Goal: Information Seeking & Learning: Learn about a topic

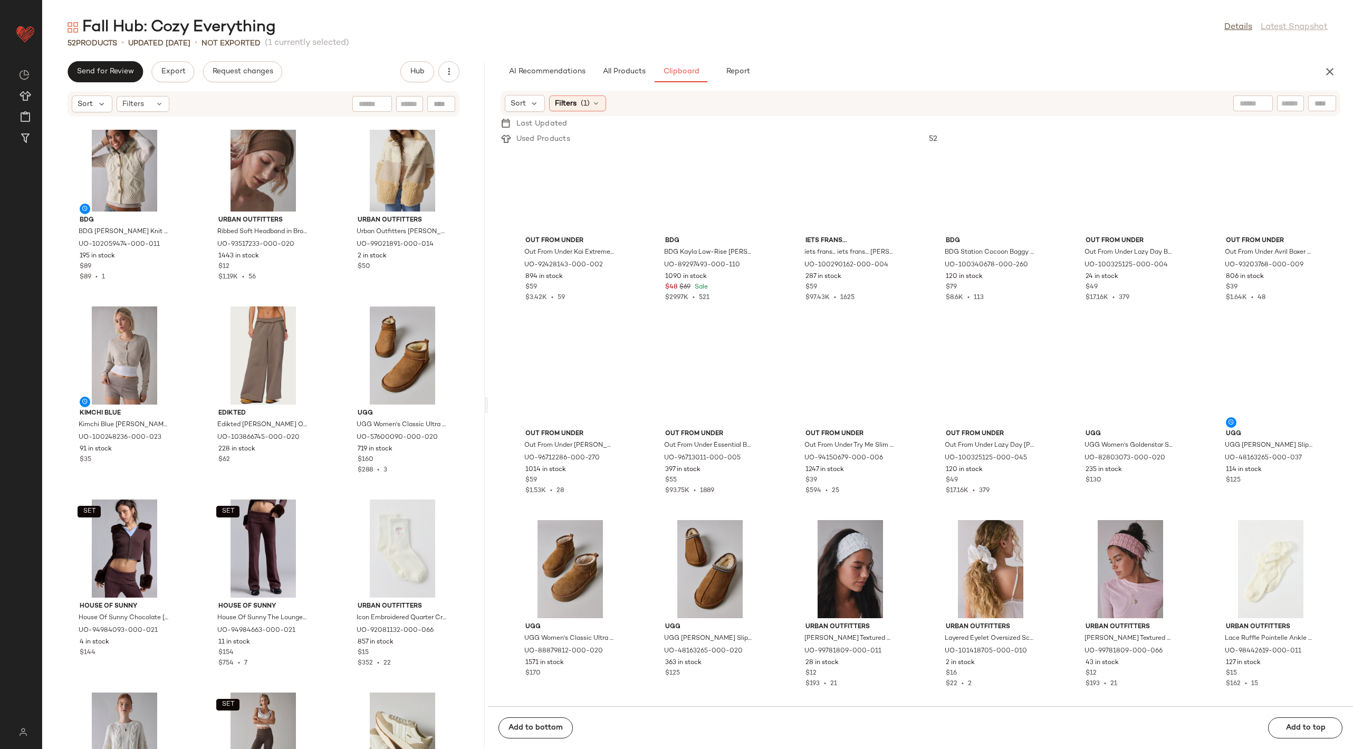
scroll to position [4237, 0]
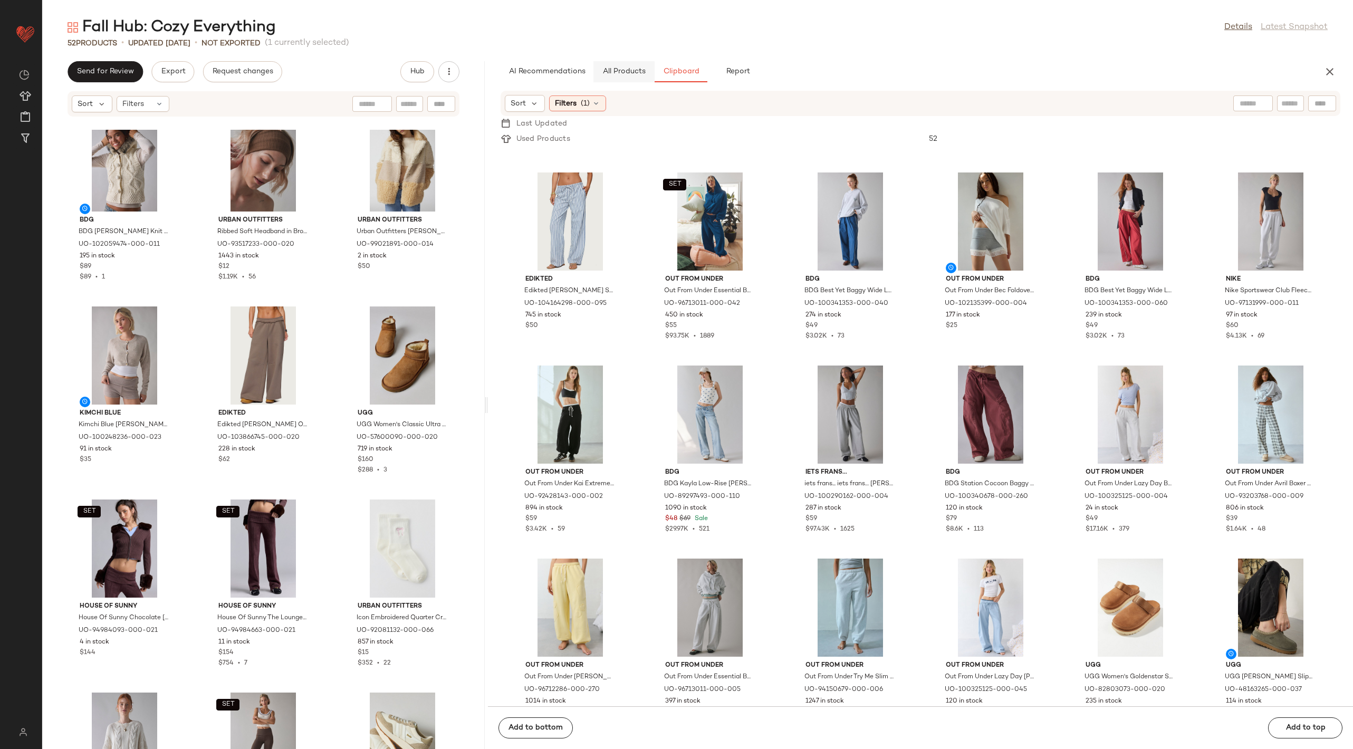
click at [631, 76] on button "All Products" at bounding box center [624, 71] width 61 height 21
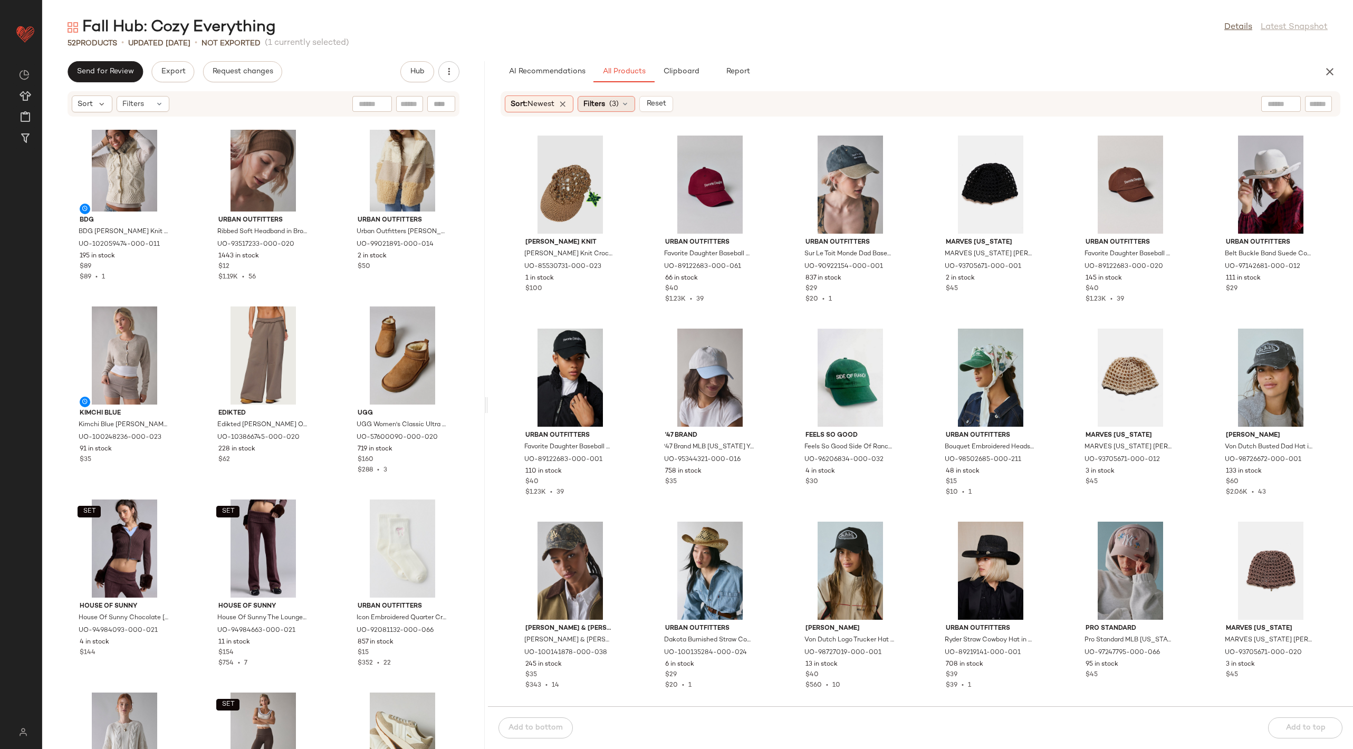
click at [616, 107] on span "(3)" at bounding box center [613, 104] width 9 height 11
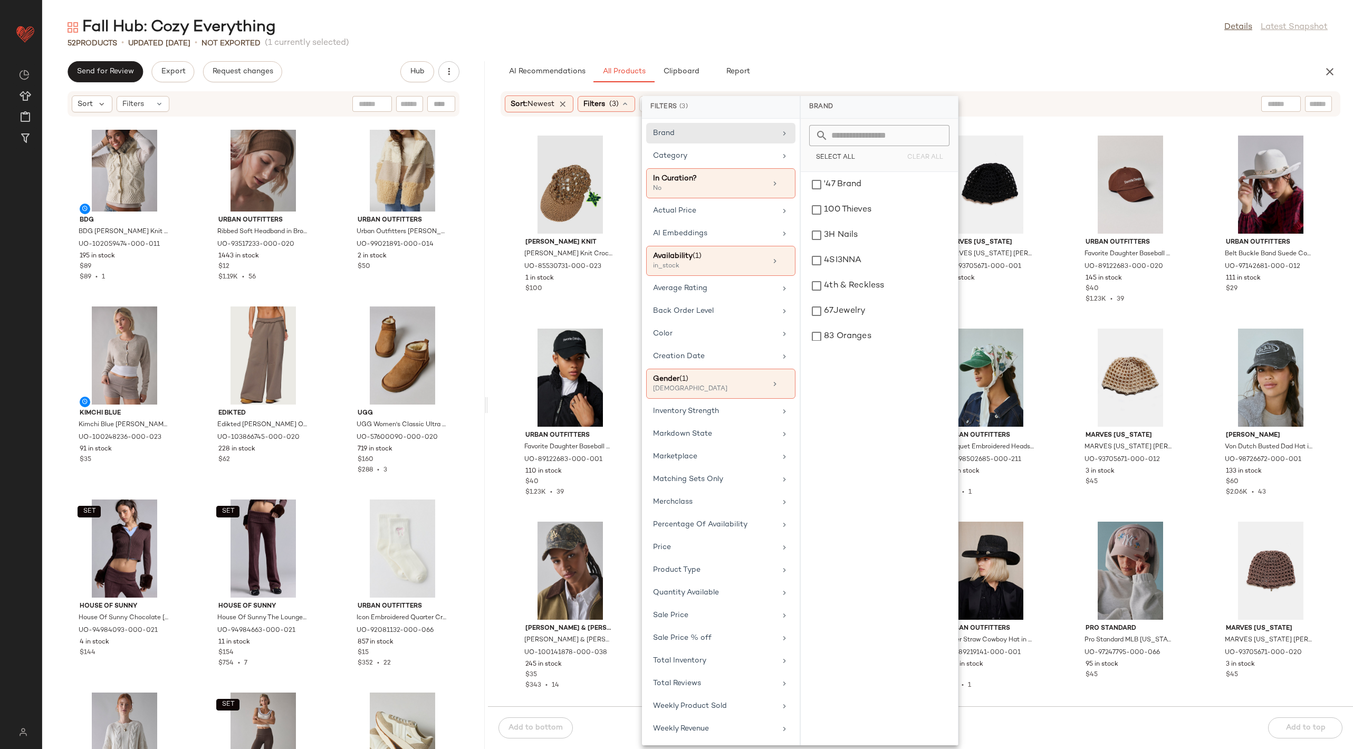
click at [1259, 106] on div "Sort: Newest Filters (3) Reset" at bounding box center [921, 103] width 840 height 25
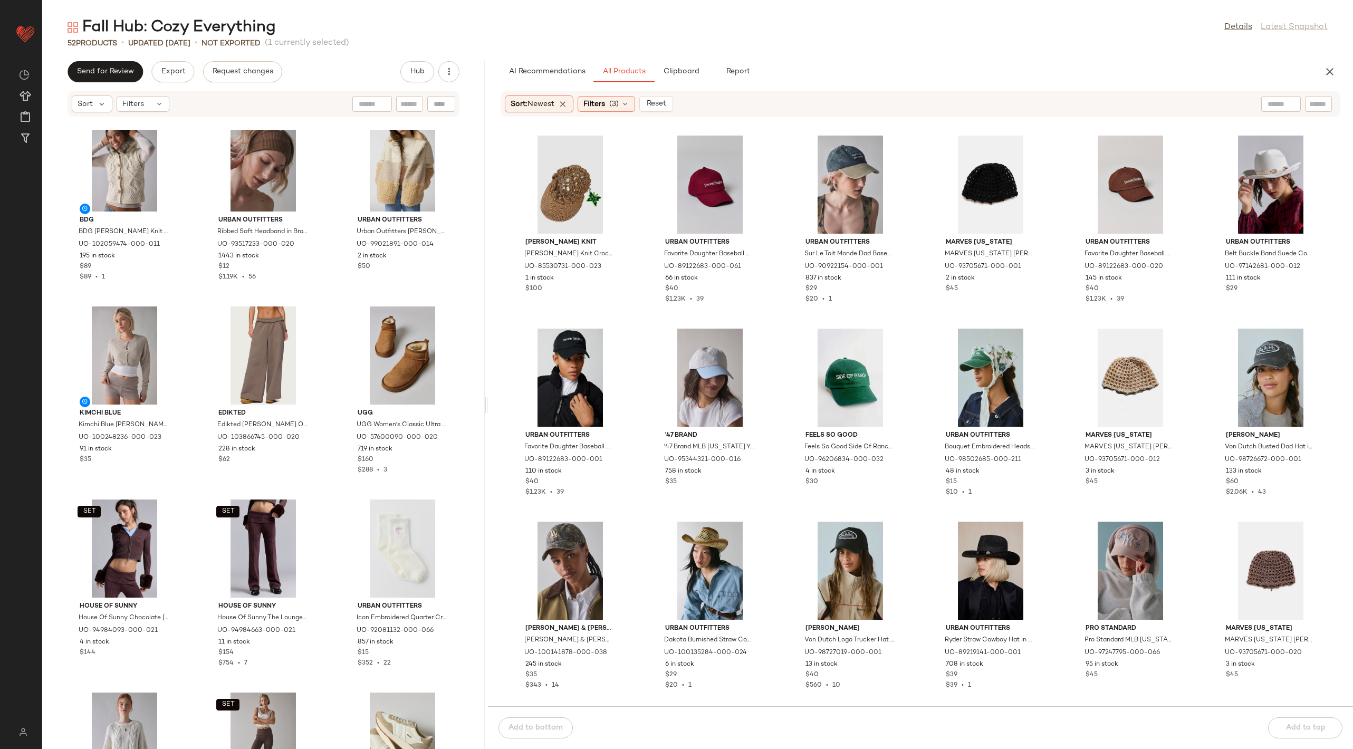
click at [1282, 104] on div at bounding box center [1282, 104] width 40 height 16
click at [1328, 74] on icon "button" at bounding box center [1330, 71] width 13 height 13
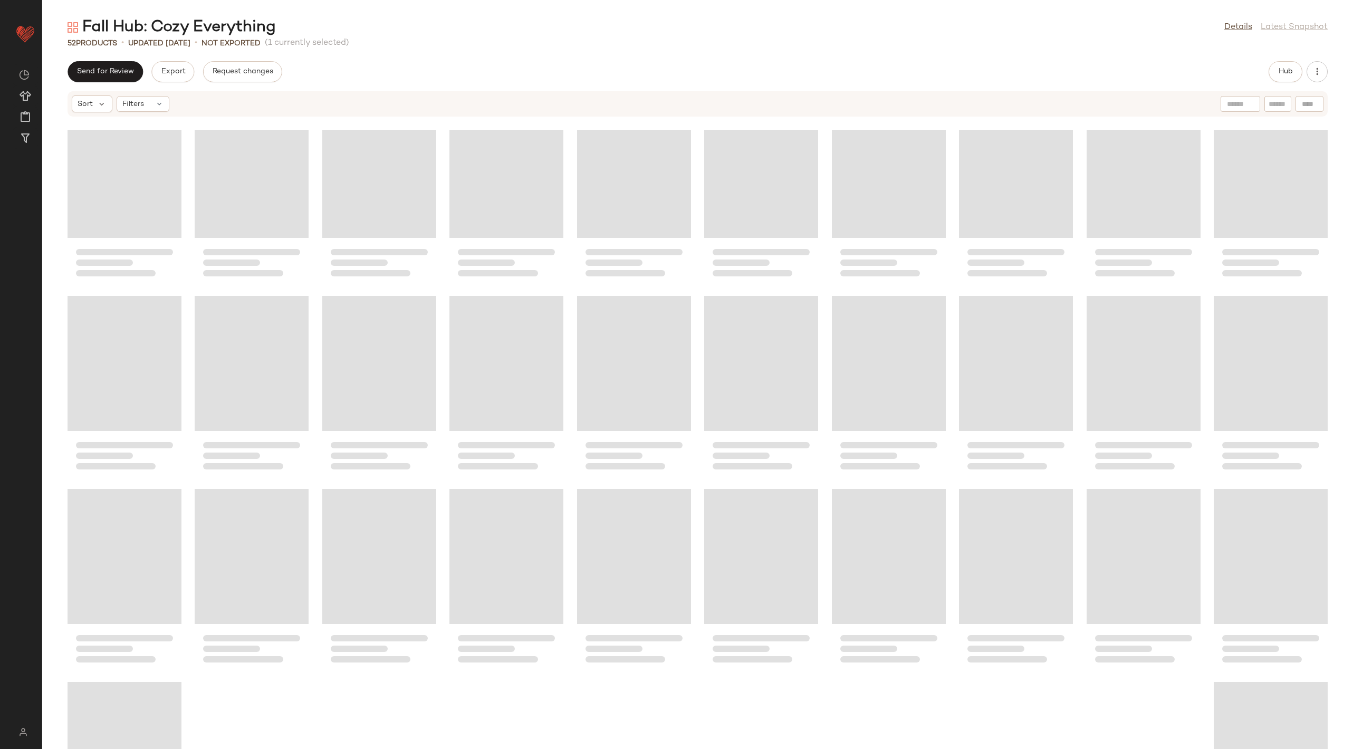
scroll to position [22, 0]
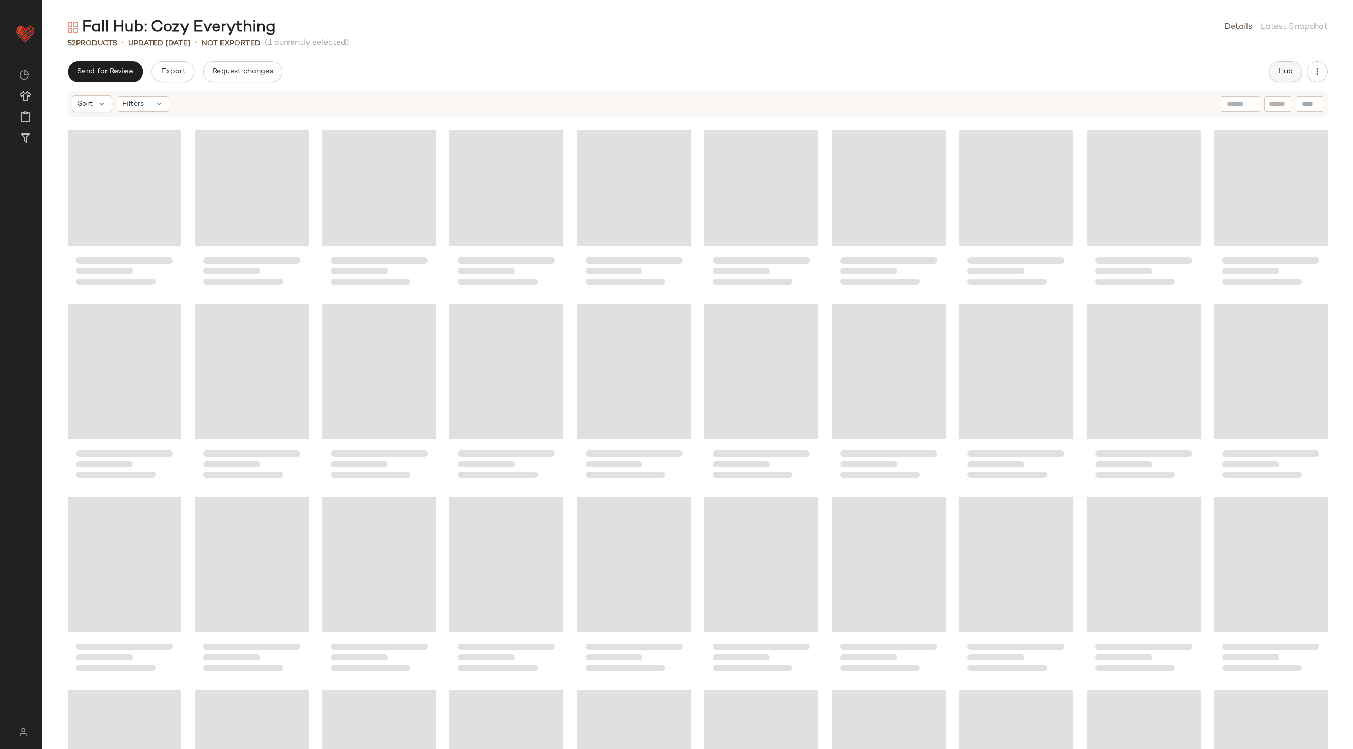
click at [1291, 69] on span "Hub" at bounding box center [1285, 72] width 15 height 8
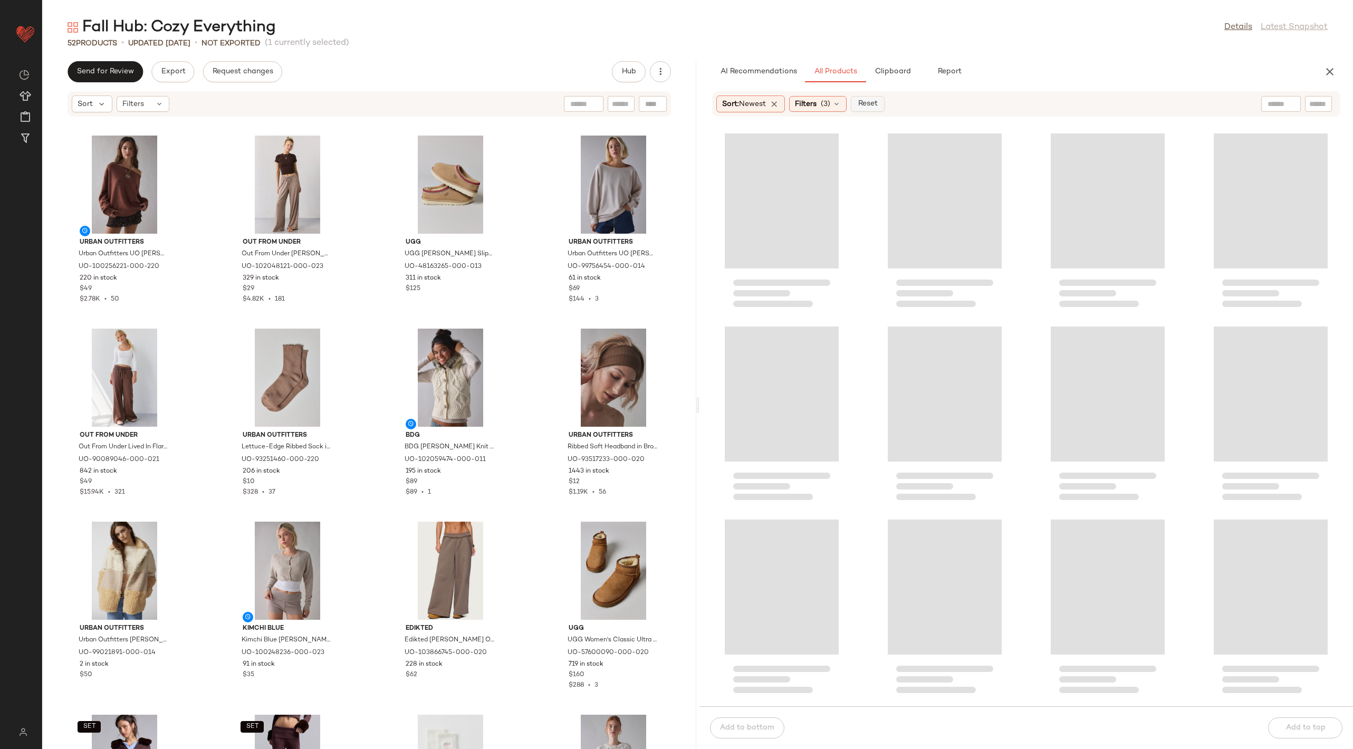
click at [862, 109] on button "Reset" at bounding box center [868, 104] width 34 height 16
click at [791, 102] on div "Filters (1)" at bounding box center [789, 104] width 57 height 16
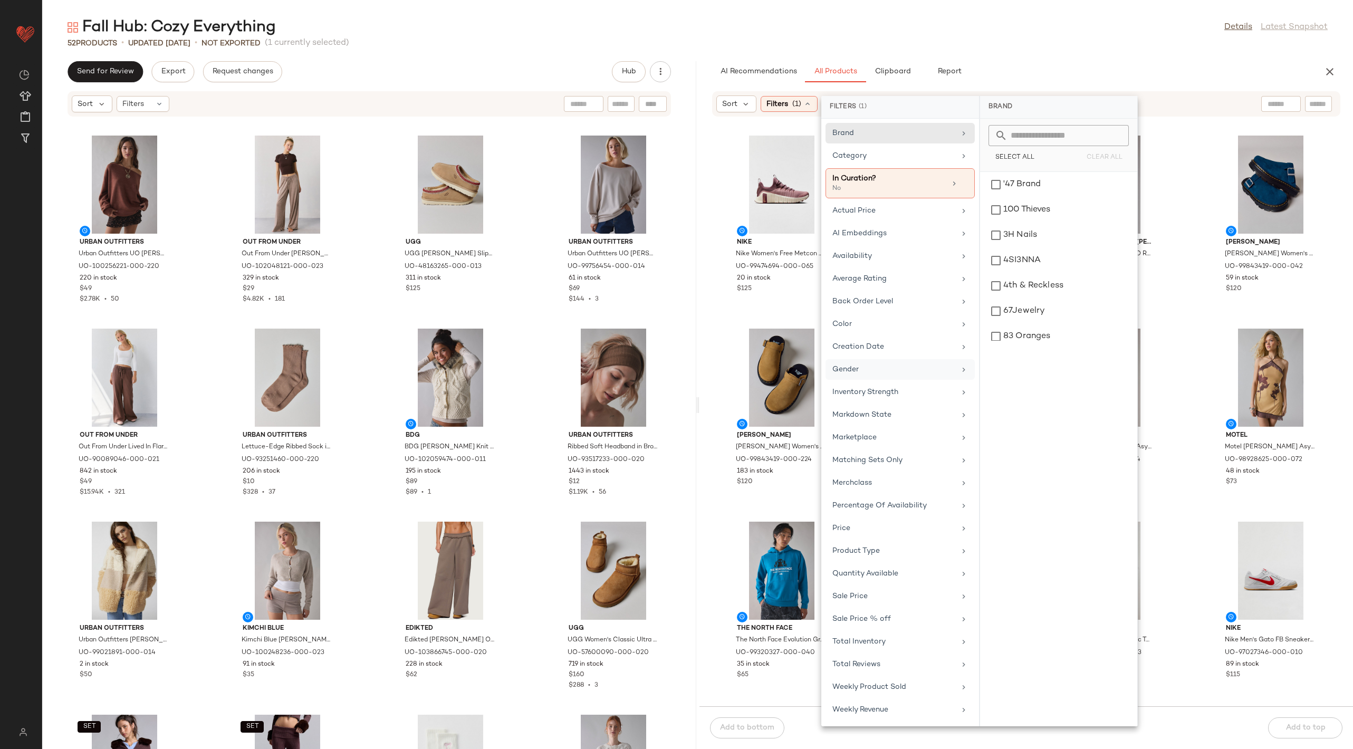
click at [888, 364] on div "Gender" at bounding box center [894, 369] width 123 height 11
click at [1008, 197] on div "[DEMOGRAPHIC_DATA]" at bounding box center [1059, 209] width 149 height 25
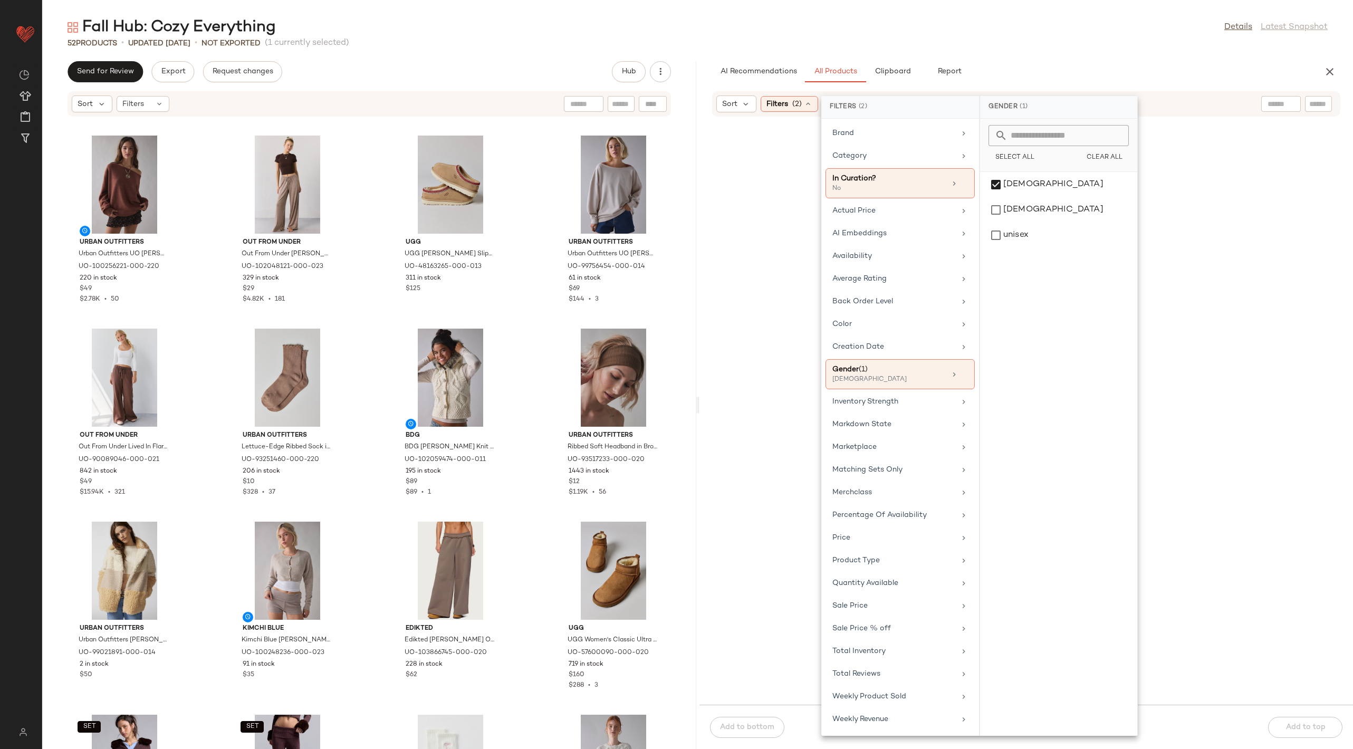
click at [1057, 69] on div "AI Recommendations All Products Clipboard Report" at bounding box center [1009, 71] width 595 height 21
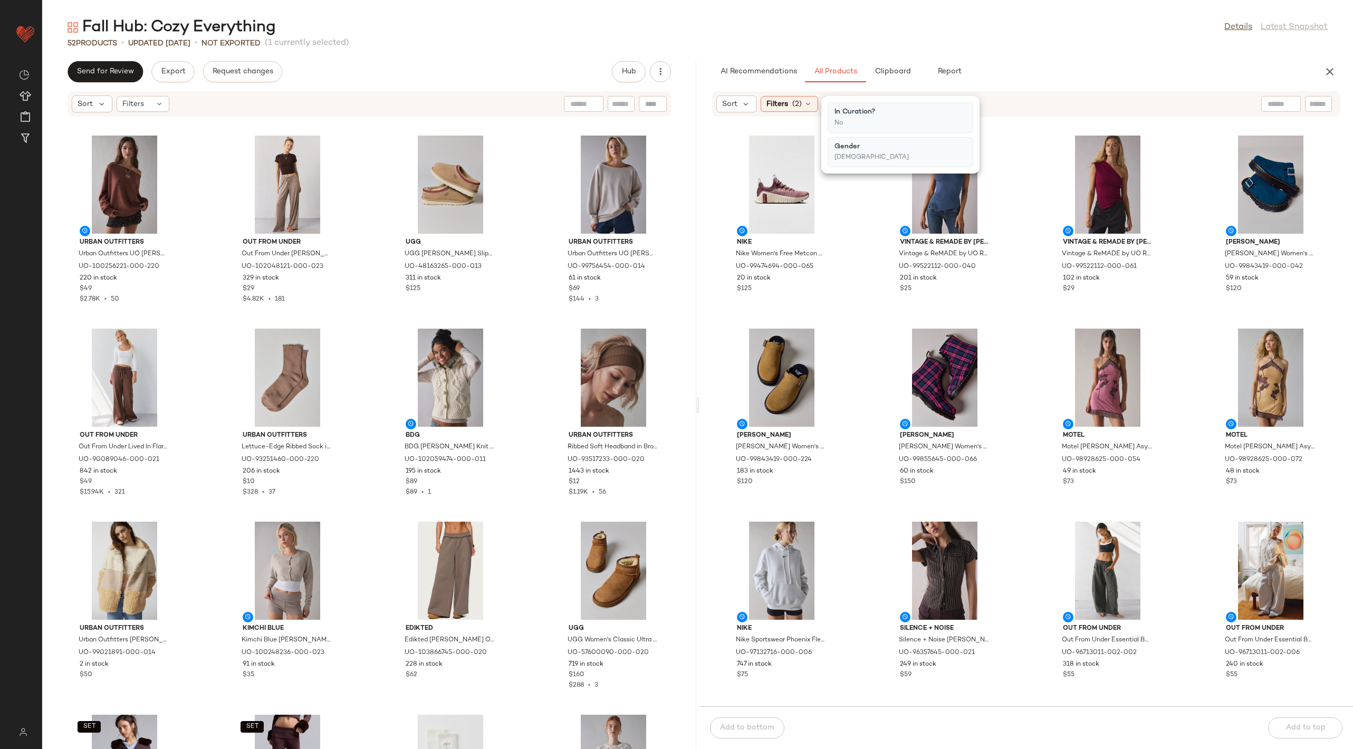
click at [1034, 140] on div "Nike Nike Women's Free Metcon 6 Sneaker in Particle Pink/Pale Ivory/Red Sepia, …" at bounding box center [1027, 418] width 654 height 577
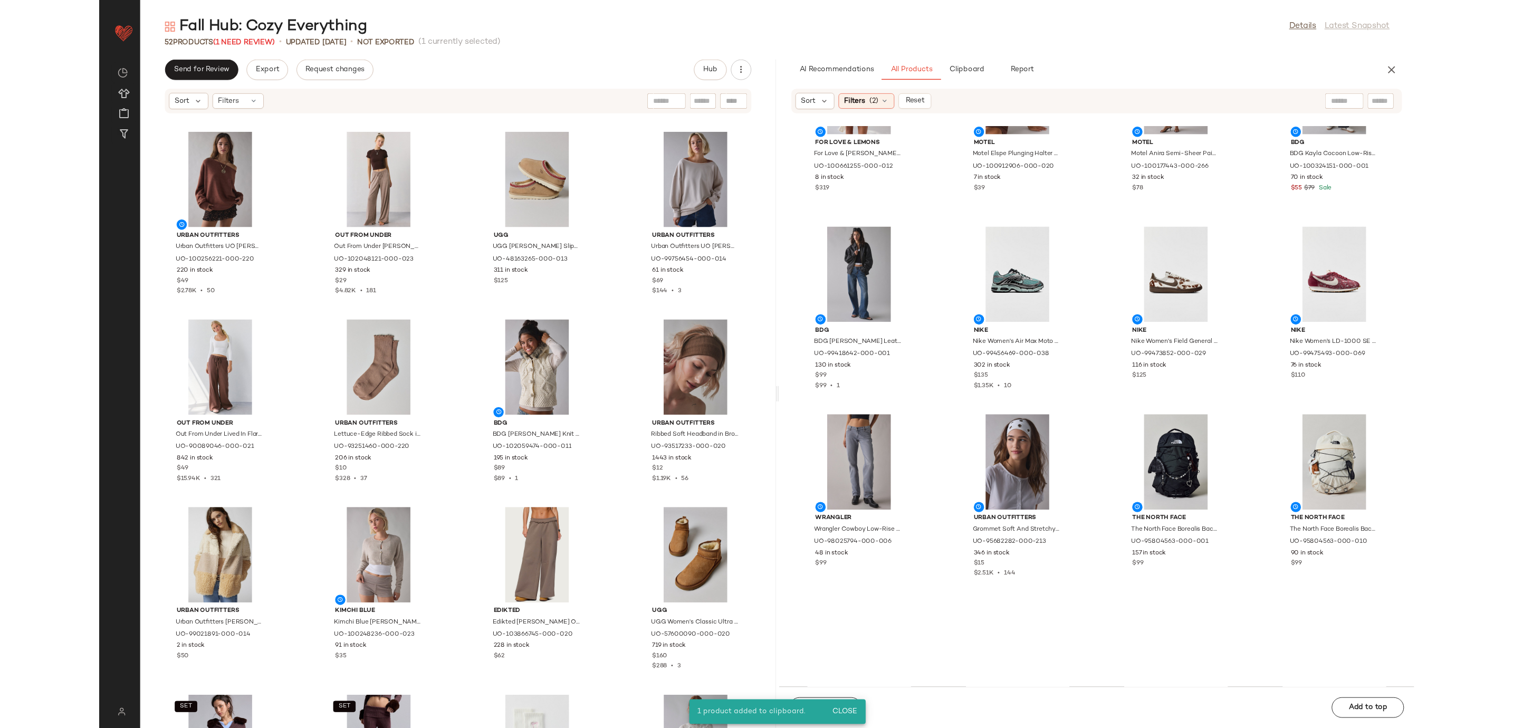
scroll to position [2952, 0]
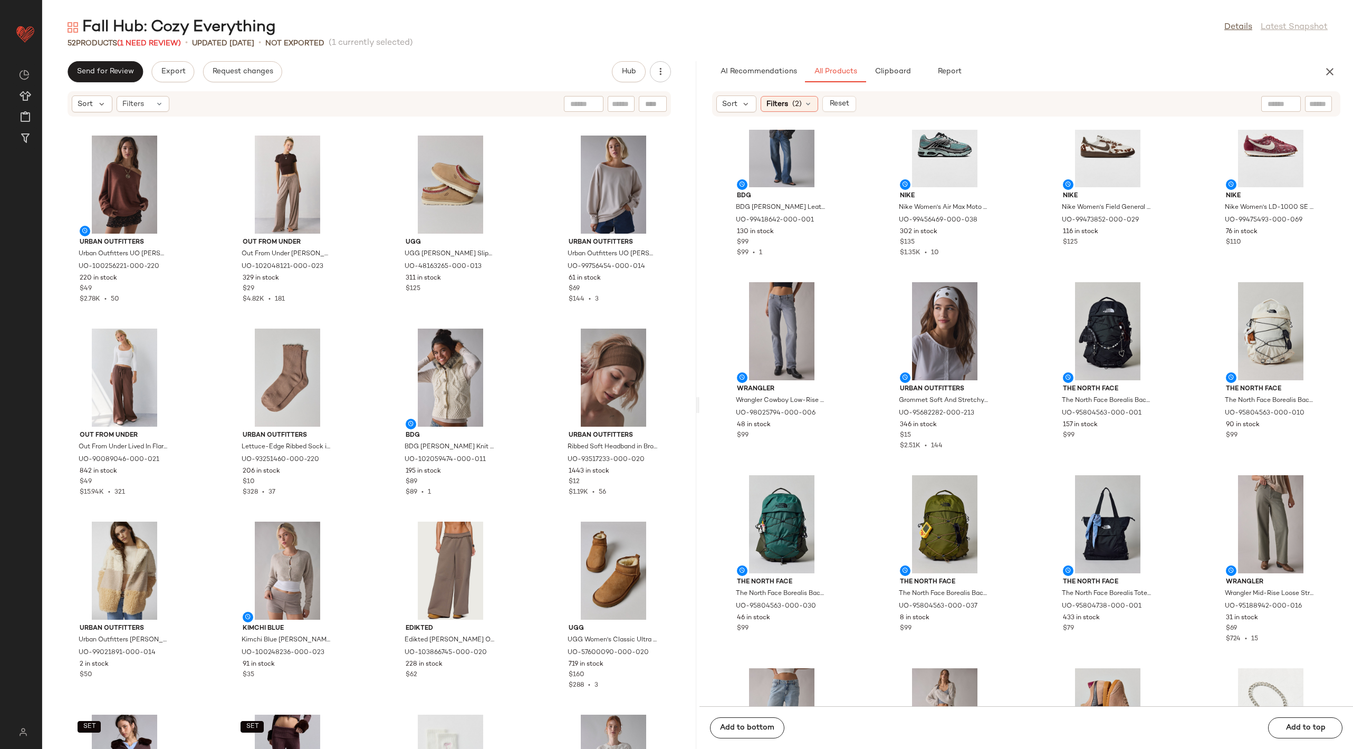
drag, startPoint x: 782, startPoint y: 358, endPoint x: 1064, endPoint y: 2, distance: 454.2
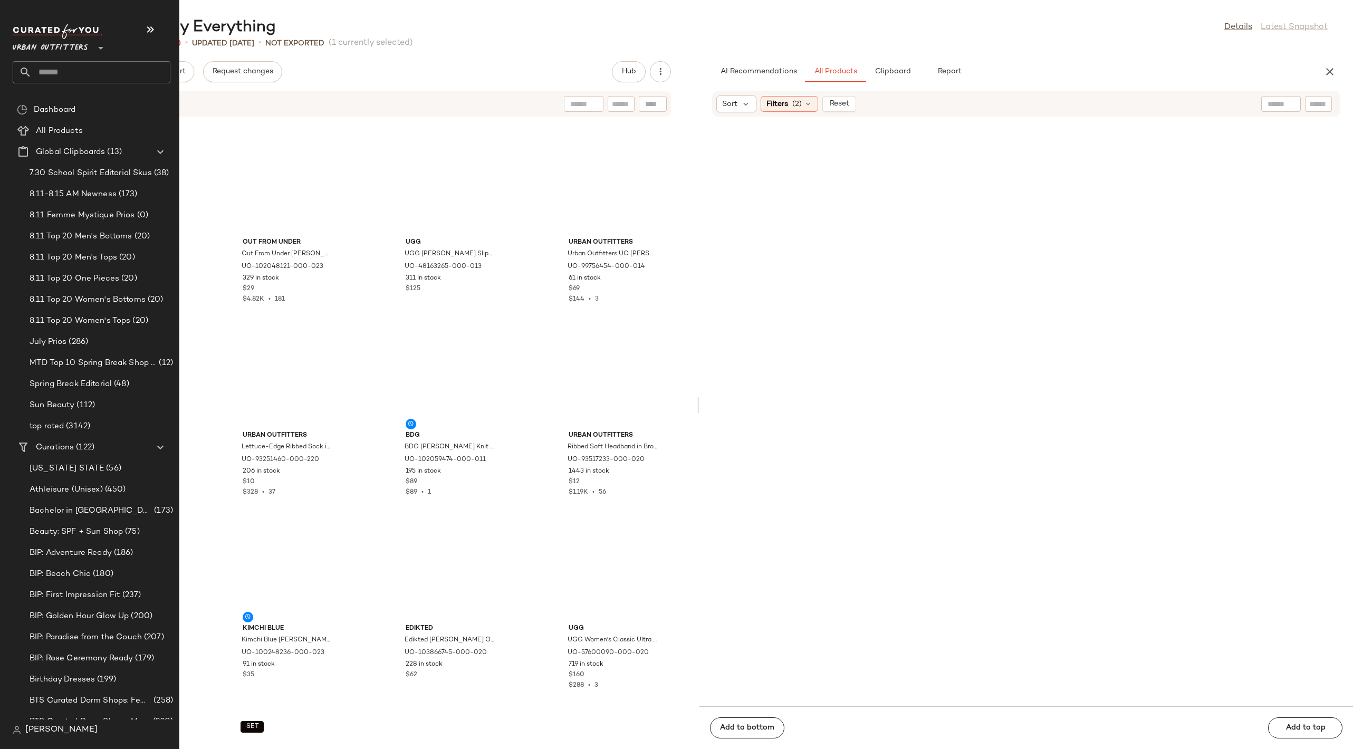
scroll to position [1931, 0]
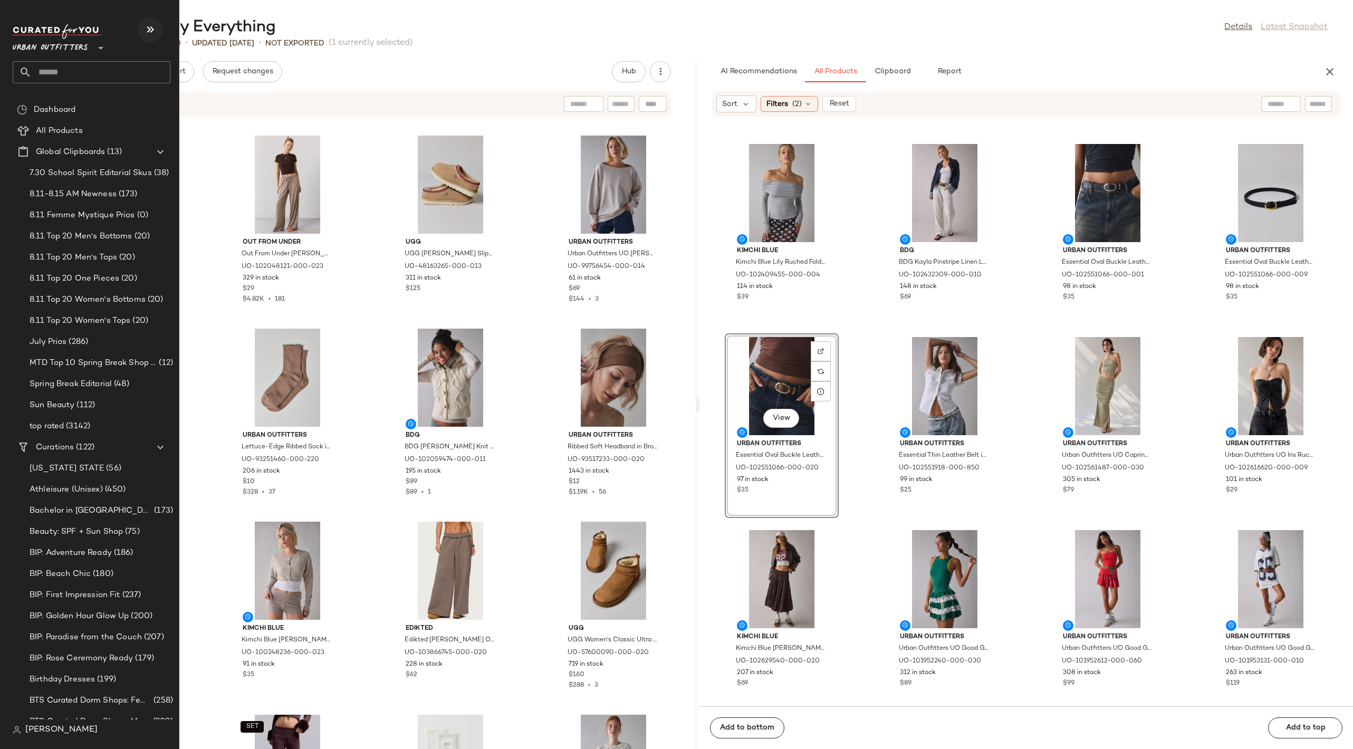
click at [147, 29] on icon "button" at bounding box center [150, 29] width 13 height 13
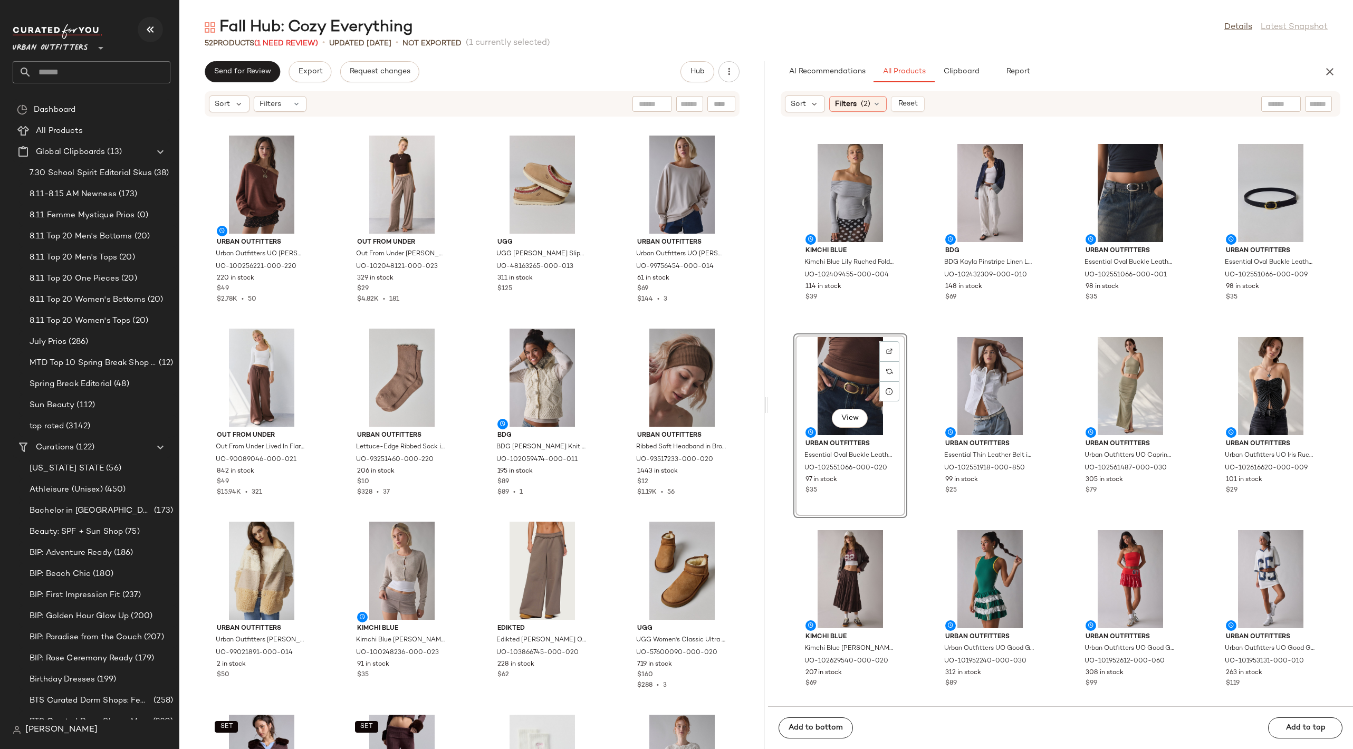
click at [147, 29] on icon "button" at bounding box center [150, 29] width 13 height 13
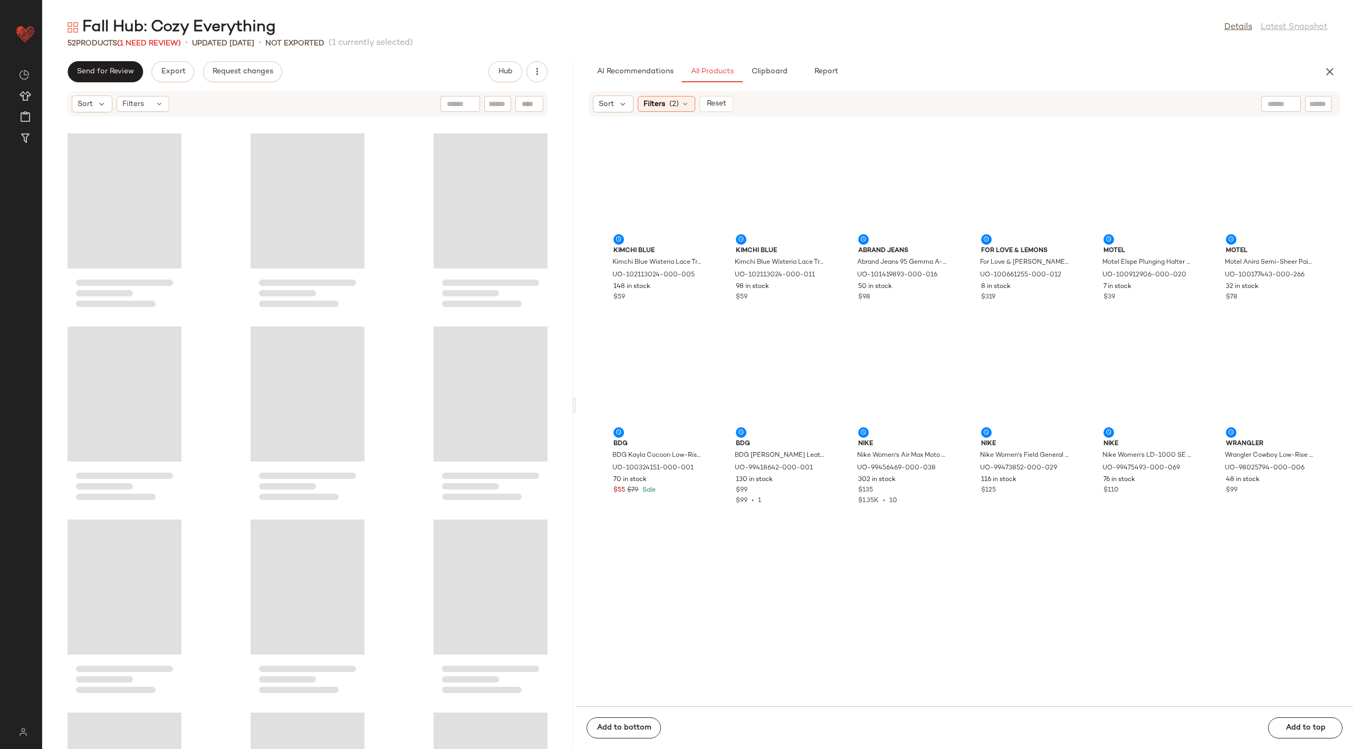
scroll to position [1352, 0]
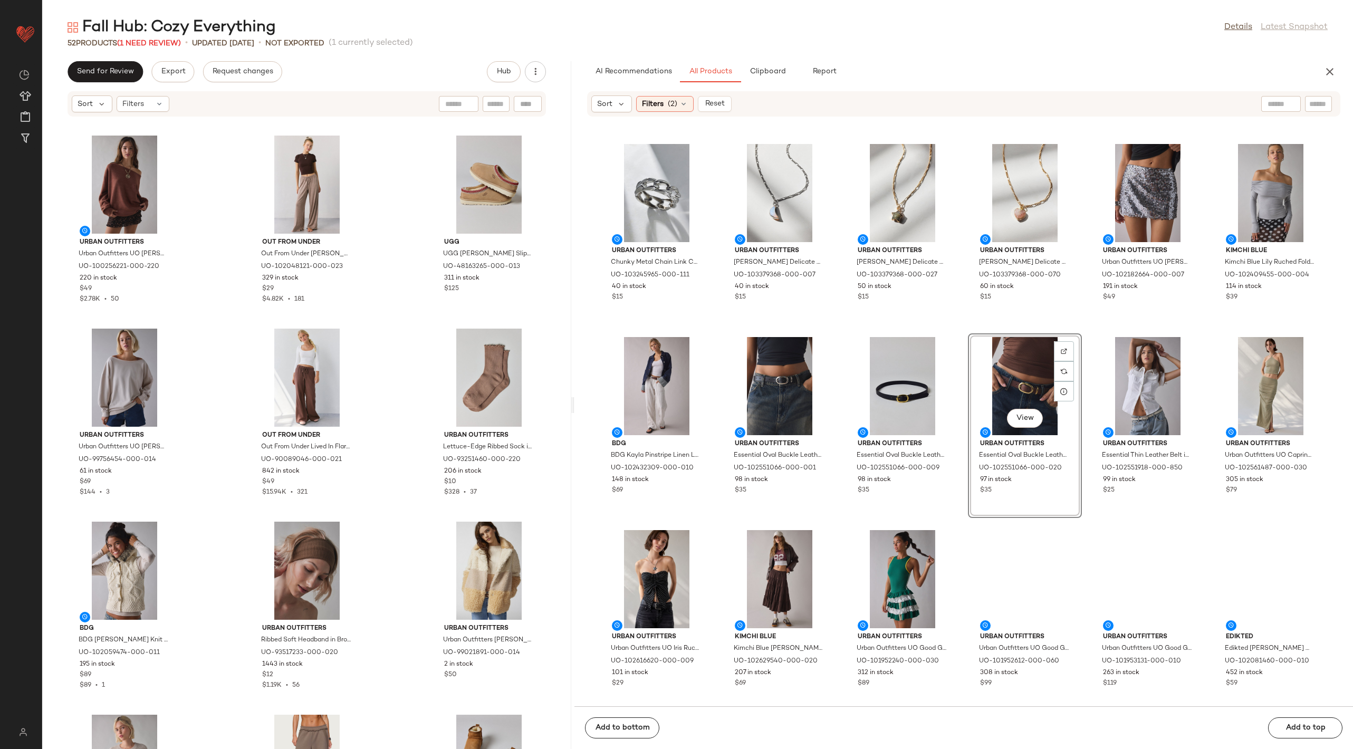
drag, startPoint x: 697, startPoint y: 403, endPoint x: 575, endPoint y: 412, distance: 122.7
click at [575, 412] on div "Fall Hub: Cozy Everything Details Latest Snapshot 52 Products (1 Need Review) •…" at bounding box center [697, 383] width 1311 height 732
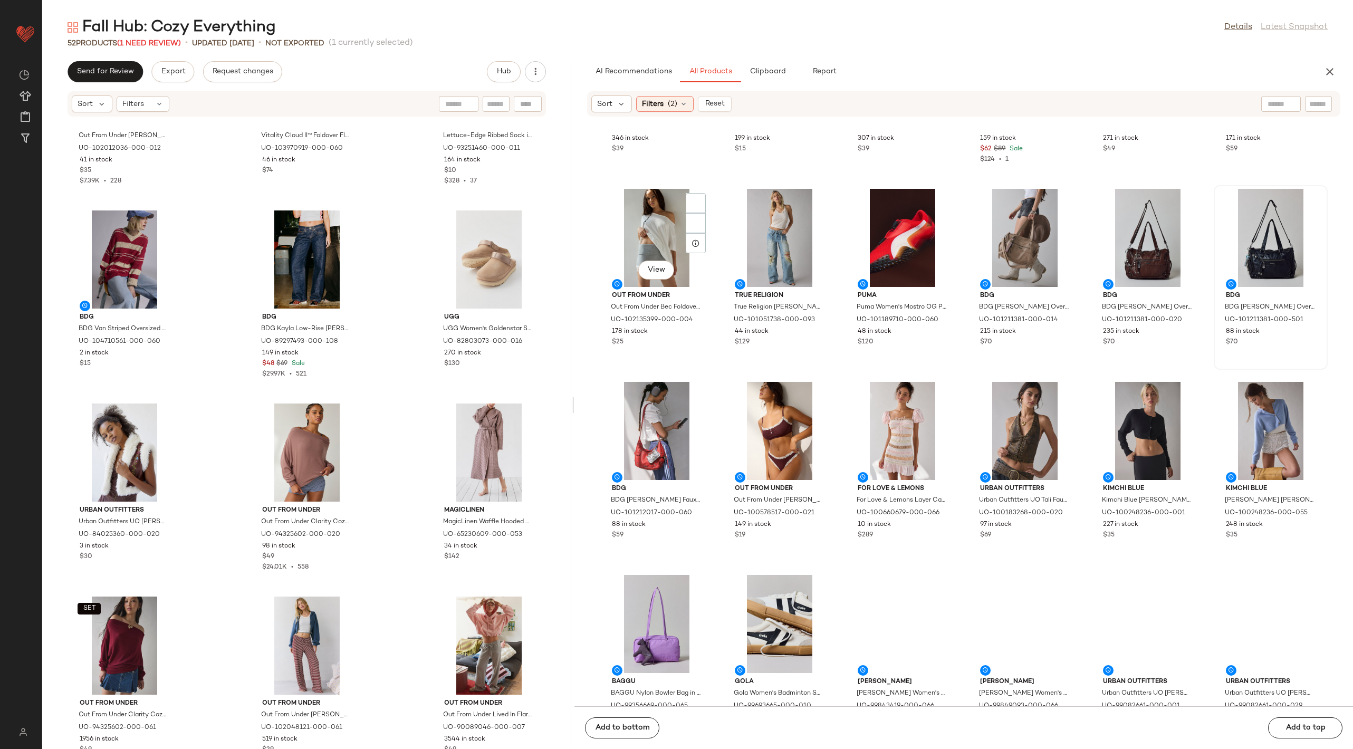
scroll to position [4003, 0]
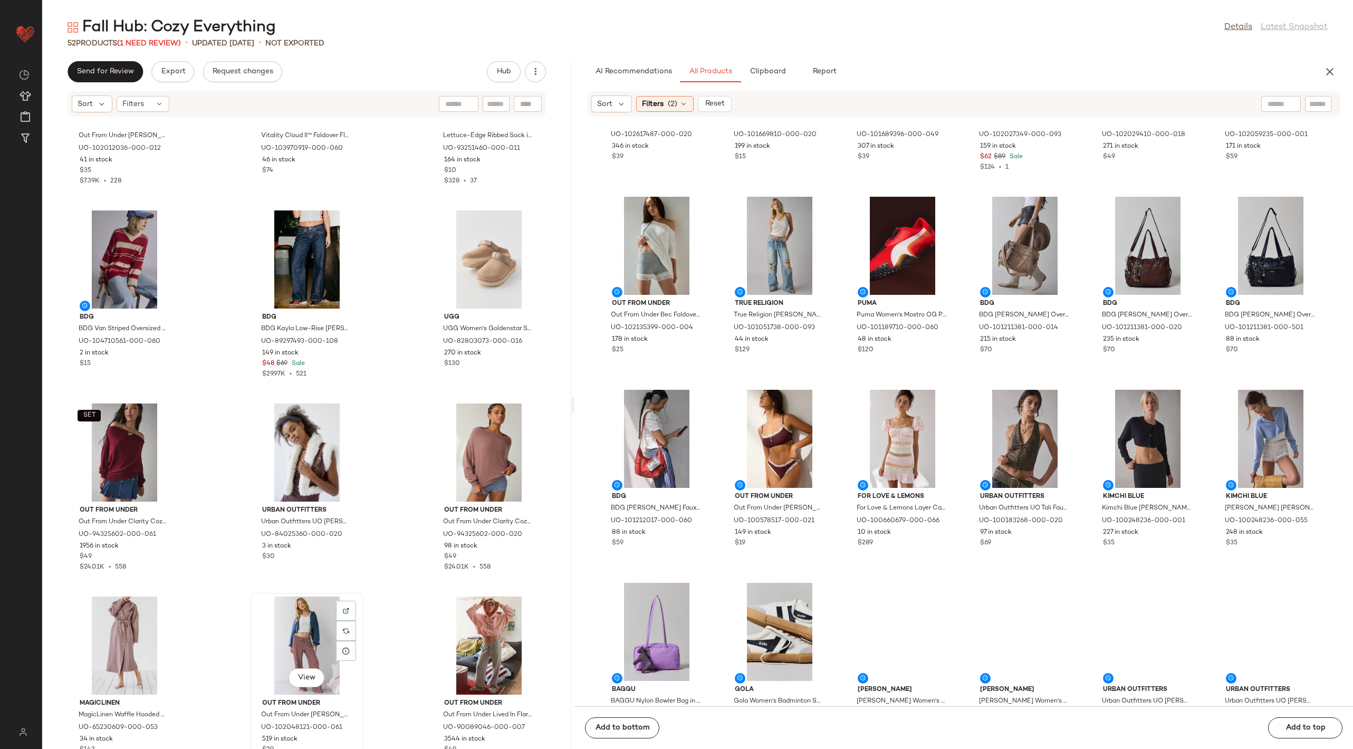
scroll to position [1479, 0]
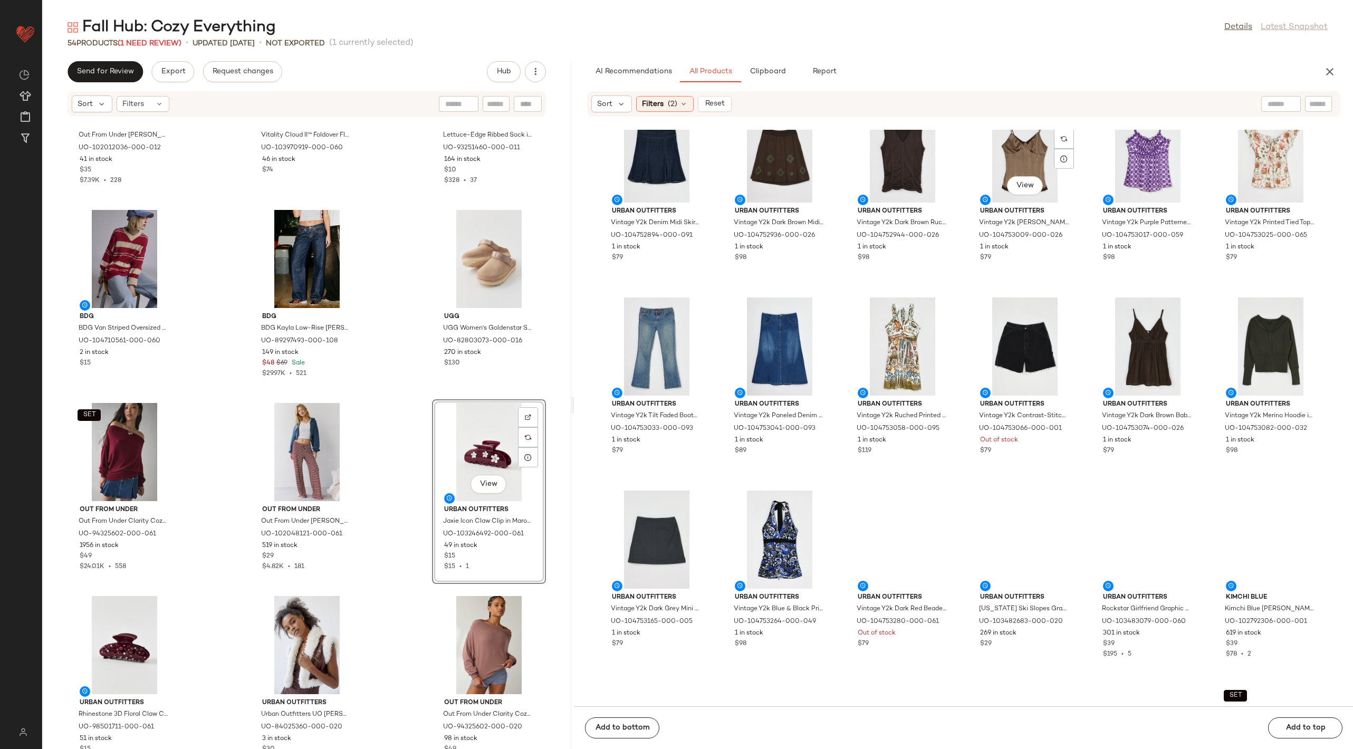
scroll to position [8443, 0]
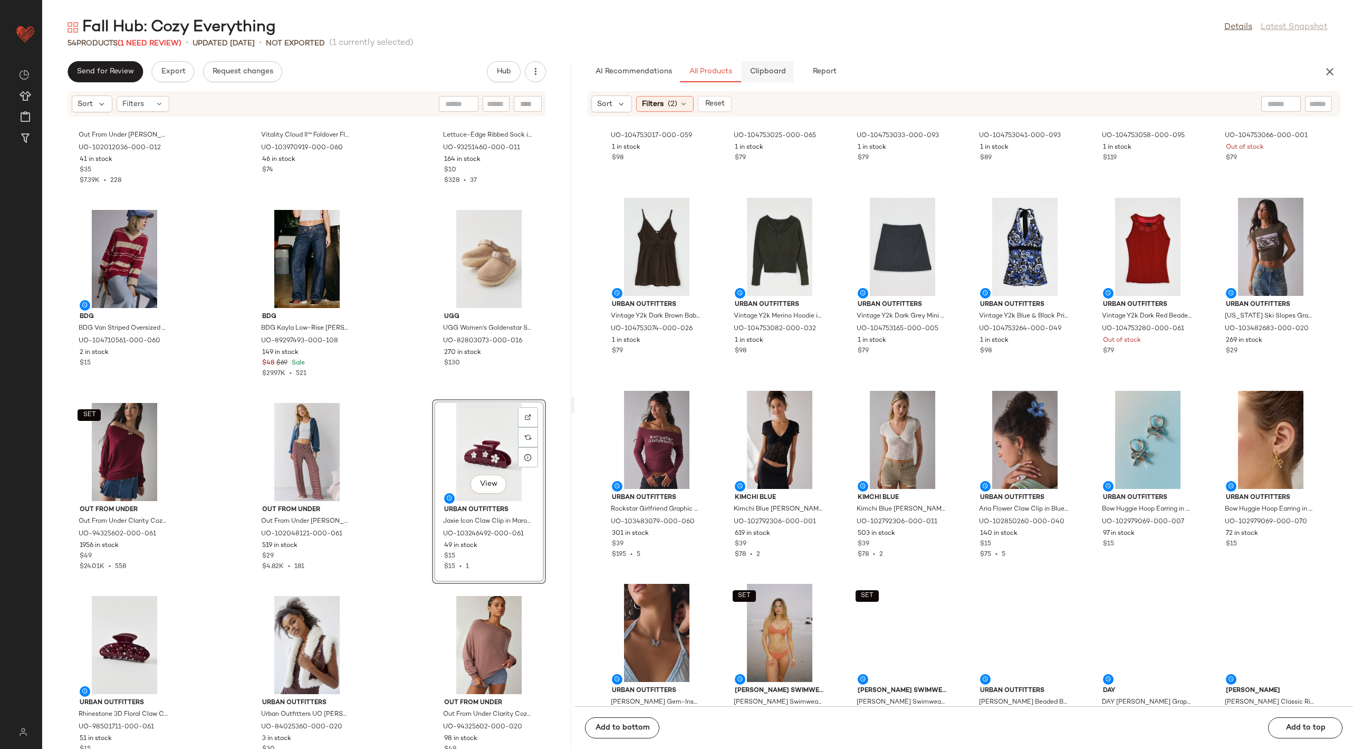
click at [759, 75] on button "Clipboard" at bounding box center [767, 71] width 53 height 21
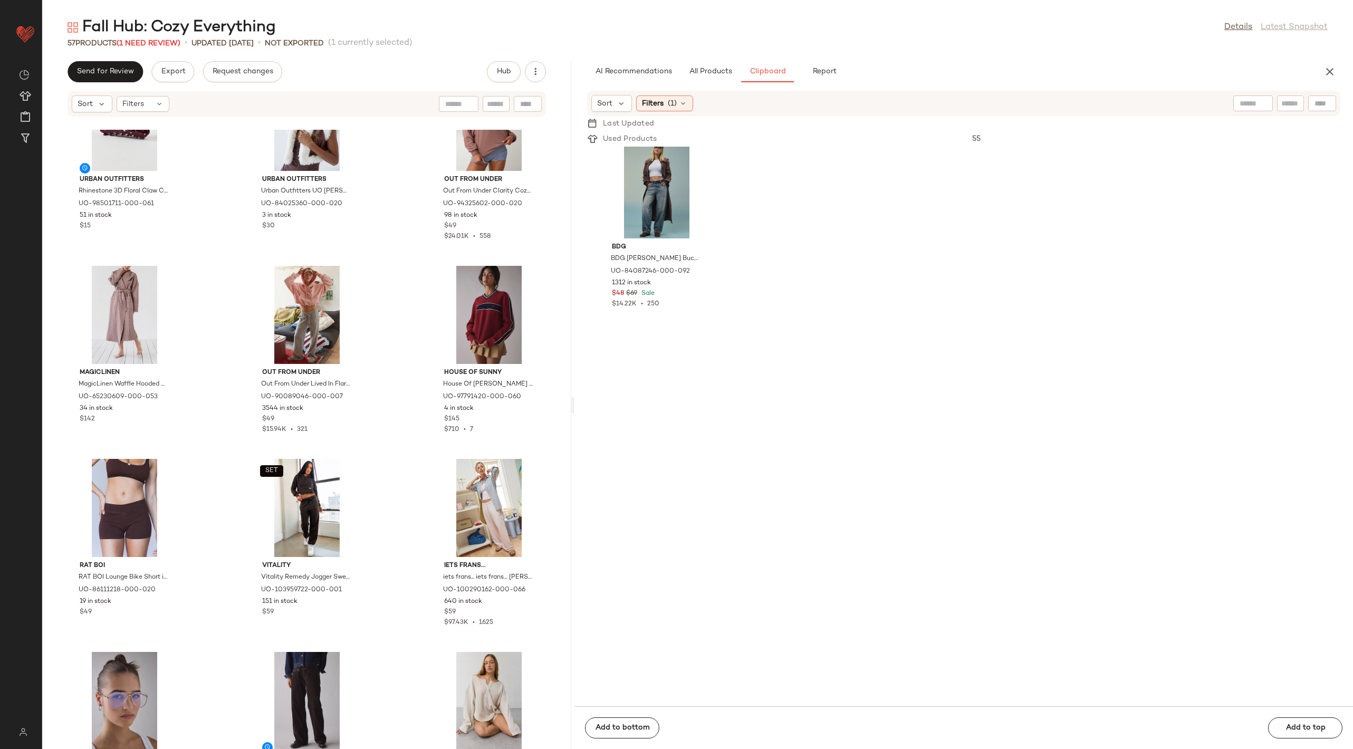
scroll to position [5285, 0]
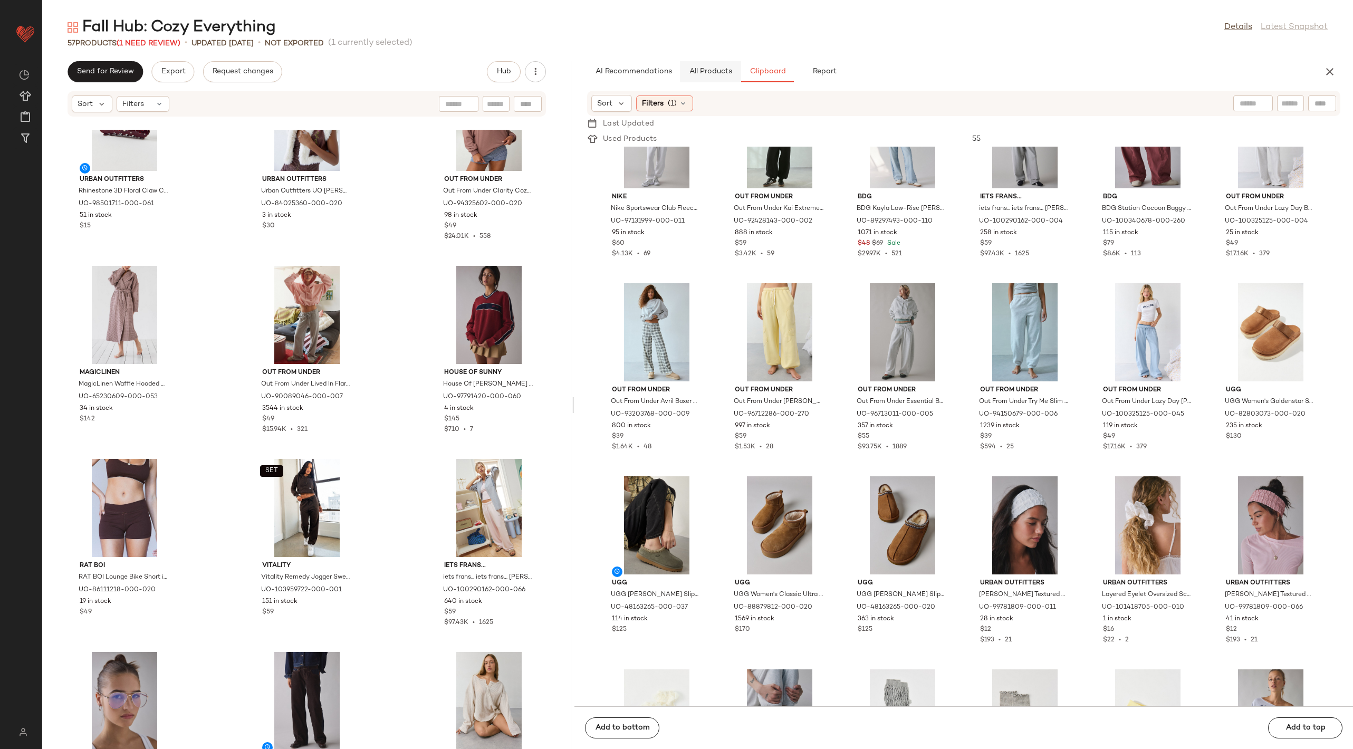
click at [711, 69] on span "All Products" at bounding box center [710, 72] width 43 height 8
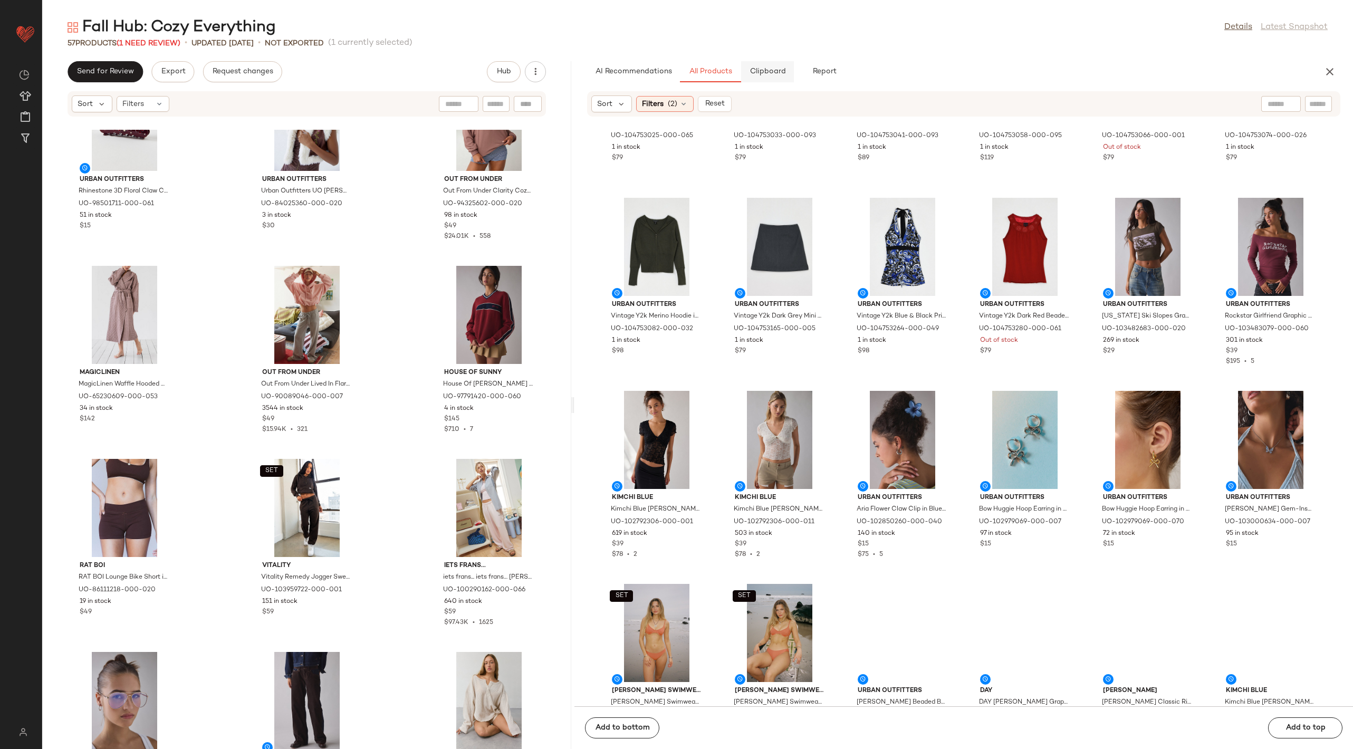
click at [773, 77] on button "Clipboard" at bounding box center [767, 71] width 53 height 21
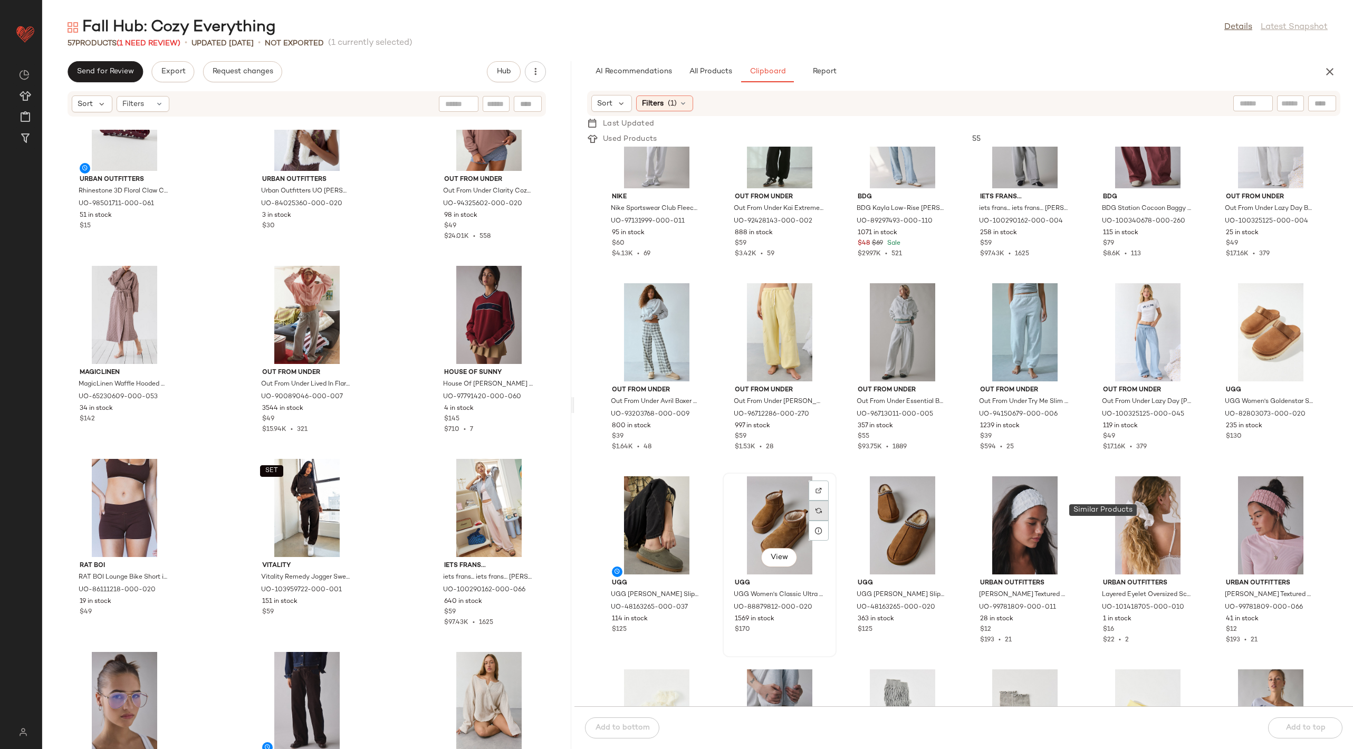
click at [822, 510] on img at bounding box center [819, 511] width 6 height 6
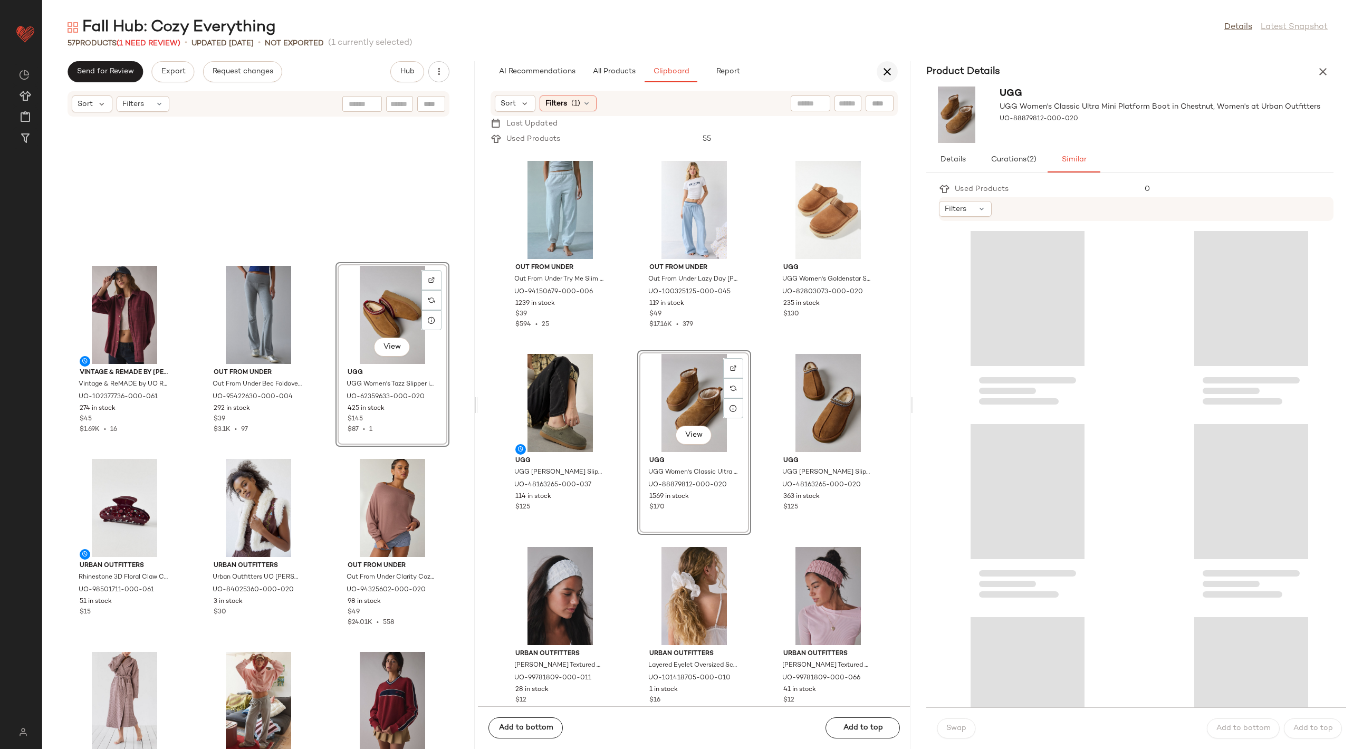
scroll to position [1931, 0]
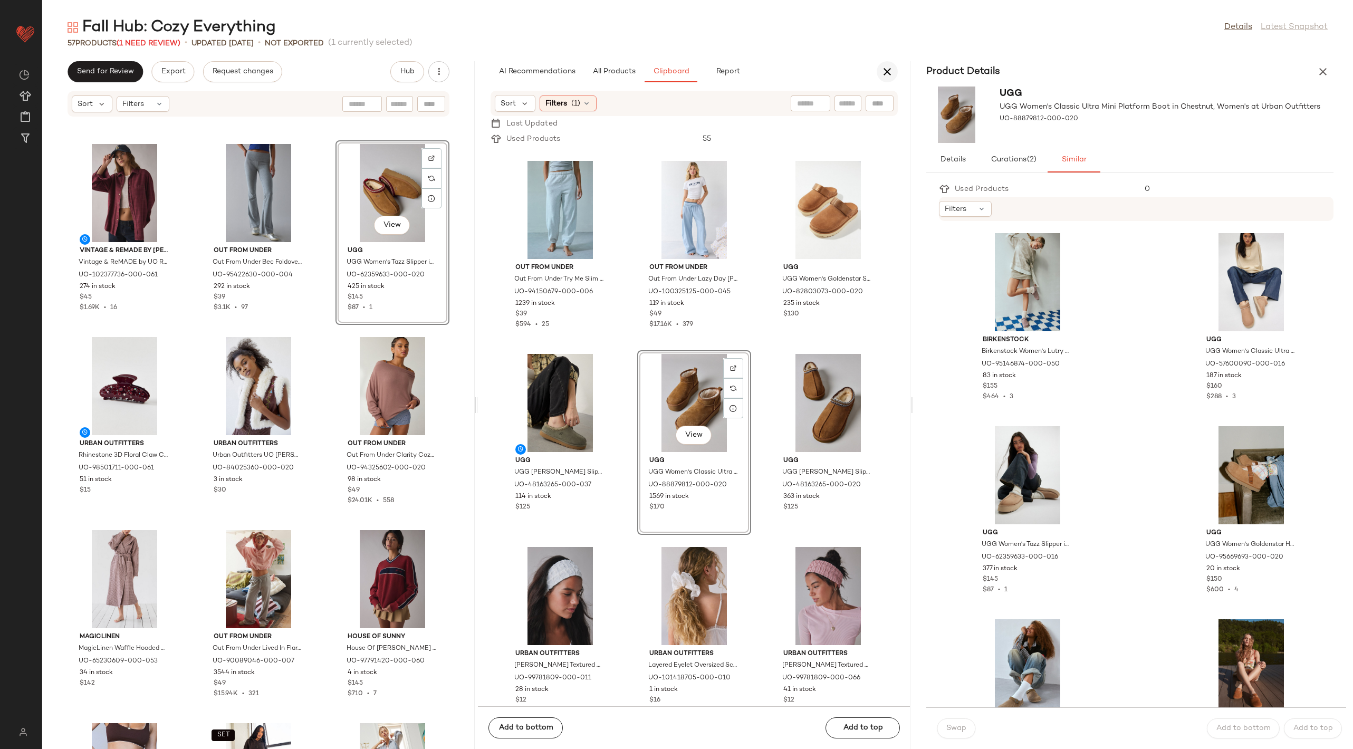
click at [885, 68] on icon "button" at bounding box center [887, 71] width 13 height 13
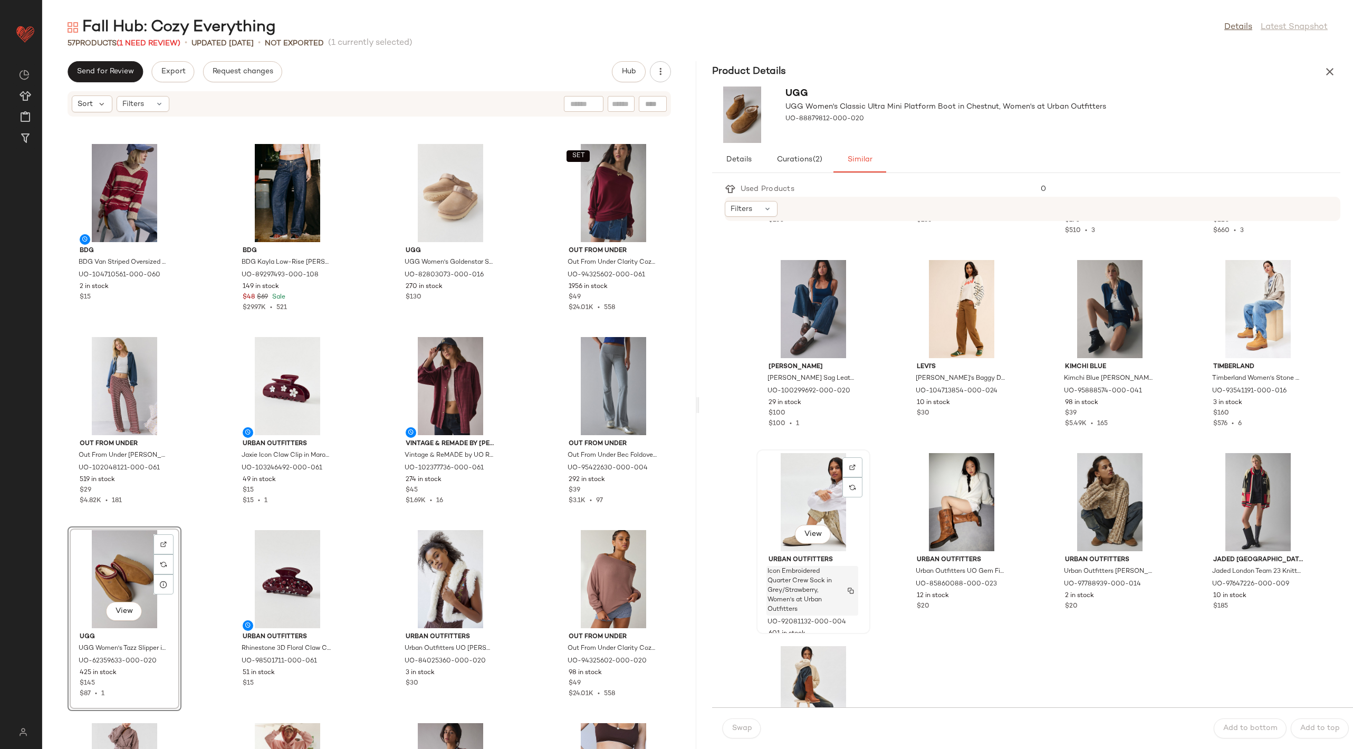
scroll to position [744, 0]
click at [1327, 74] on icon "button" at bounding box center [1330, 71] width 13 height 13
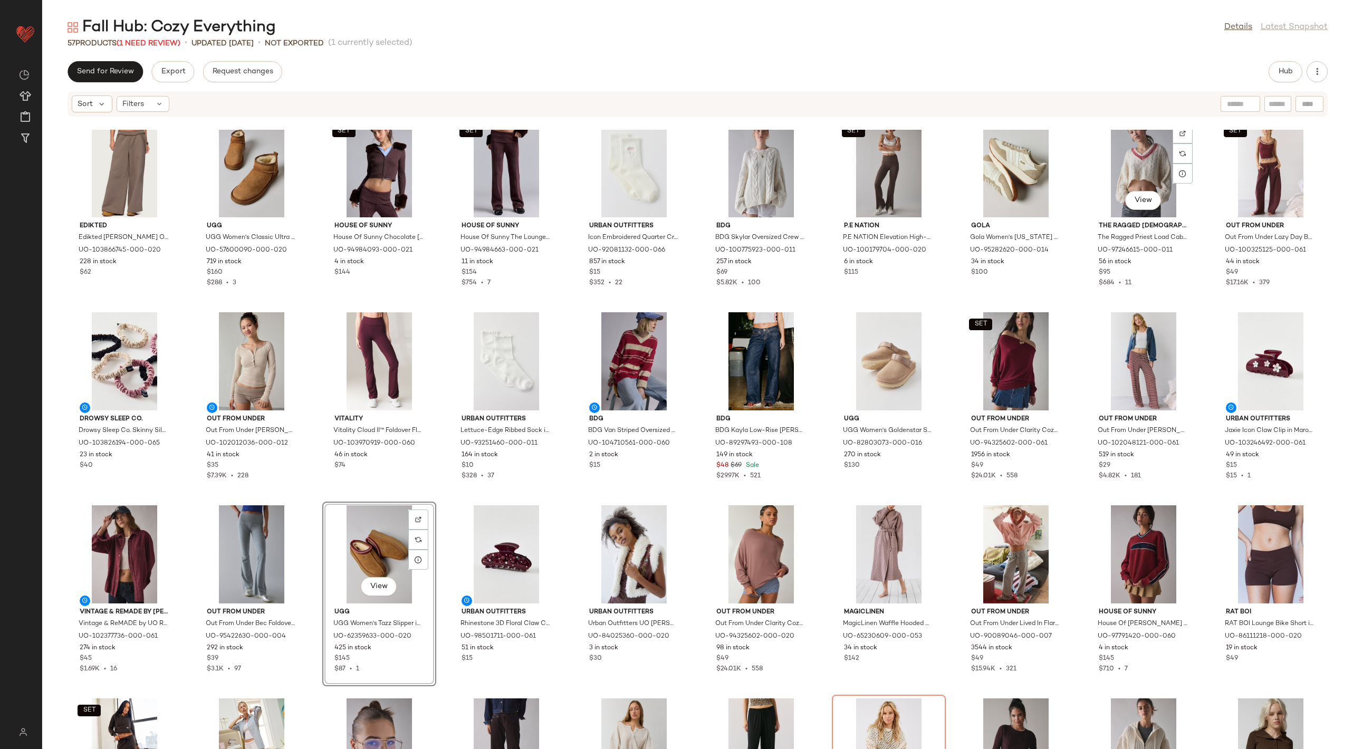
scroll to position [228, 0]
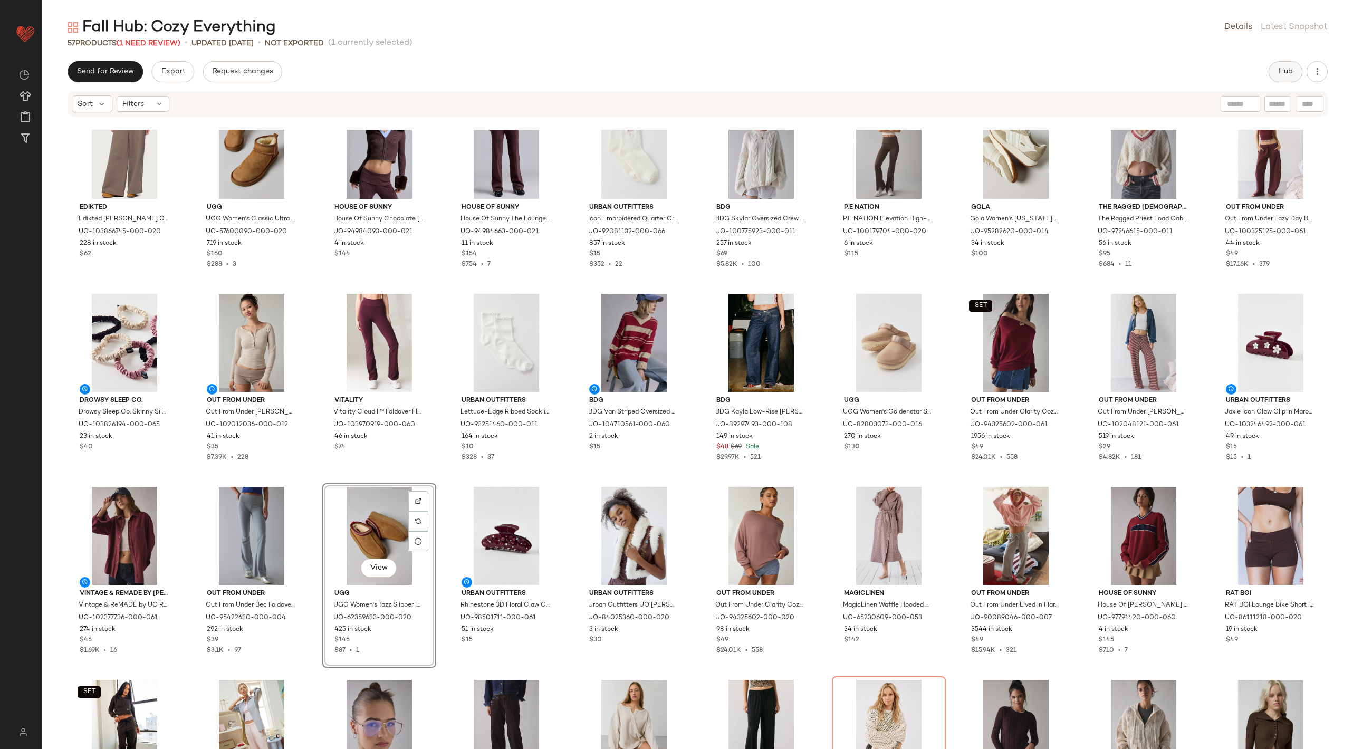
click at [1281, 73] on span "Hub" at bounding box center [1285, 72] width 15 height 8
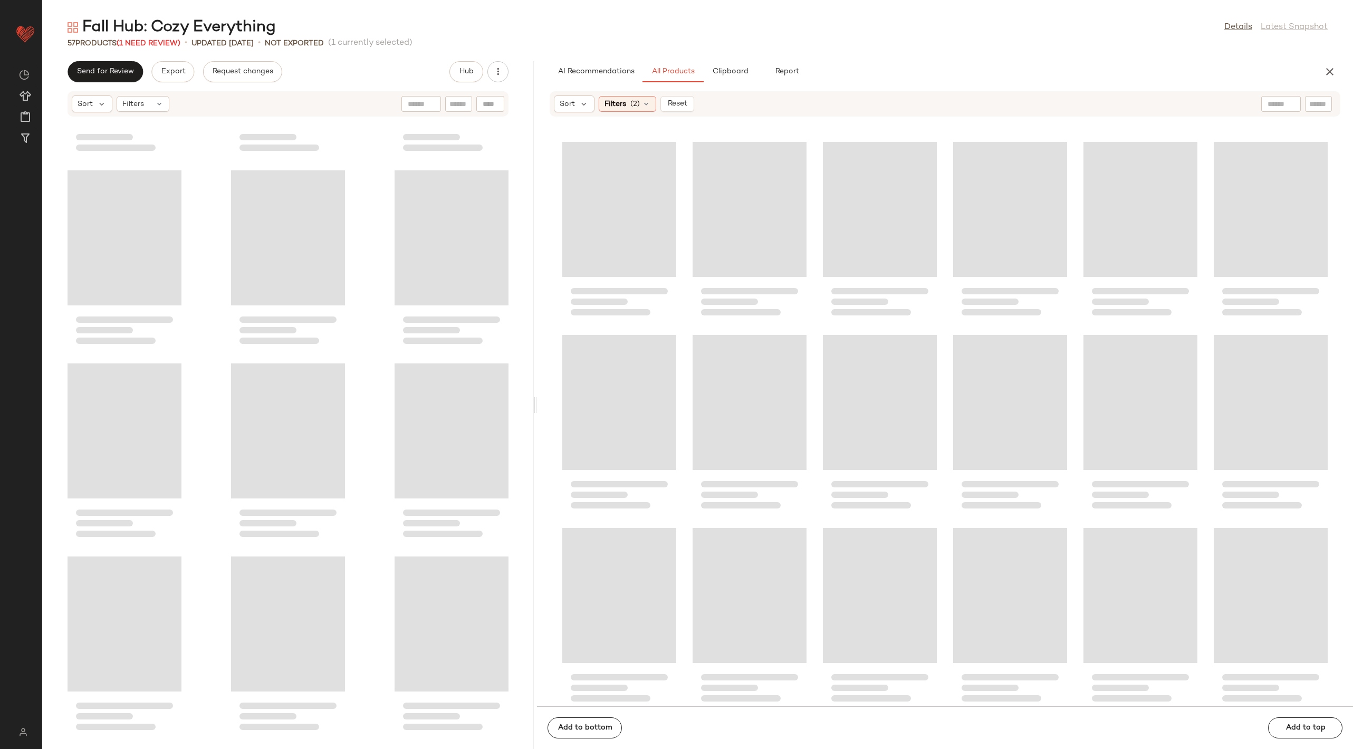
scroll to position [4828, 0]
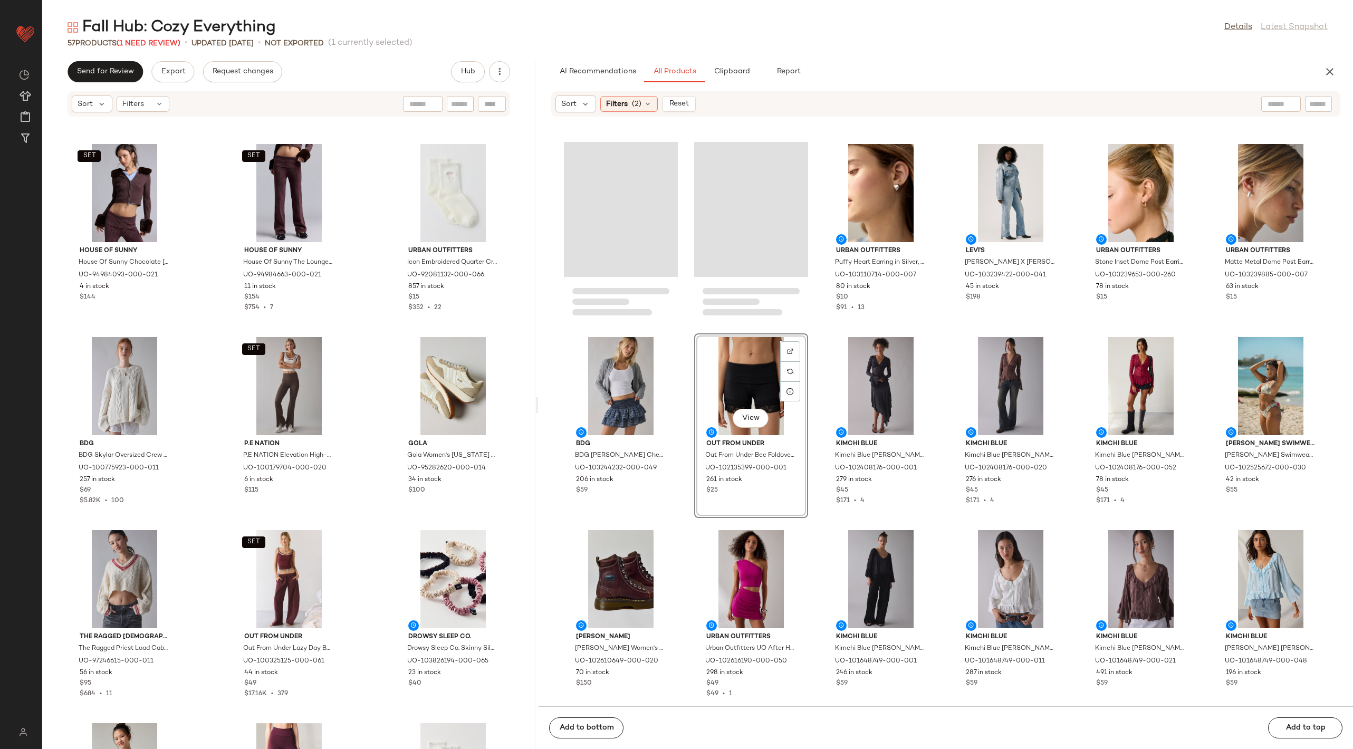
drag, startPoint x: 697, startPoint y: 408, endPoint x: 538, endPoint y: 432, distance: 160.7
click at [538, 432] on div "Fall Hub: Cozy Everything Details Latest Snapshot 57 Products (1 Need Review) •…" at bounding box center [697, 383] width 1311 height 732
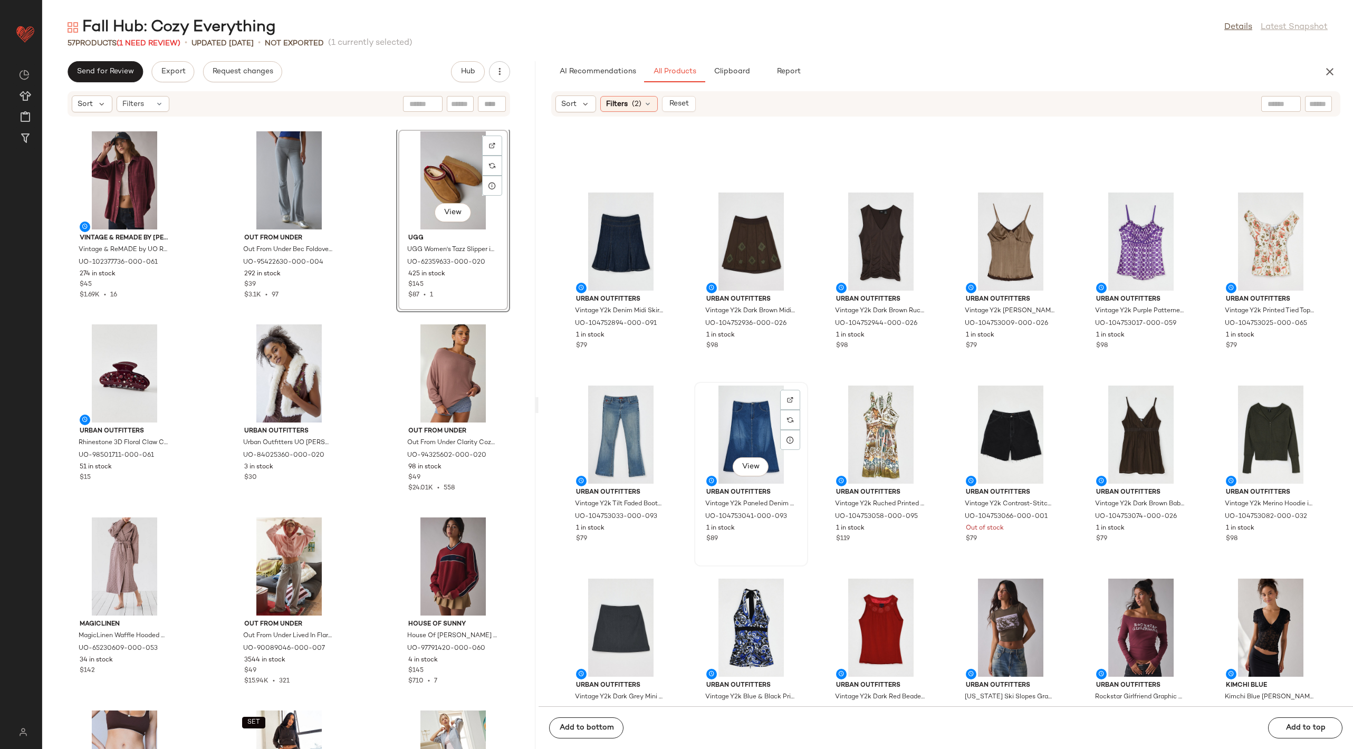
scroll to position [6702, 0]
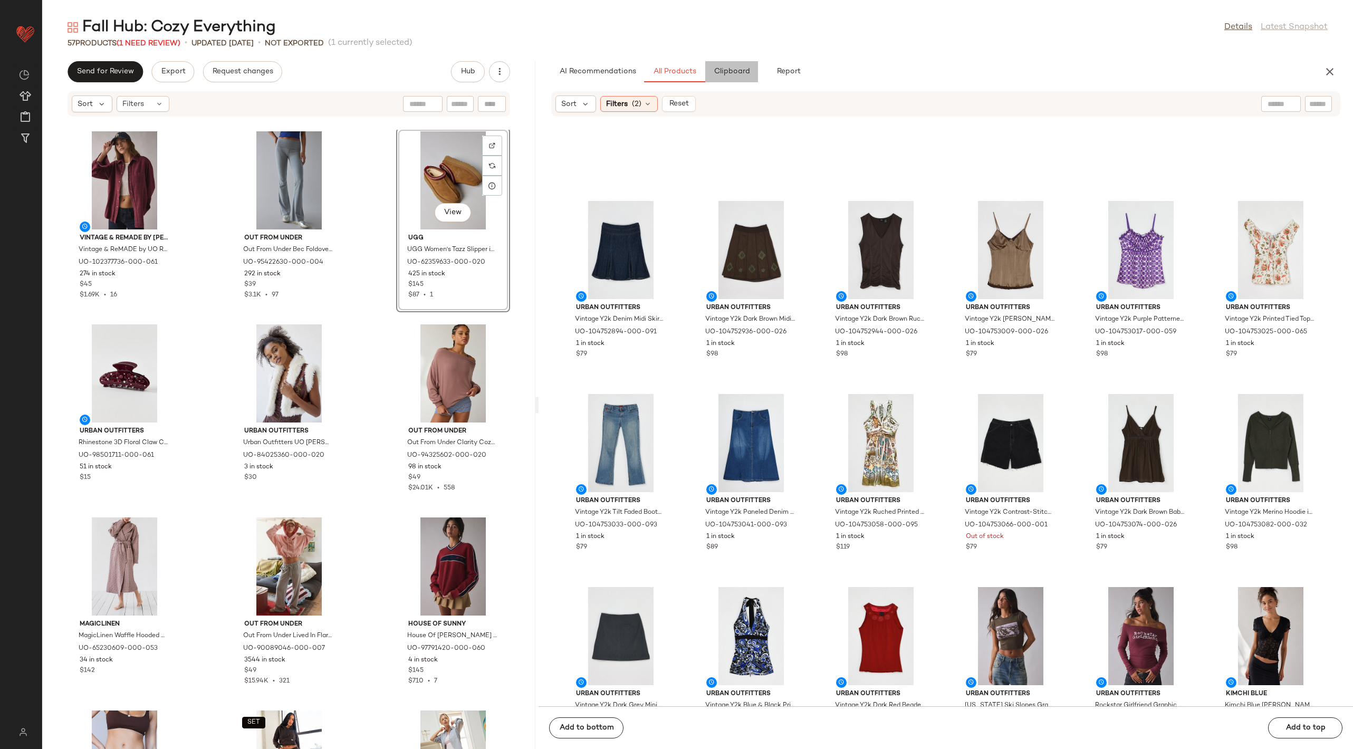
click at [736, 74] on span "Clipboard" at bounding box center [732, 72] width 36 height 8
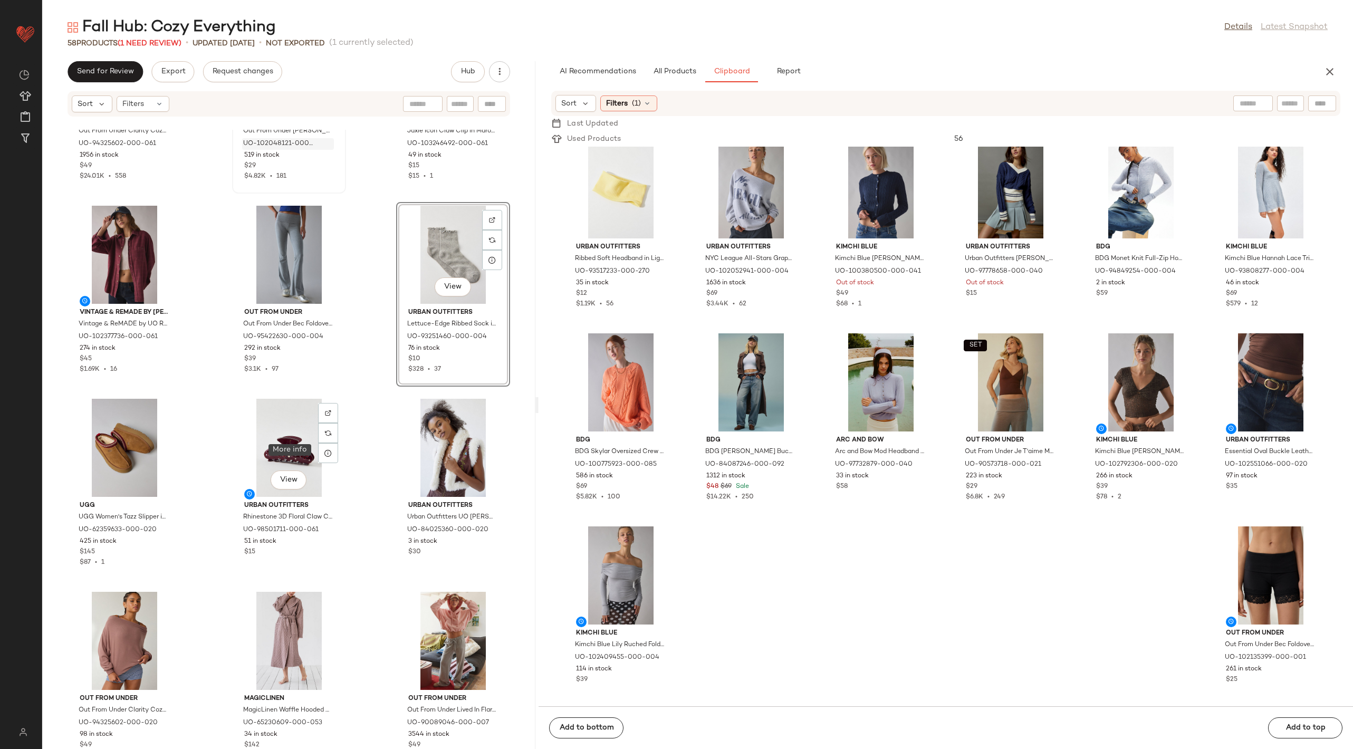
scroll to position [1873, 0]
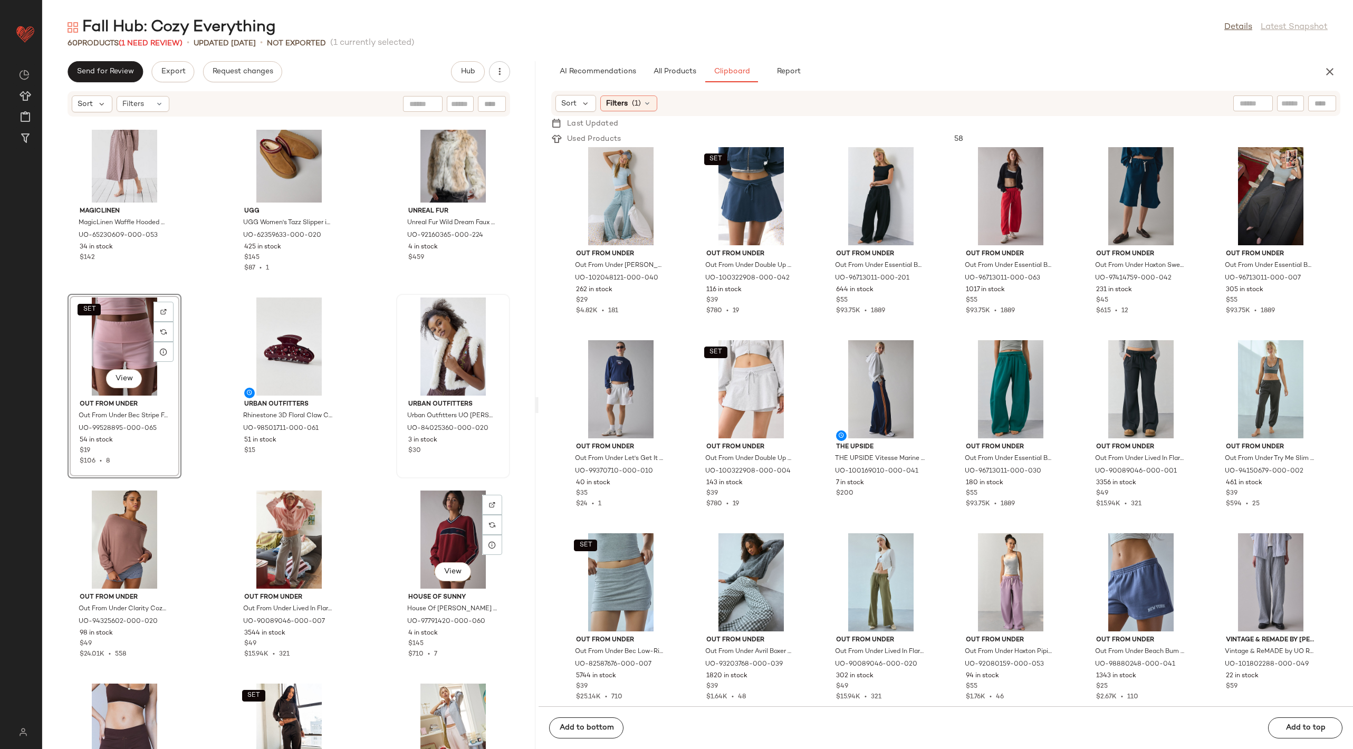
scroll to position [2174, 0]
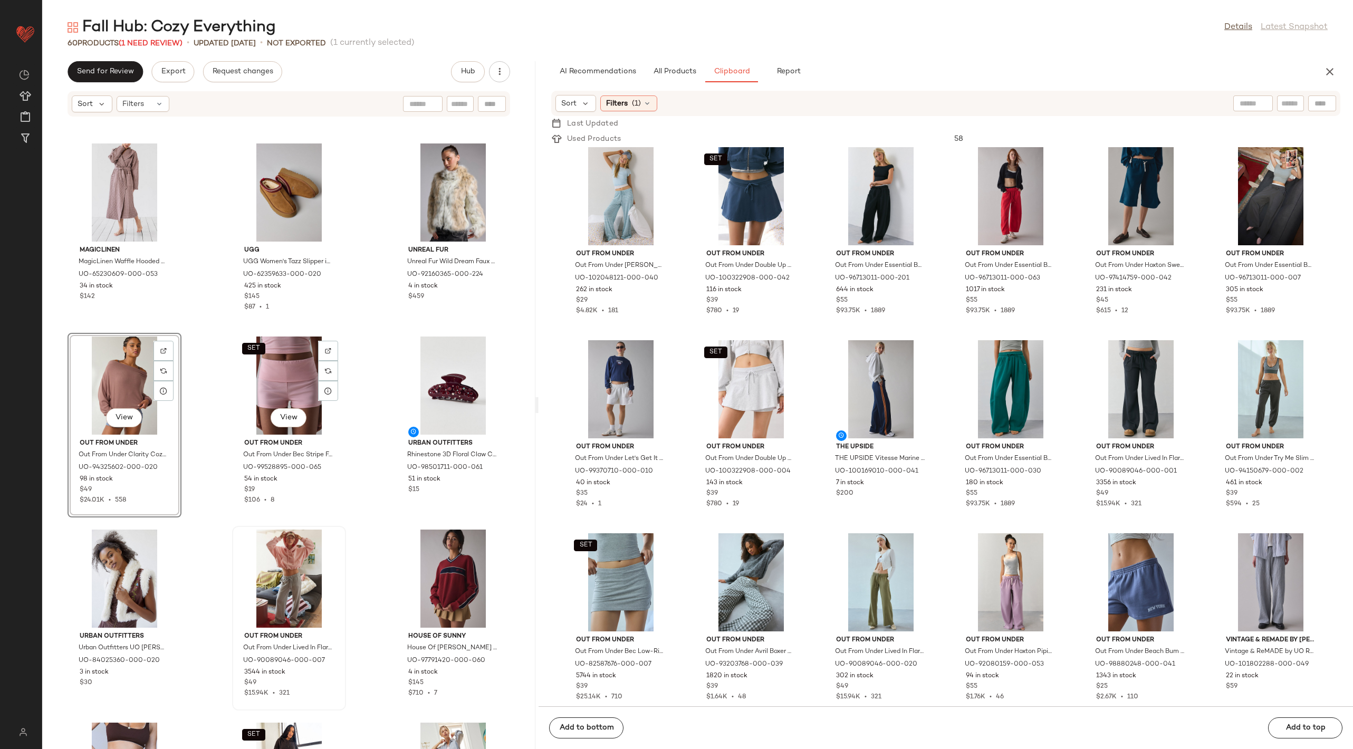
scroll to position [2253, 0]
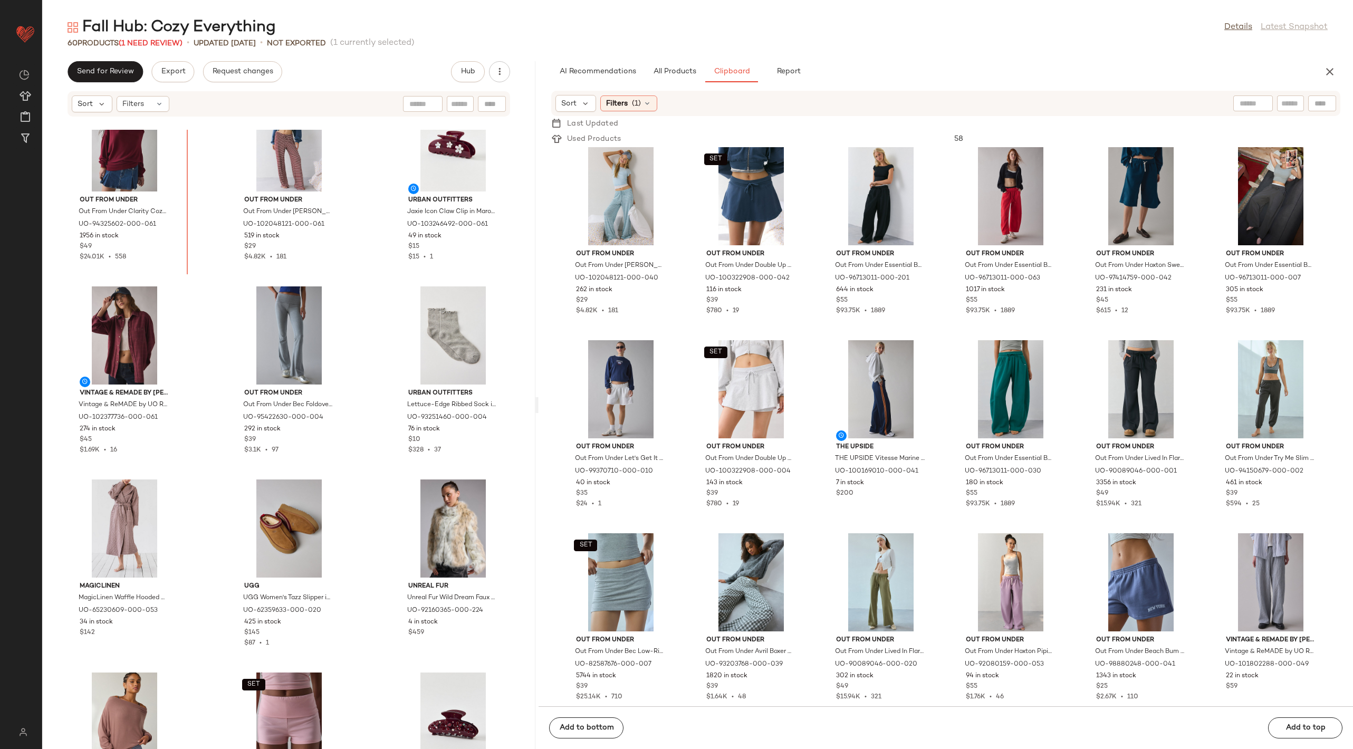
scroll to position [1789, 0]
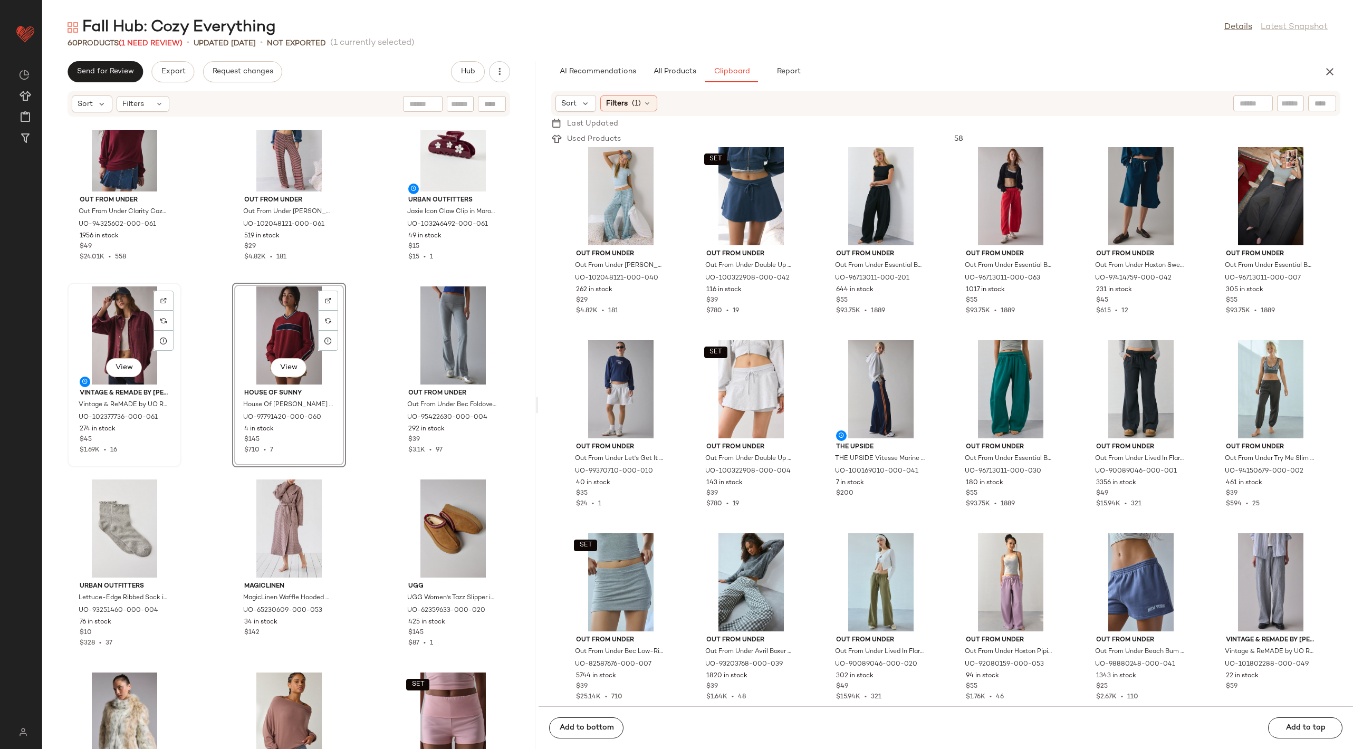
click at [126, 336] on div "View" at bounding box center [124, 336] width 107 height 98
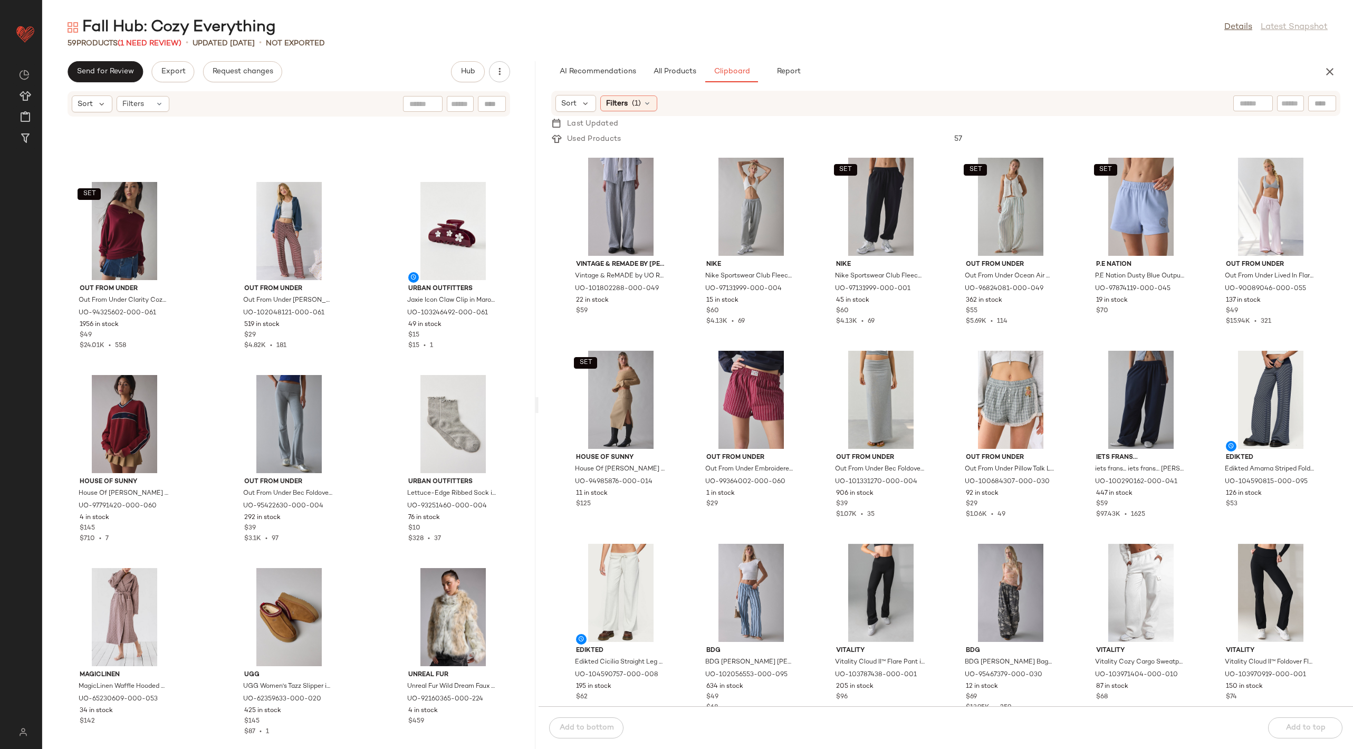
scroll to position [3536, 0]
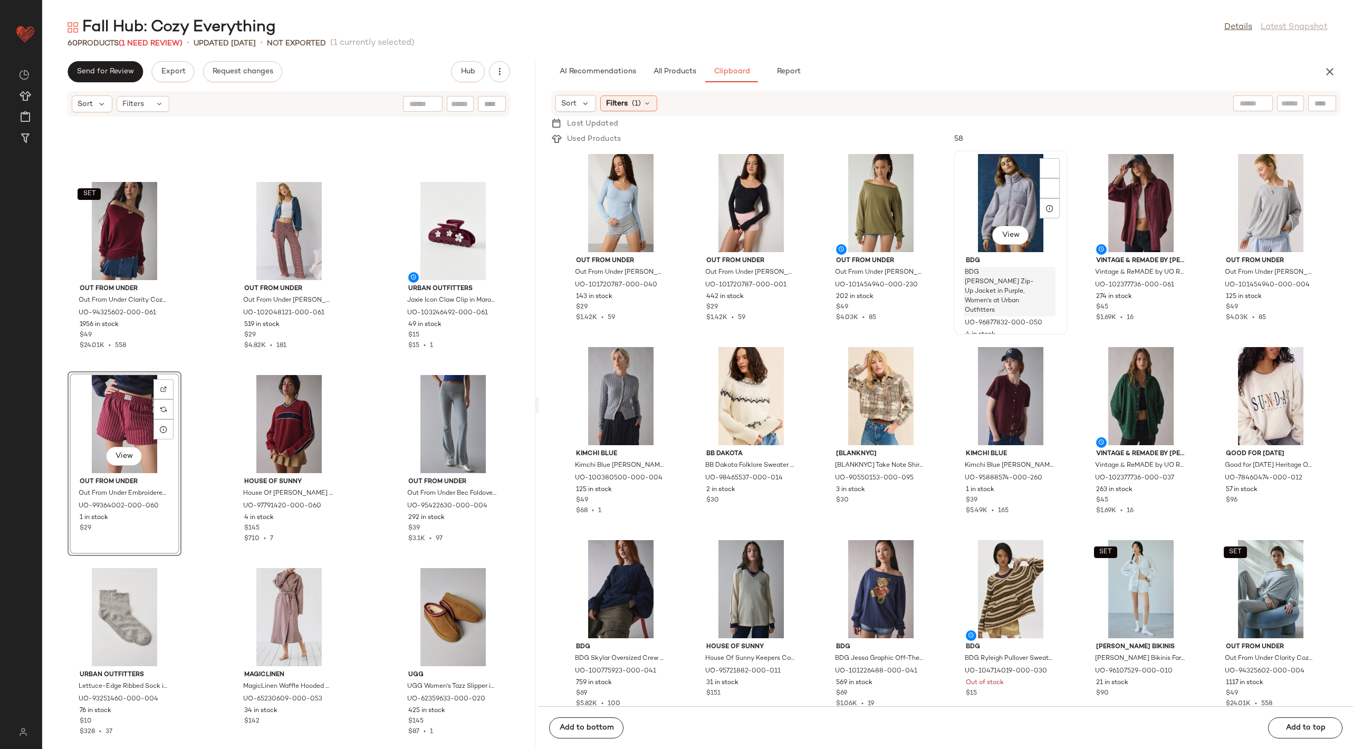
scroll to position [144, 0]
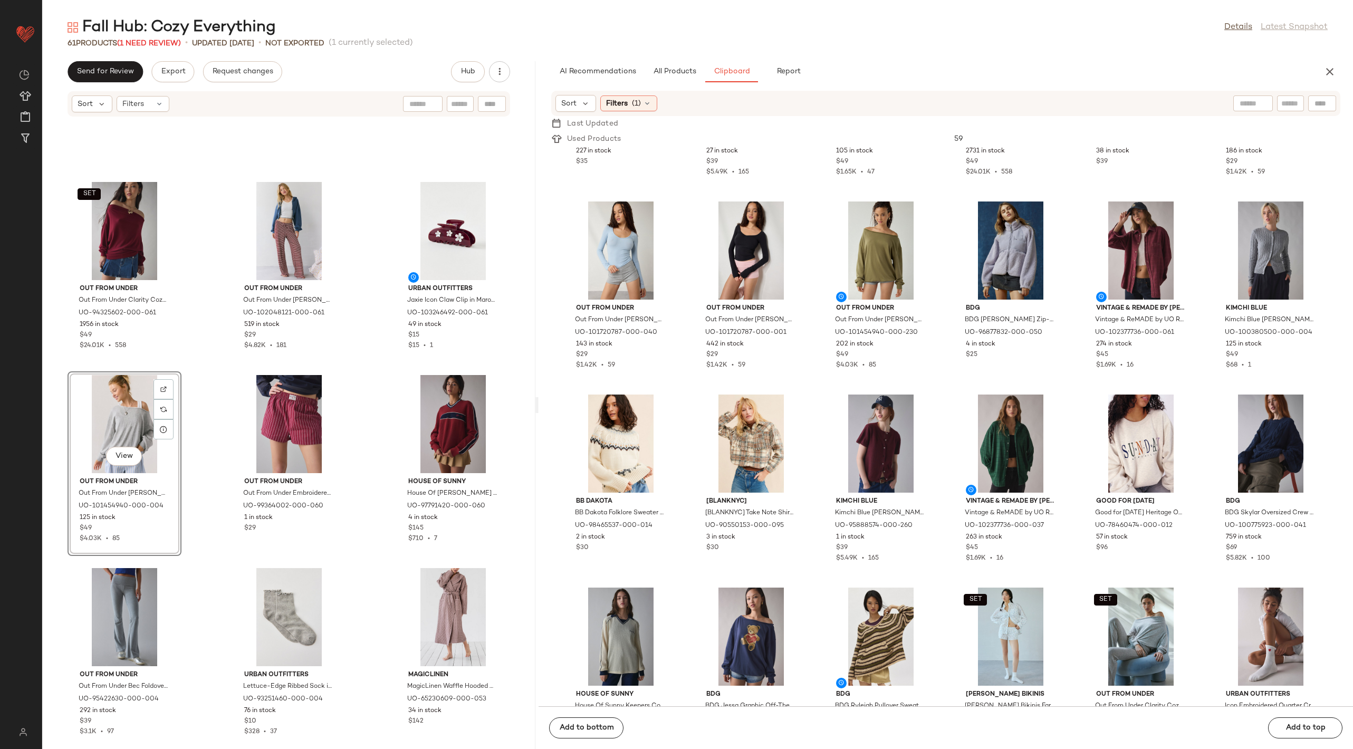
click at [146, 423] on div "View" at bounding box center [124, 424] width 107 height 98
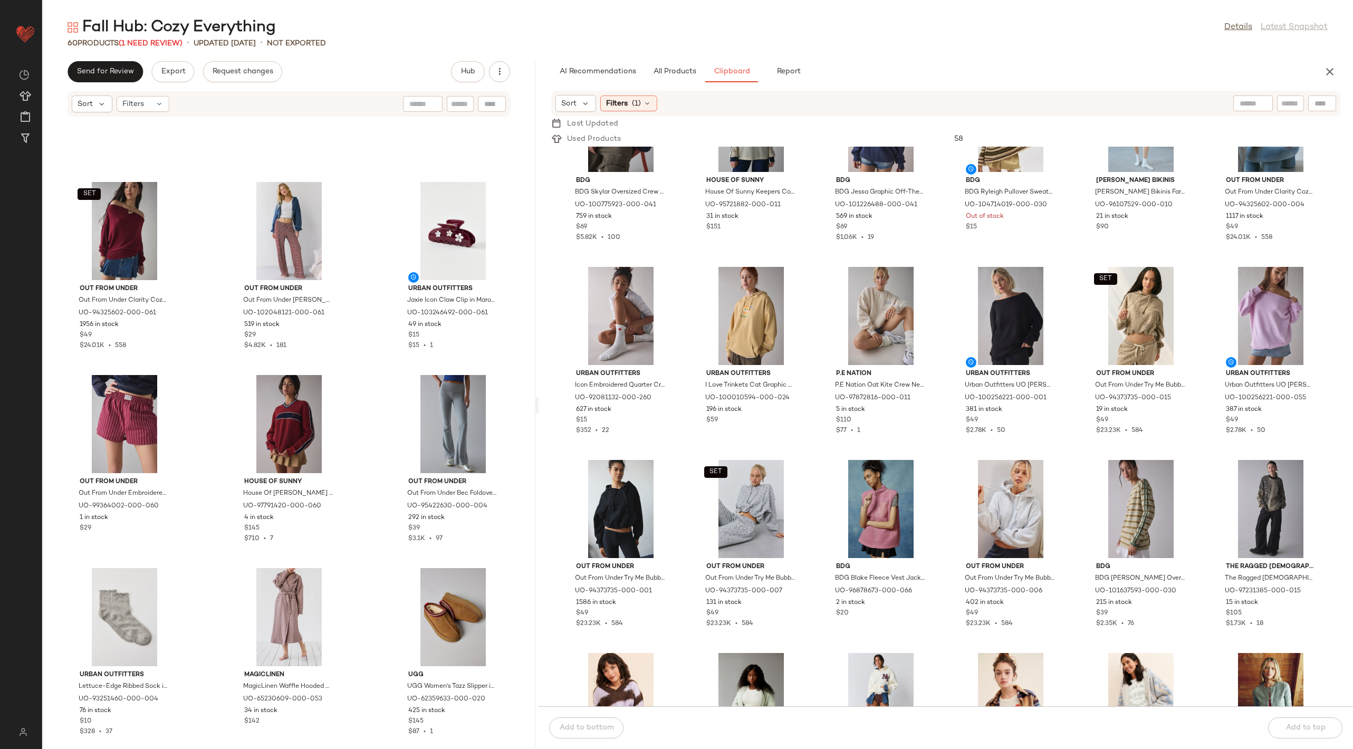
scroll to position [673, 0]
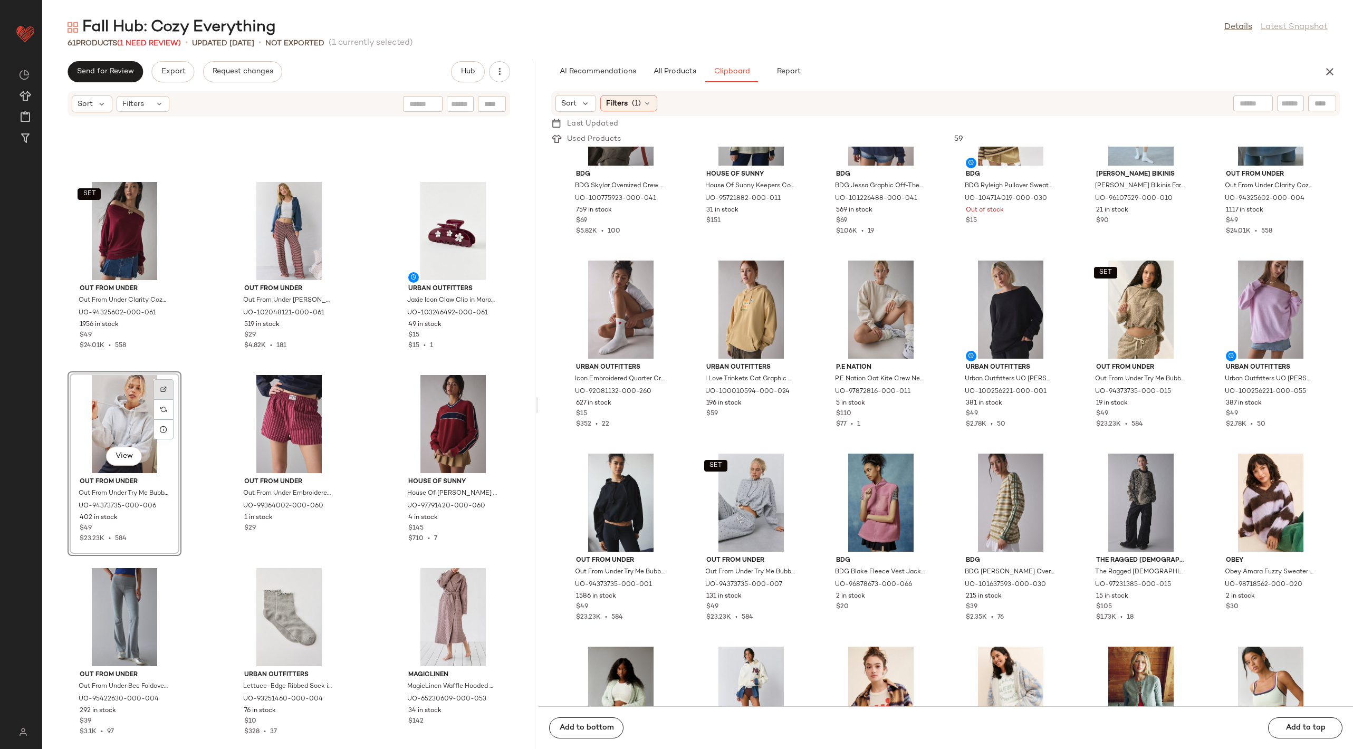
click at [168, 399] on div at bounding box center [164, 409] width 20 height 20
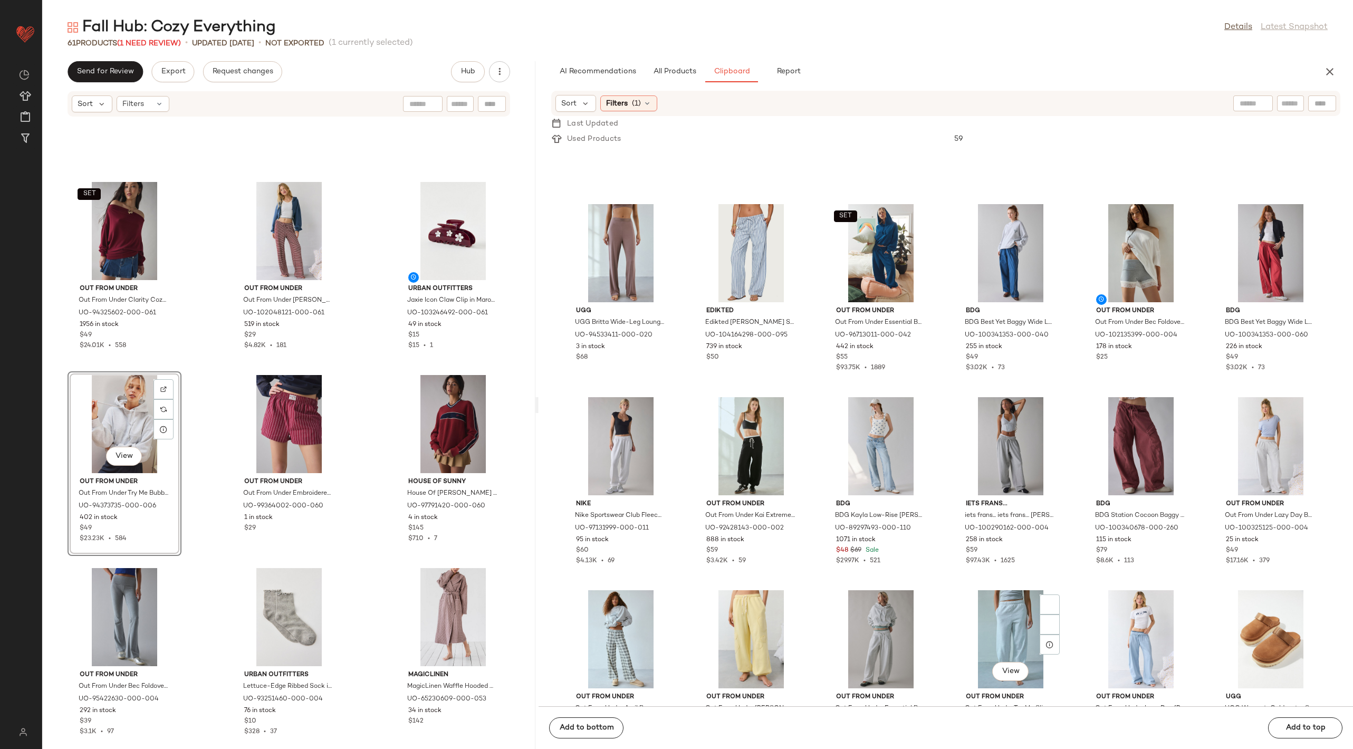
scroll to position [4171, 0]
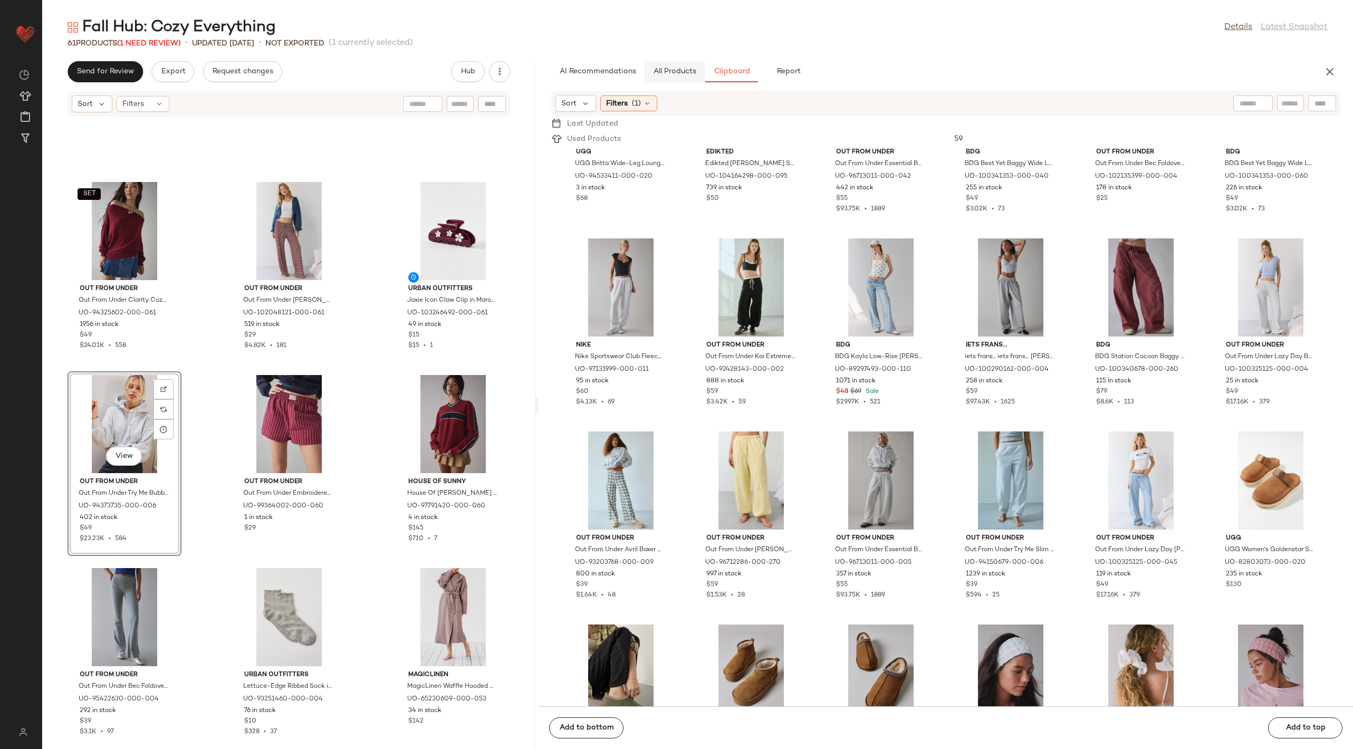
click at [666, 70] on span "All Products" at bounding box center [674, 72] width 43 height 8
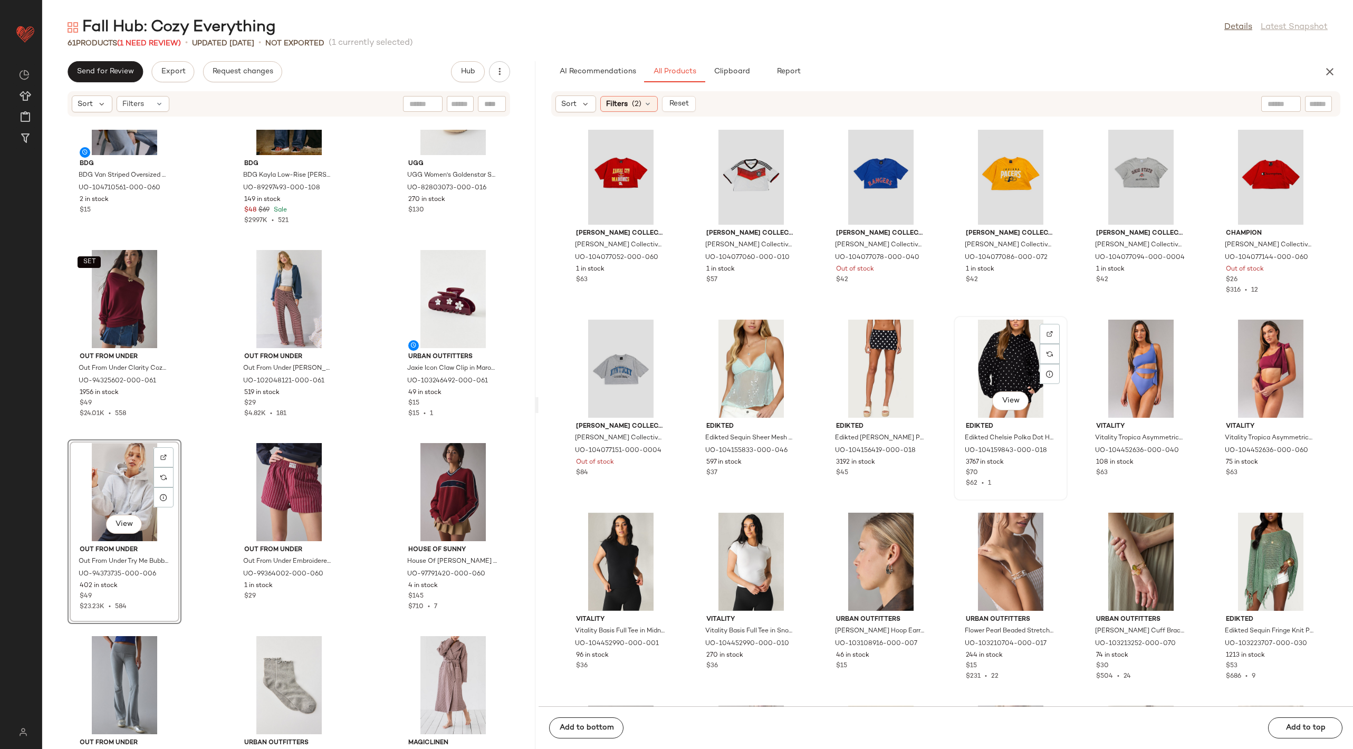
scroll to position [28630, 0]
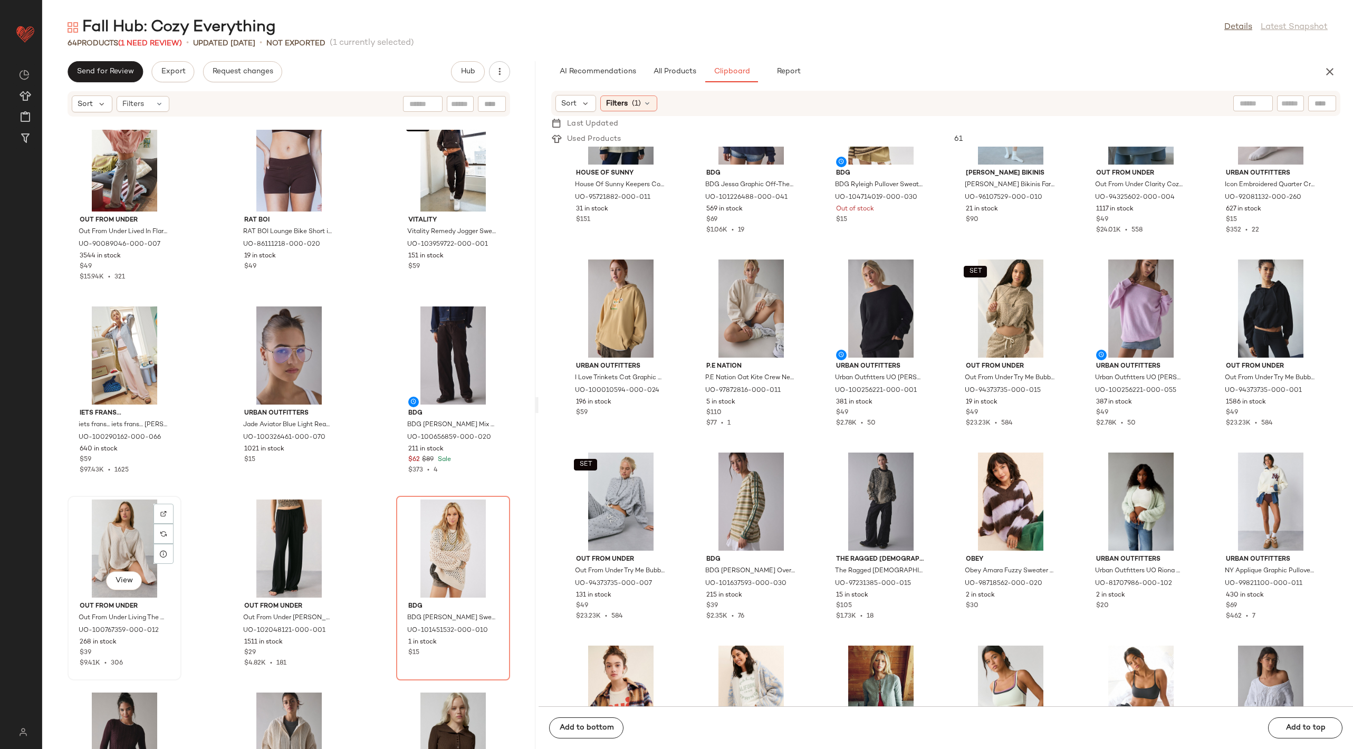
scroll to position [2701, 0]
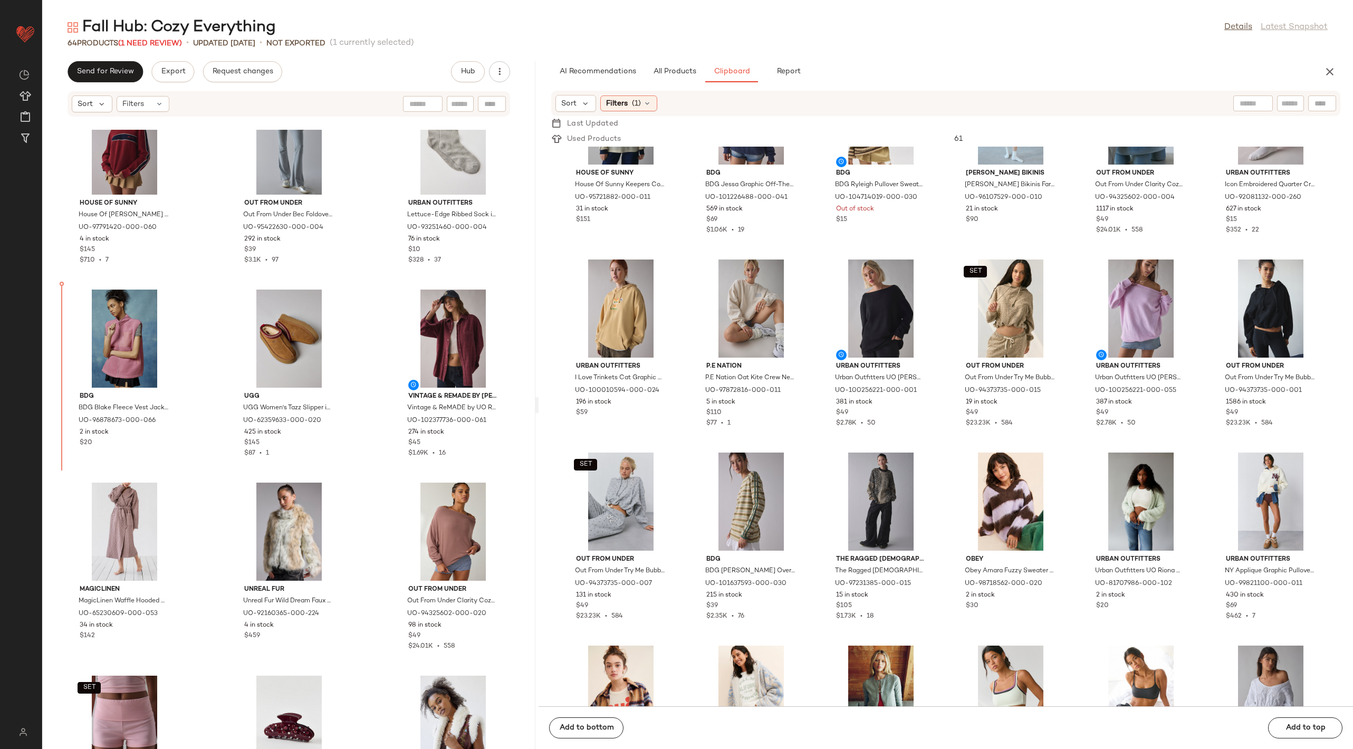
scroll to position [2168, 0]
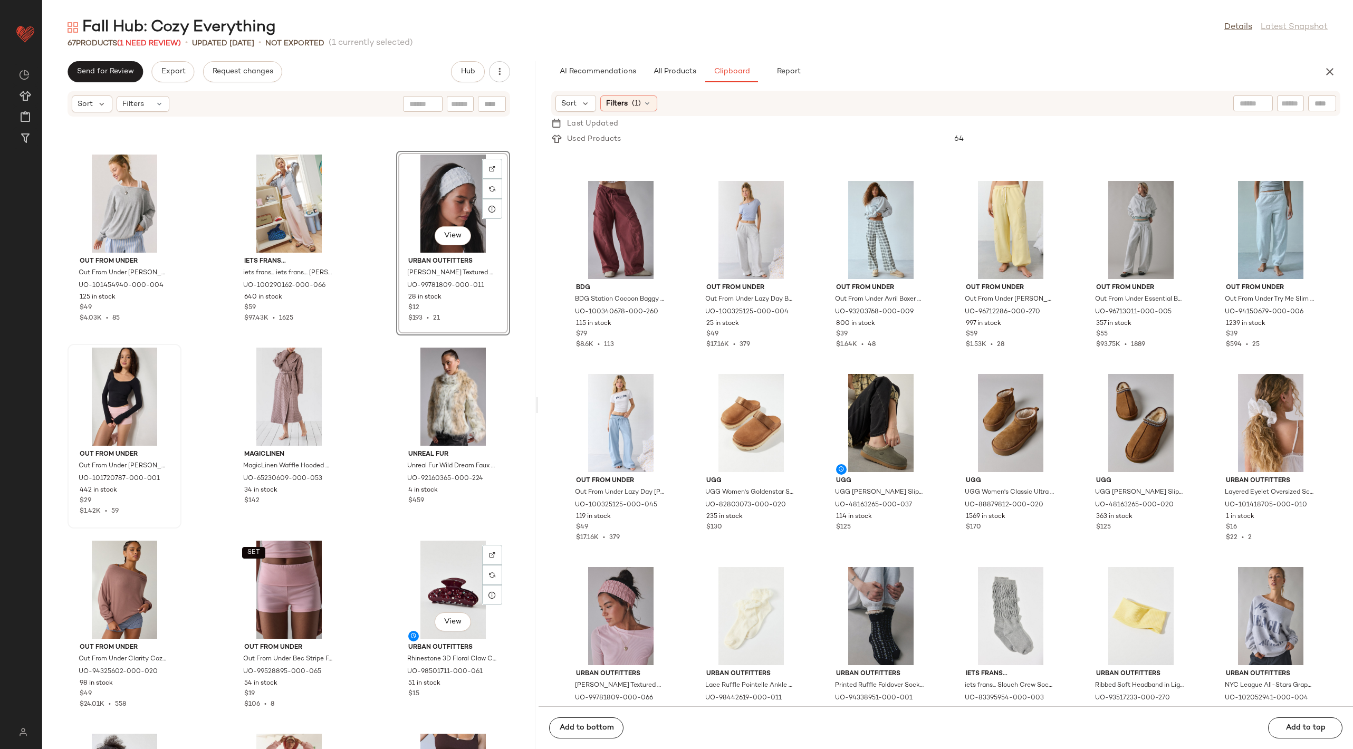
scroll to position [2514, 0]
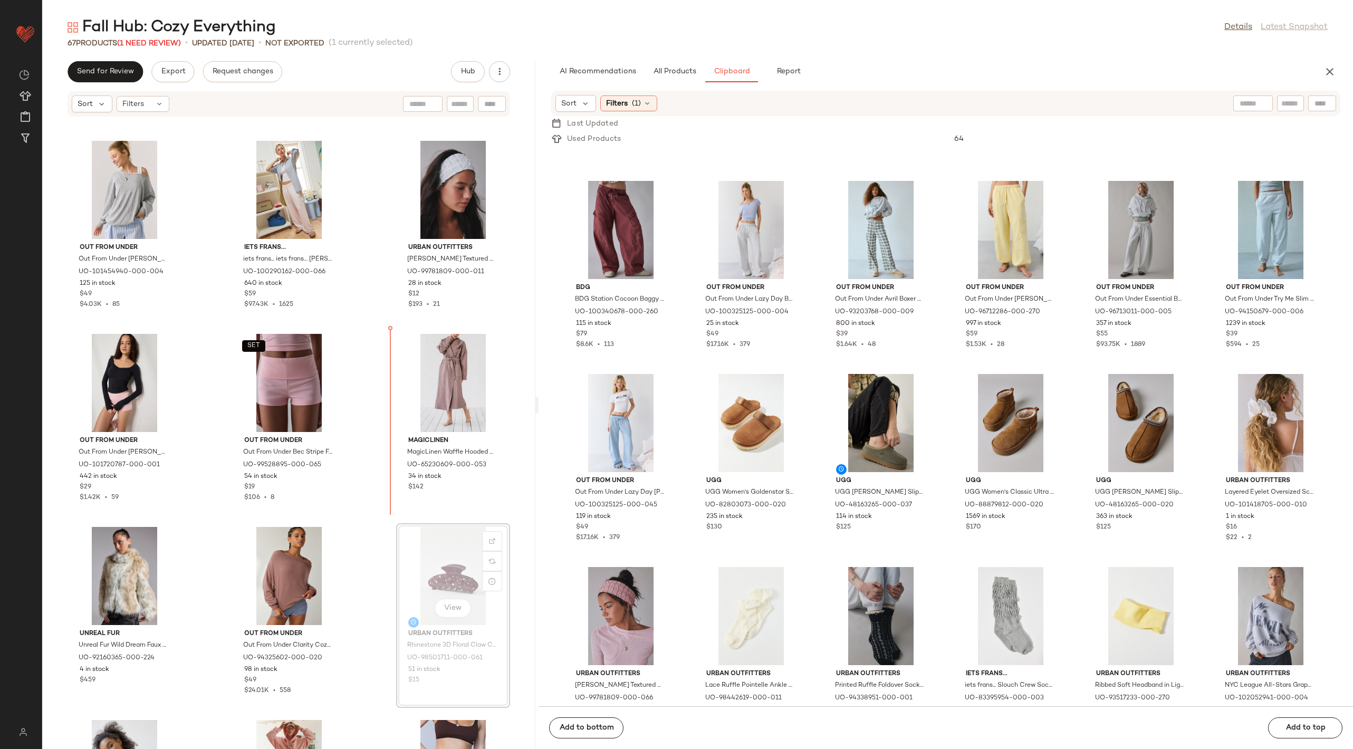
scroll to position [2514, 0]
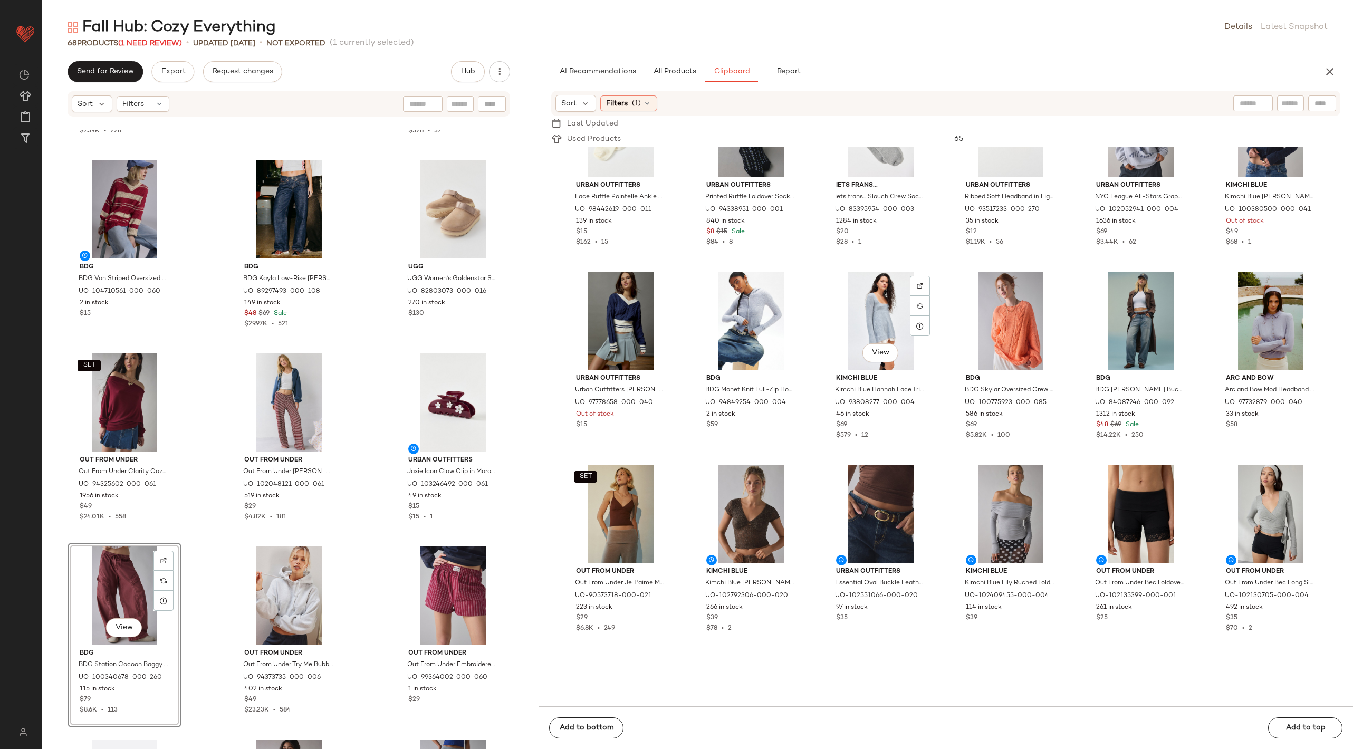
scroll to position [4755, 0]
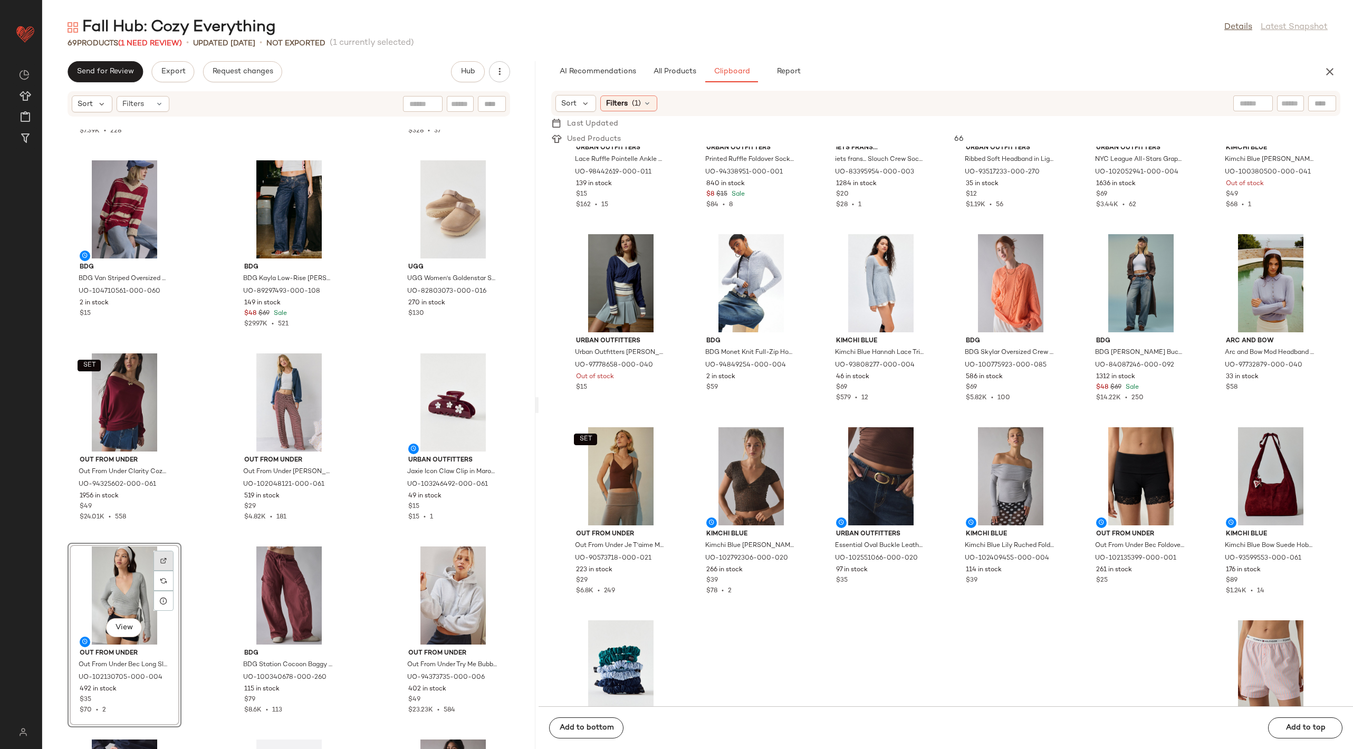
click at [158, 571] on div at bounding box center [164, 581] width 20 height 20
click at [326, 571] on div at bounding box center [328, 581] width 20 height 20
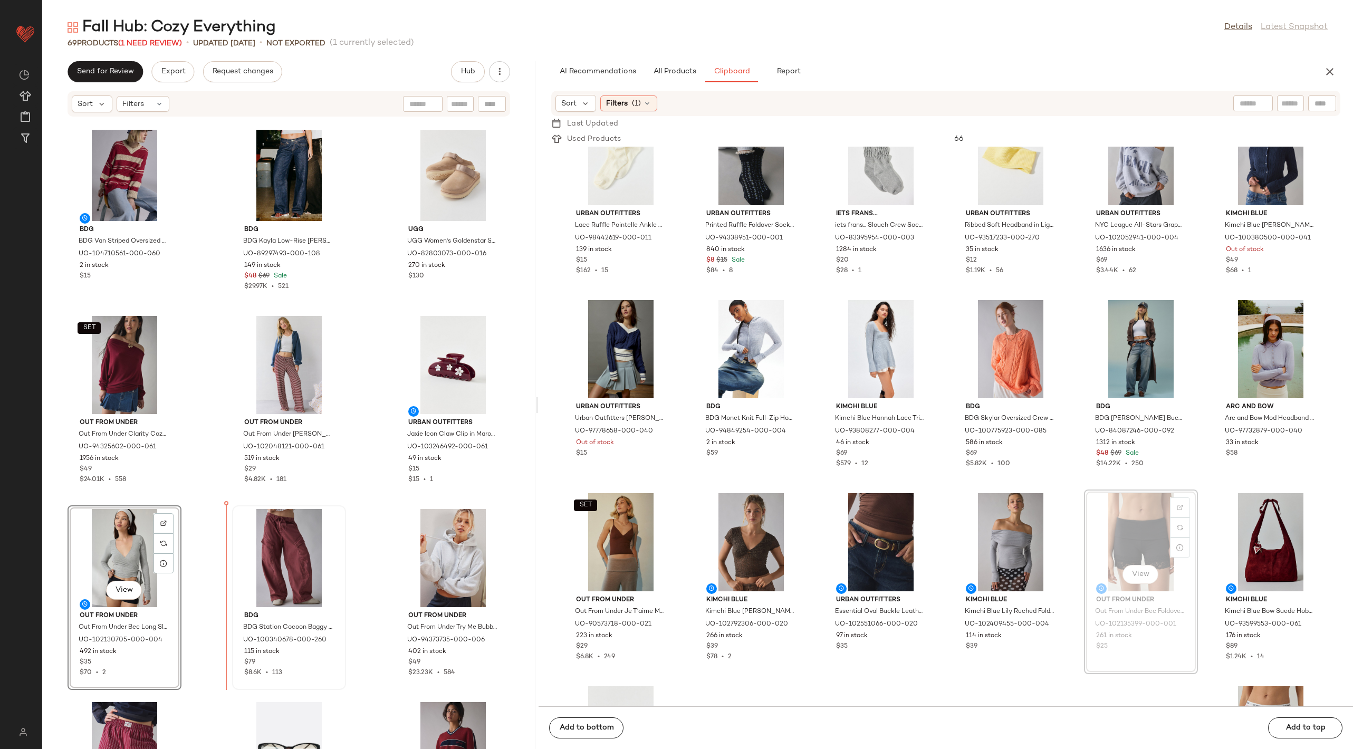
scroll to position [1571, 0]
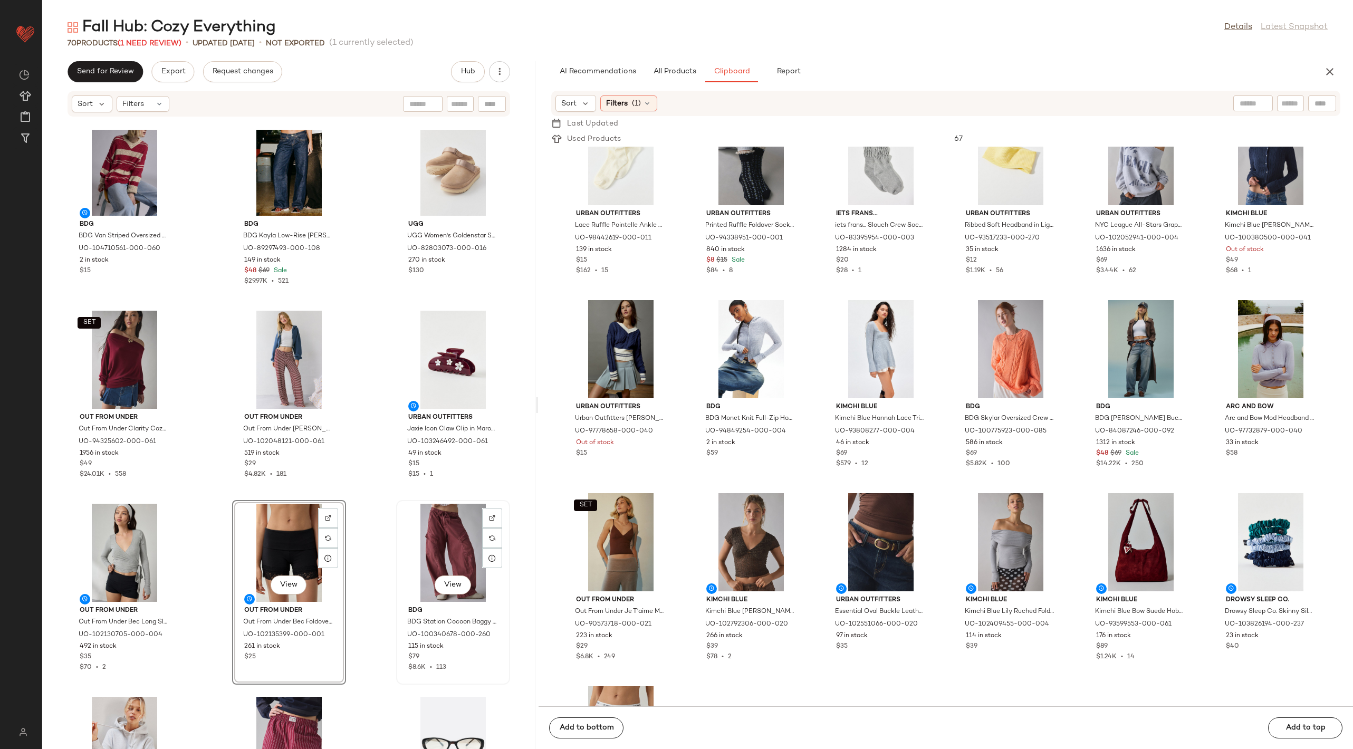
click at [418, 540] on div "View" at bounding box center [453, 553] width 107 height 98
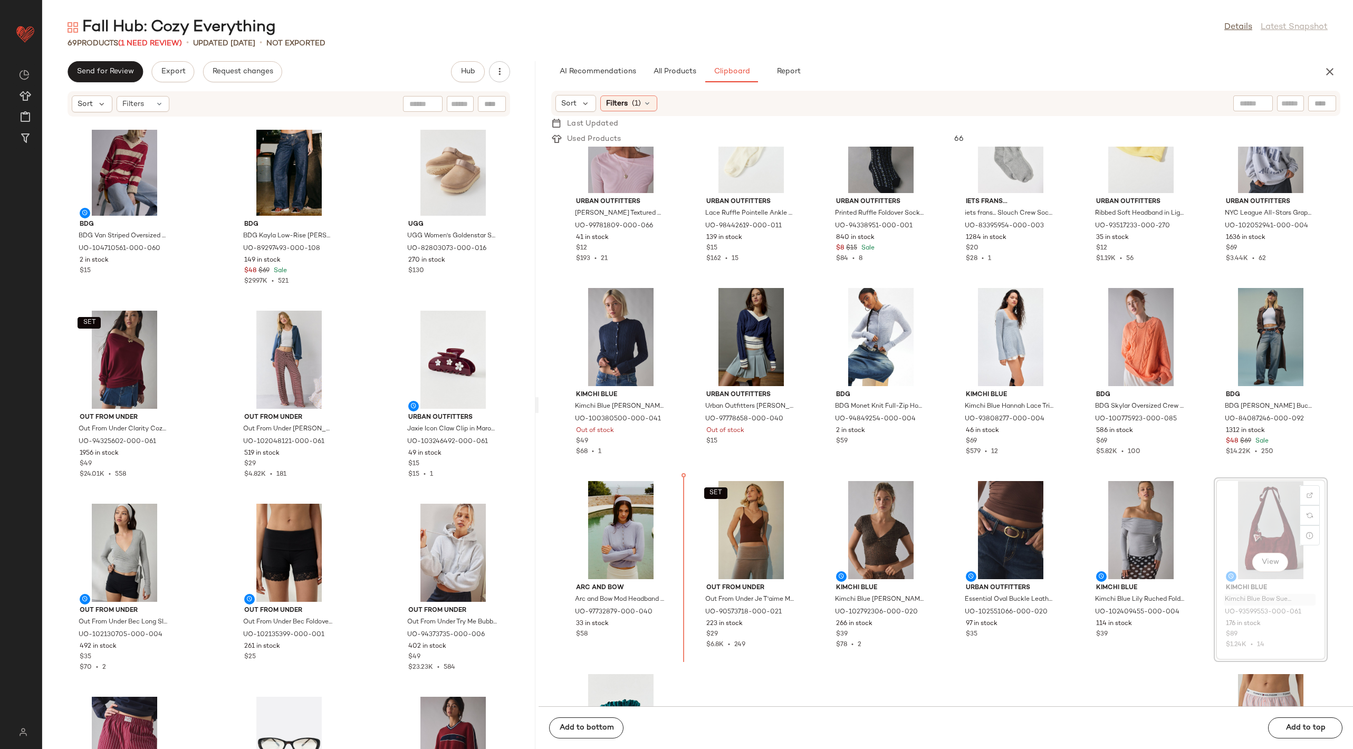
scroll to position [4701, 0]
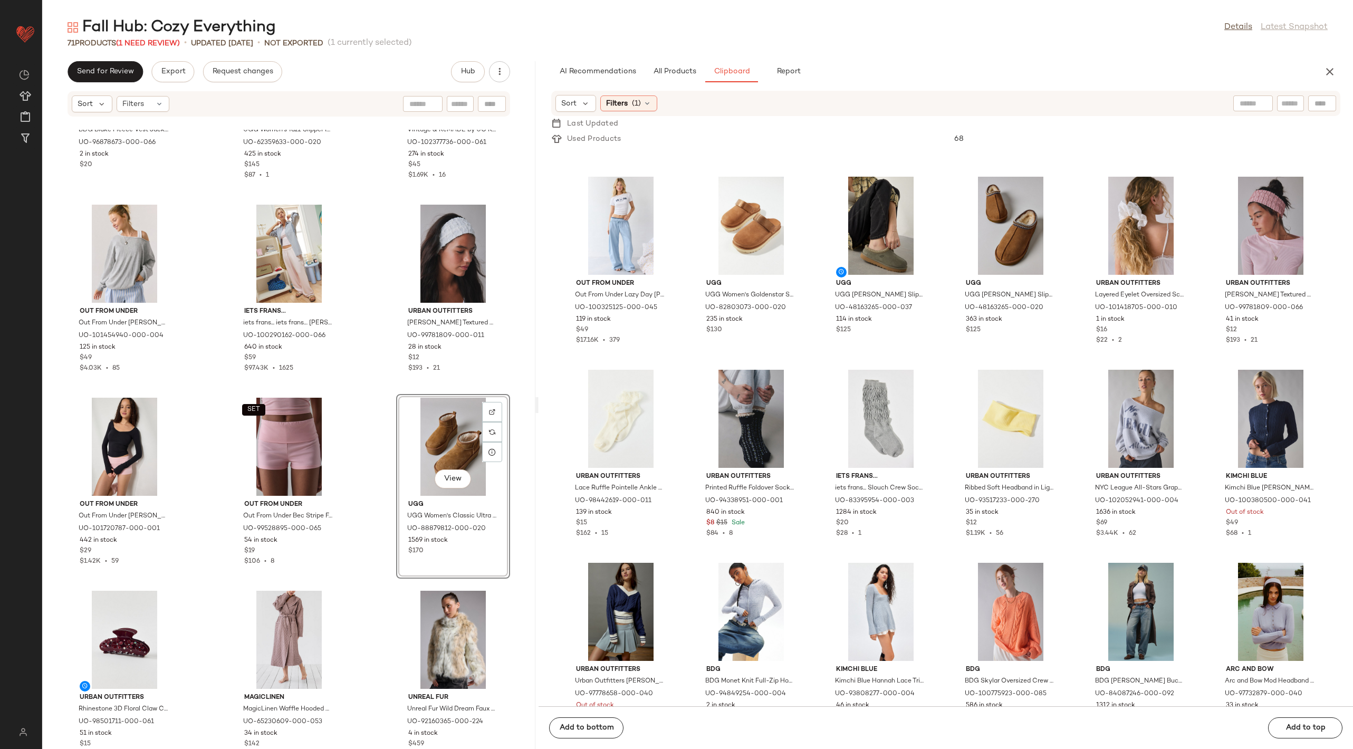
scroll to position [2649, 0]
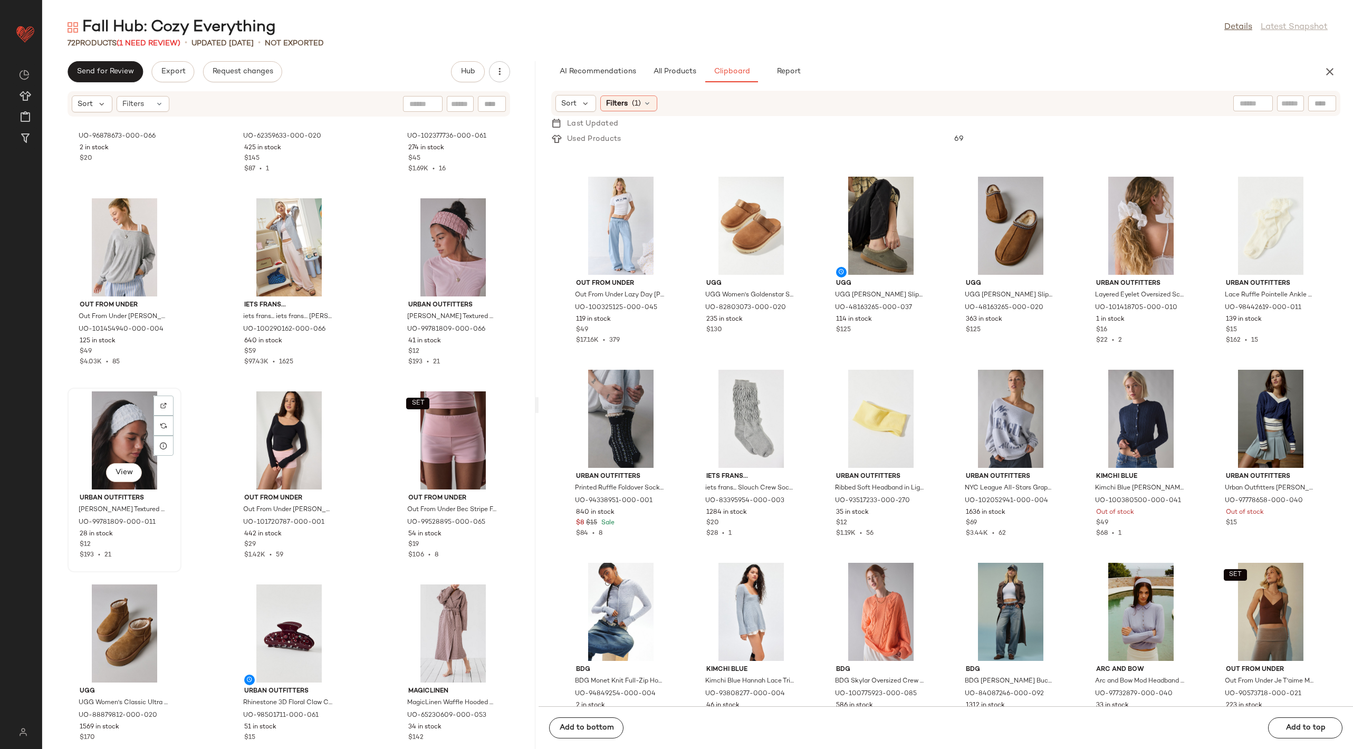
click at [126, 421] on div "View" at bounding box center [124, 441] width 107 height 98
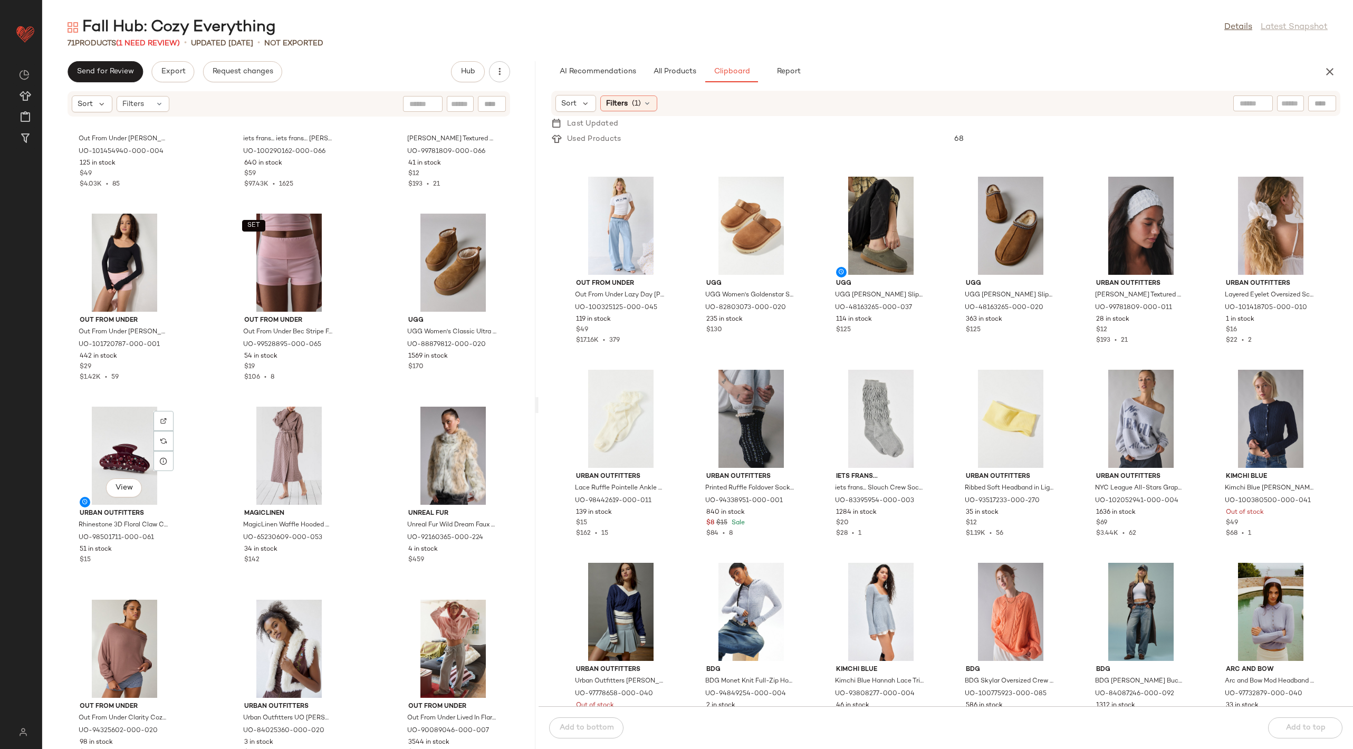
scroll to position [2917, 0]
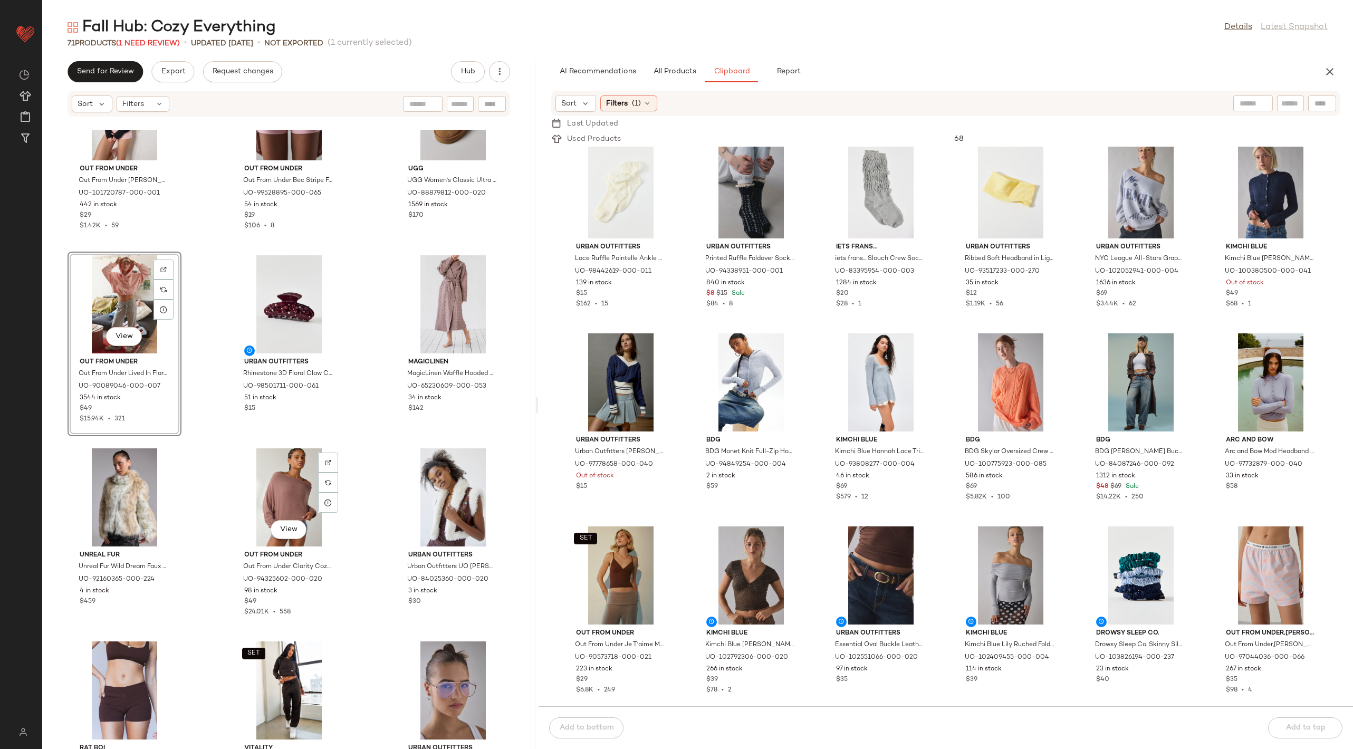
scroll to position [2945, 0]
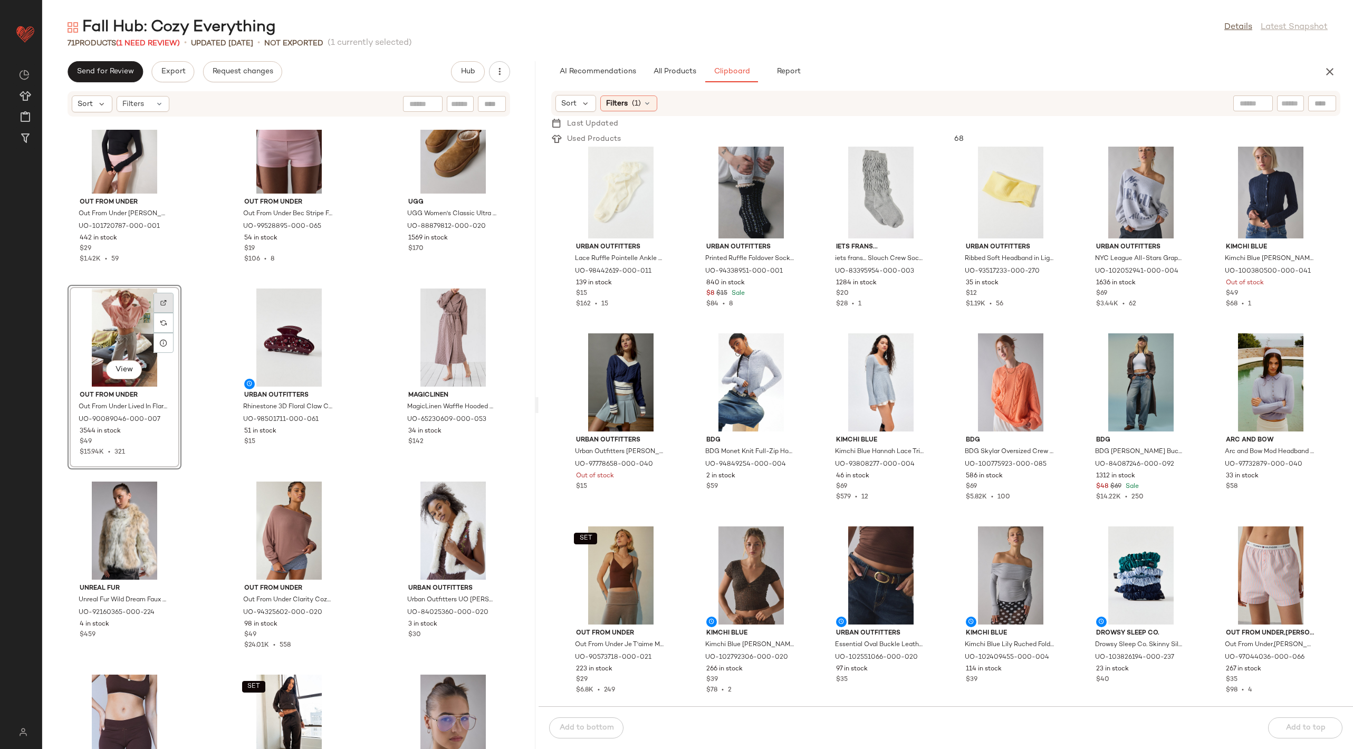
click at [169, 313] on div at bounding box center [164, 323] width 20 height 20
click at [683, 65] on button "All Products" at bounding box center [674, 71] width 61 height 21
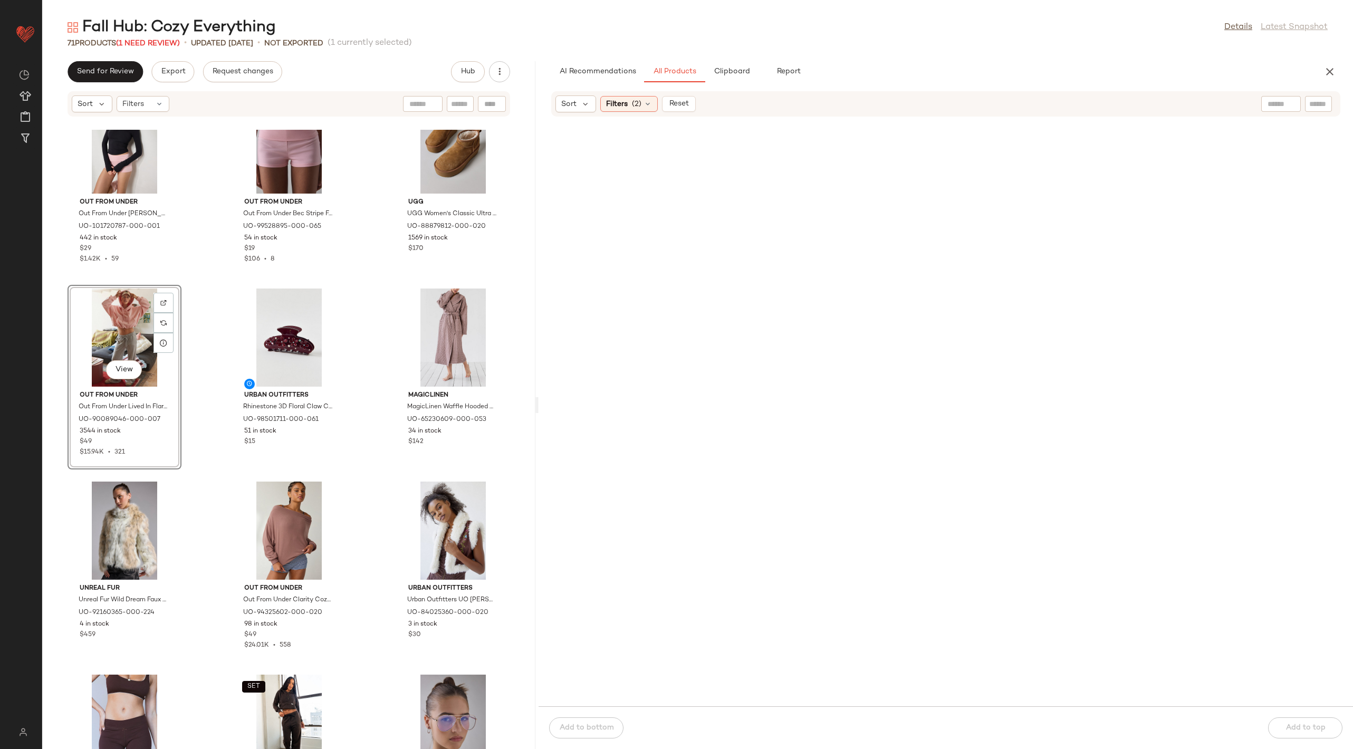
scroll to position [33632, 0]
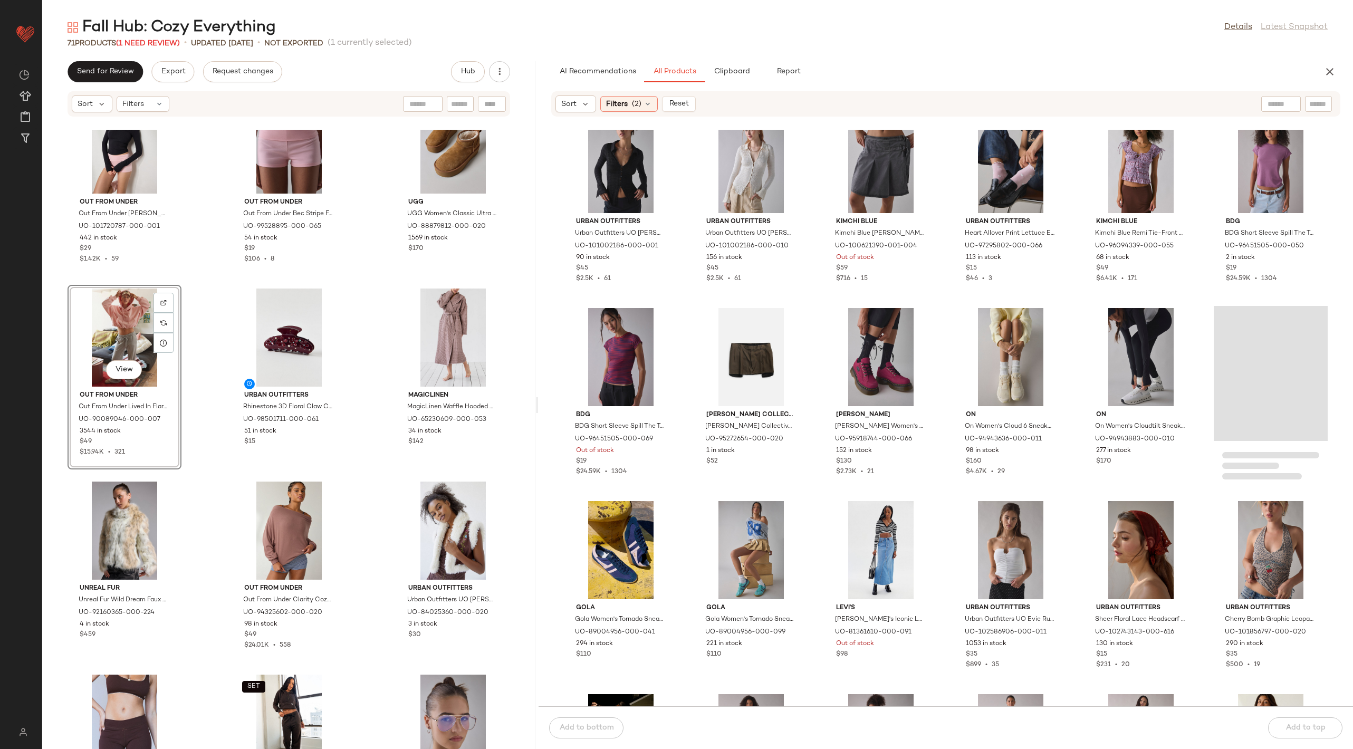
click at [1292, 102] on div at bounding box center [1282, 104] width 40 height 16
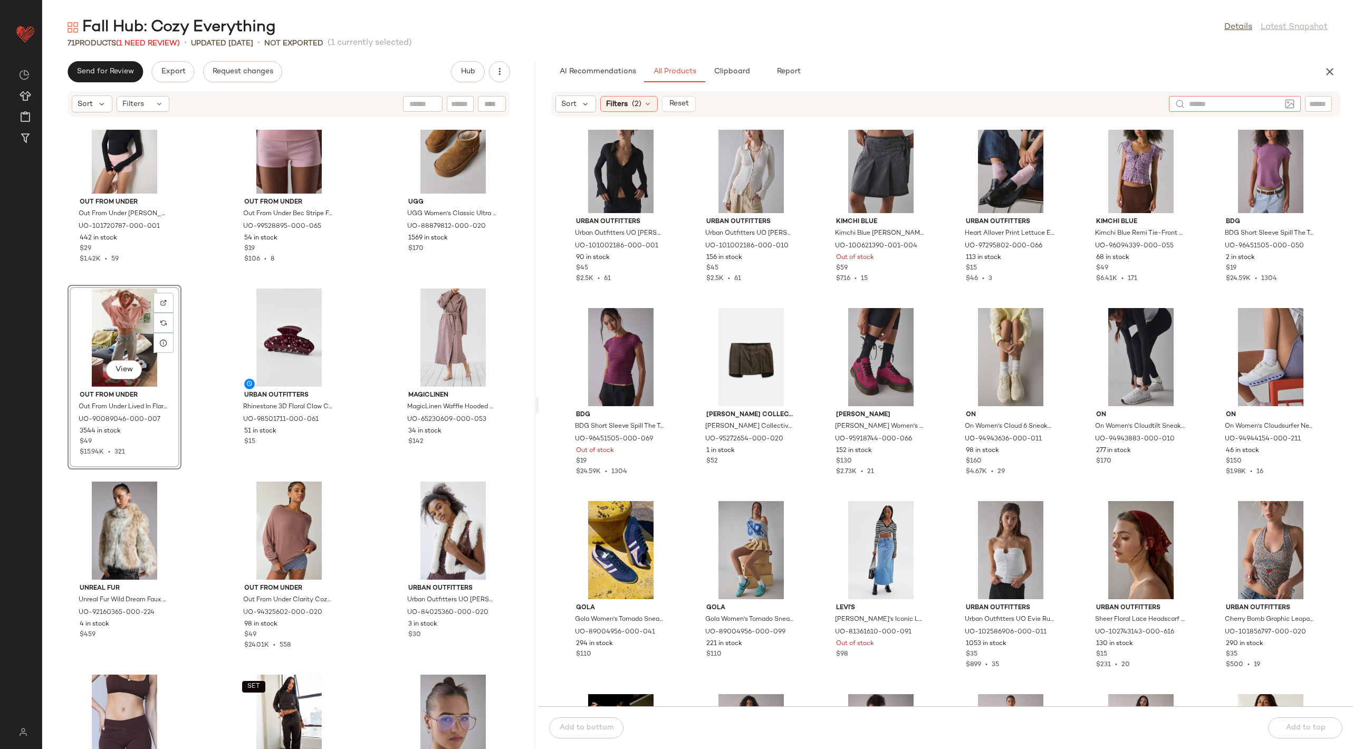
paste input "********"
type input "********"
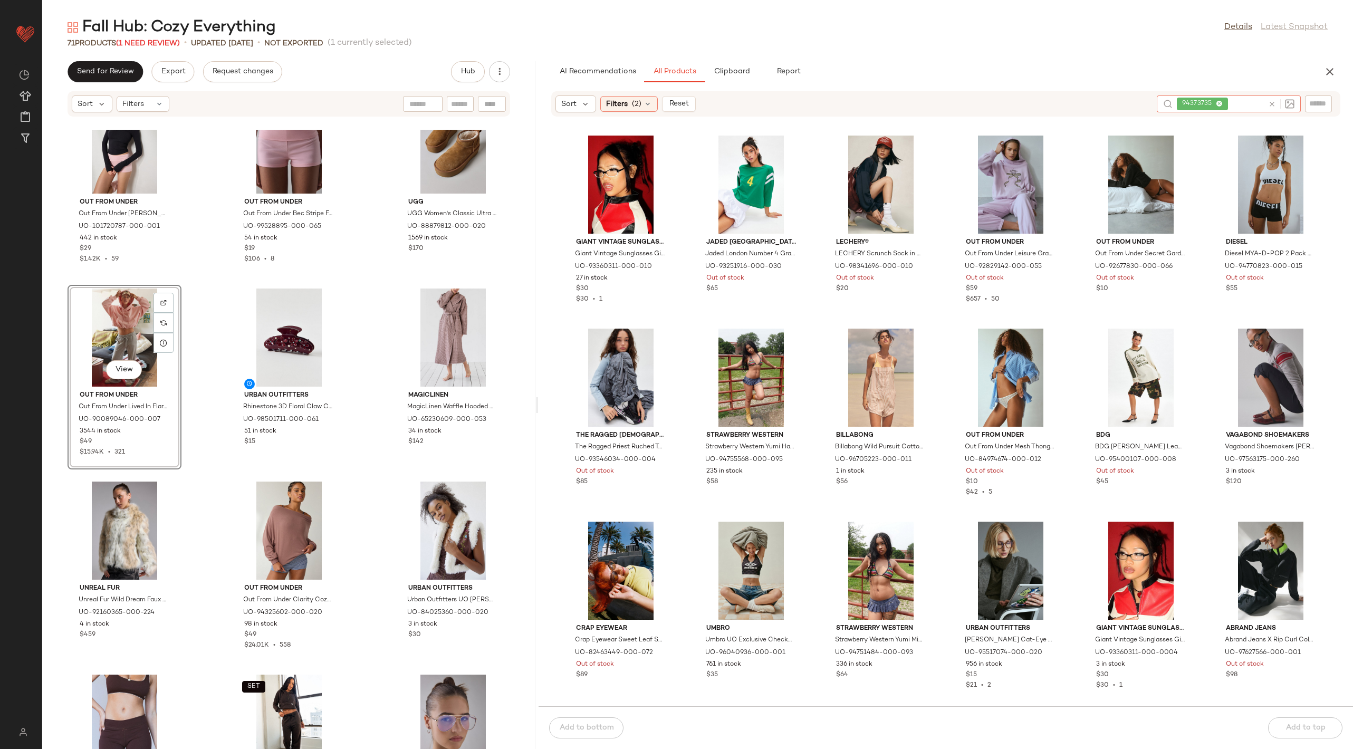
click at [1272, 101] on icon at bounding box center [1272, 104] width 8 height 8
click at [1322, 109] on input "text" at bounding box center [1319, 104] width 18 height 11
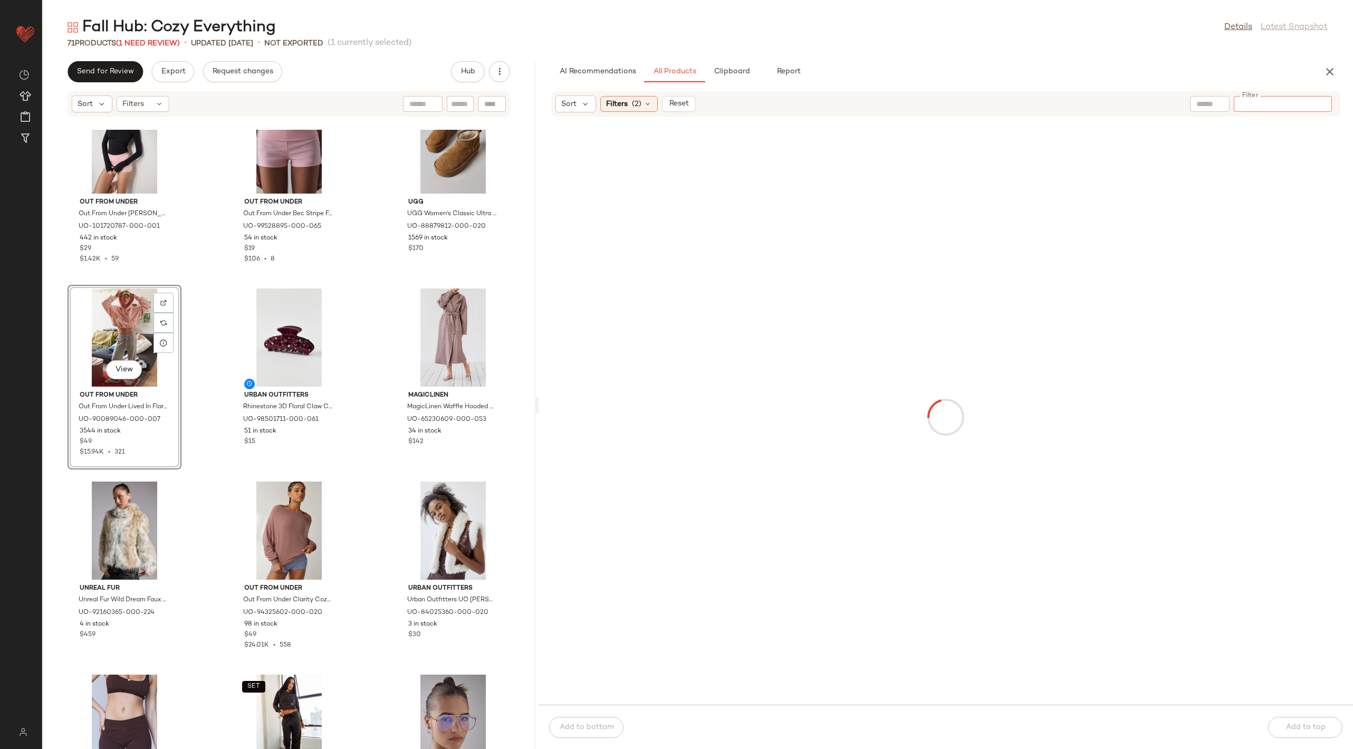
paste input "********"
type input "********"
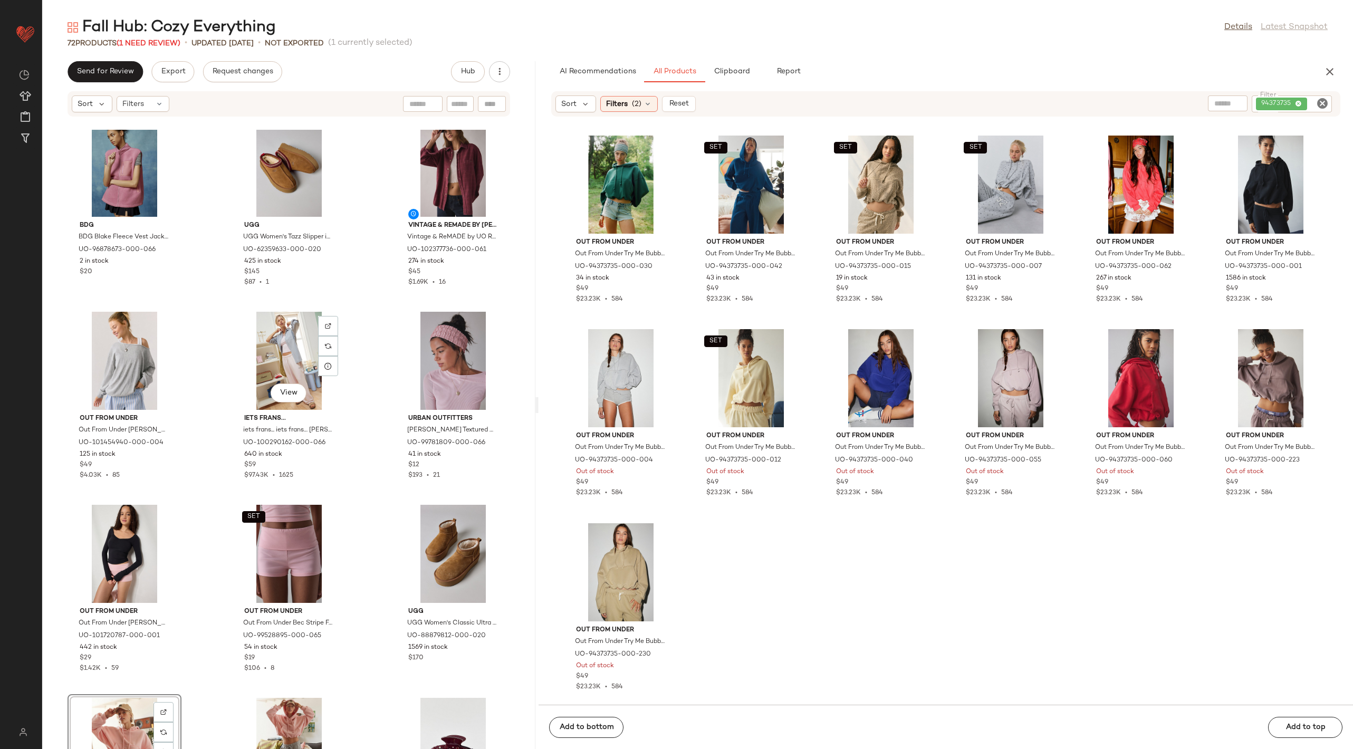
scroll to position [2685, 0]
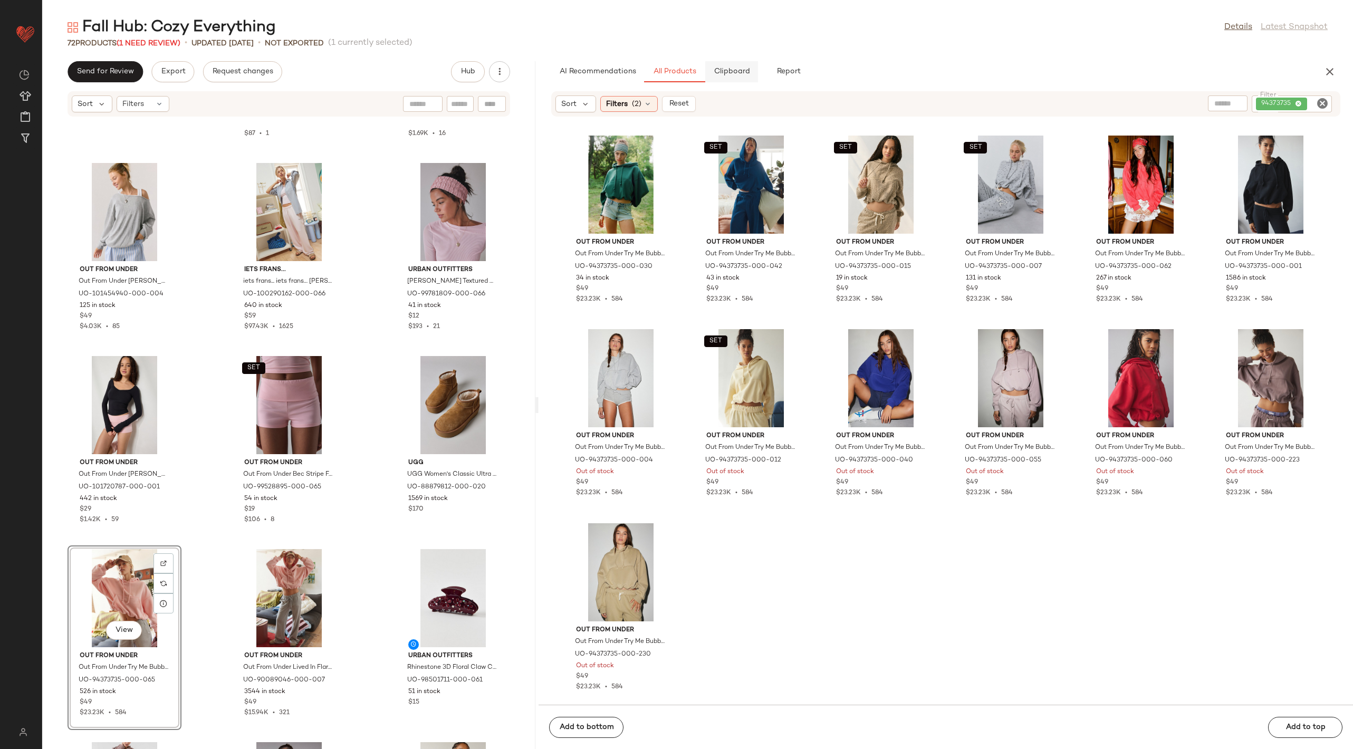
click at [736, 69] on span "Clipboard" at bounding box center [732, 72] width 36 height 8
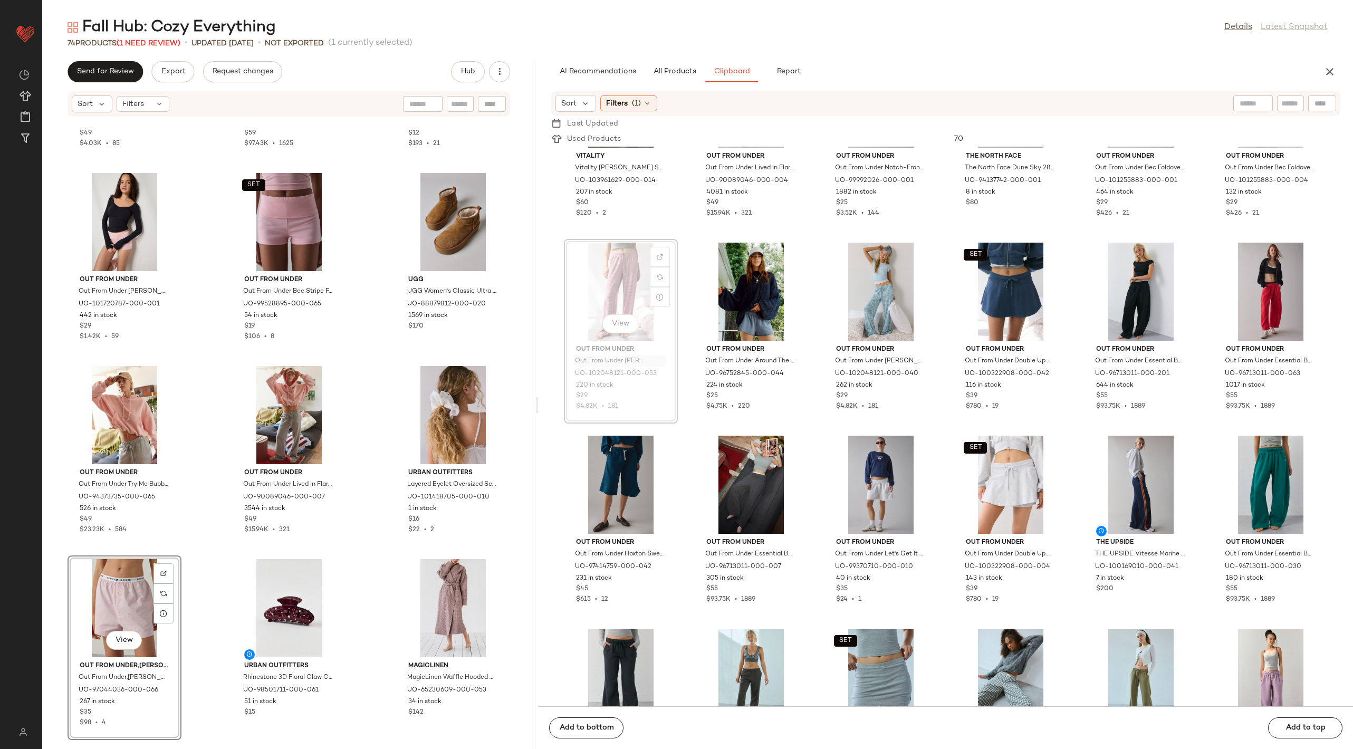
scroll to position [2911, 0]
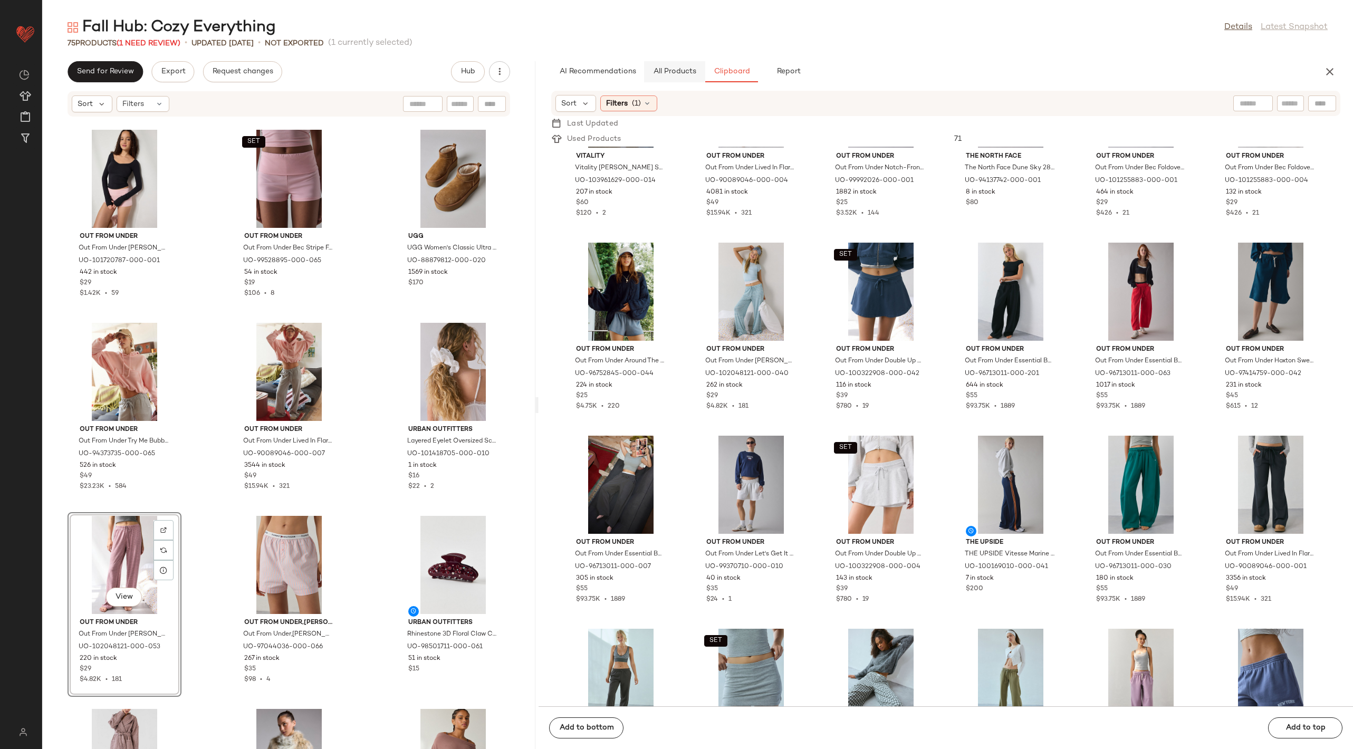
click at [671, 72] on span "All Products" at bounding box center [674, 72] width 43 height 8
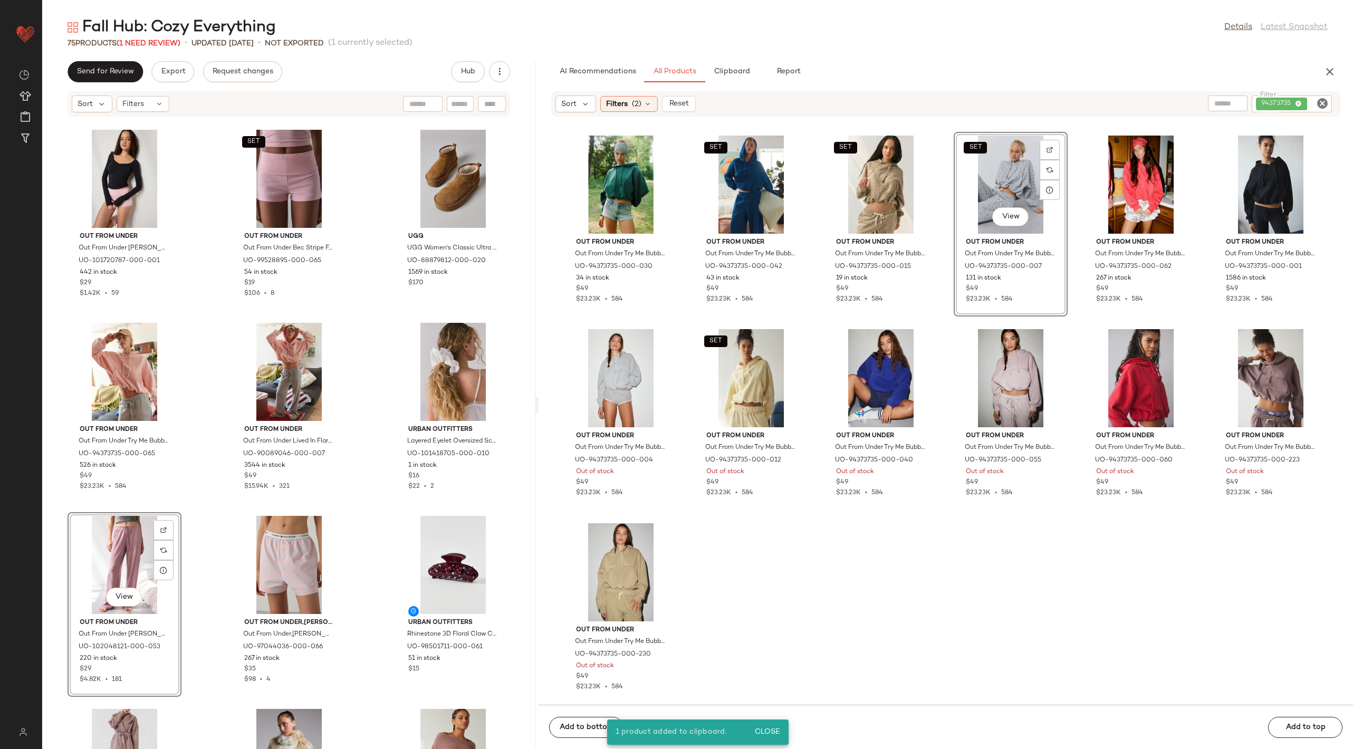
drag, startPoint x: 957, startPoint y: 192, endPoint x: 849, endPoint y: 39, distance: 187.1
click at [728, 64] on button "Clipboard" at bounding box center [731, 71] width 53 height 21
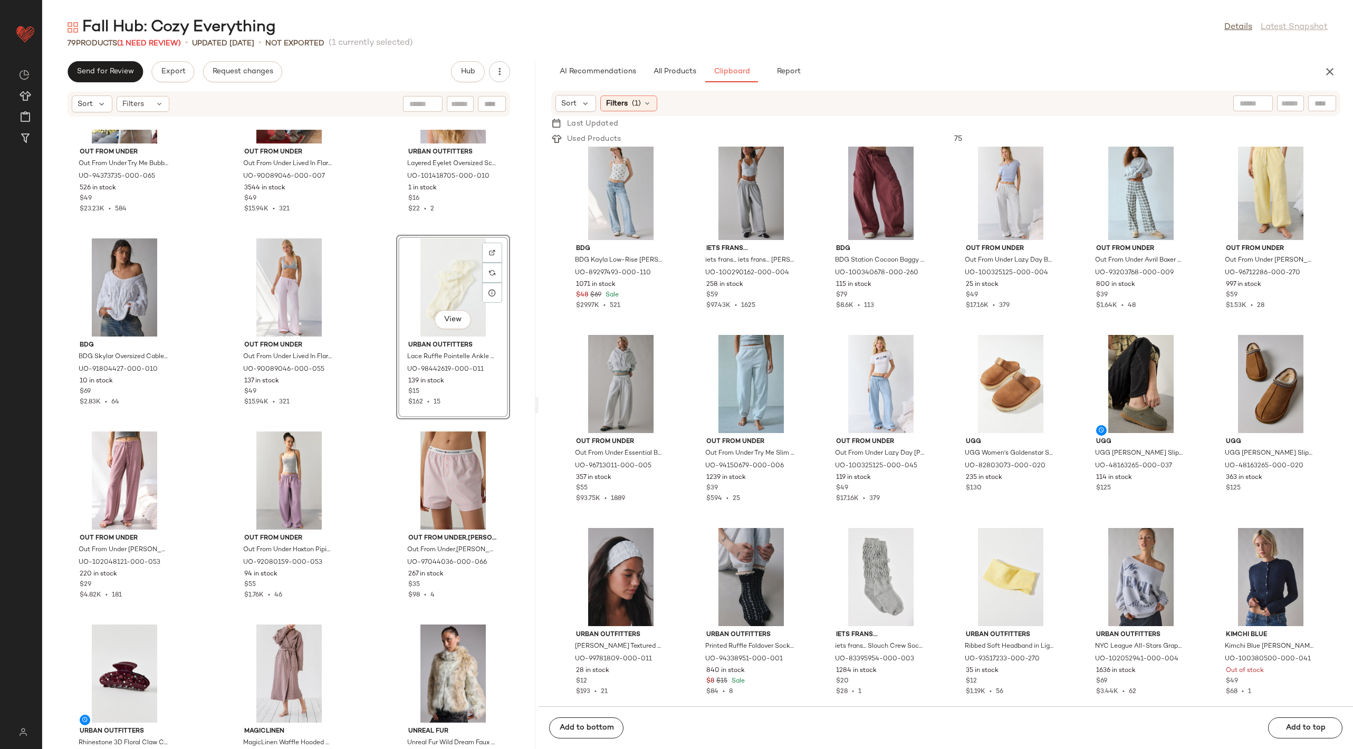
scroll to position [3192, 0]
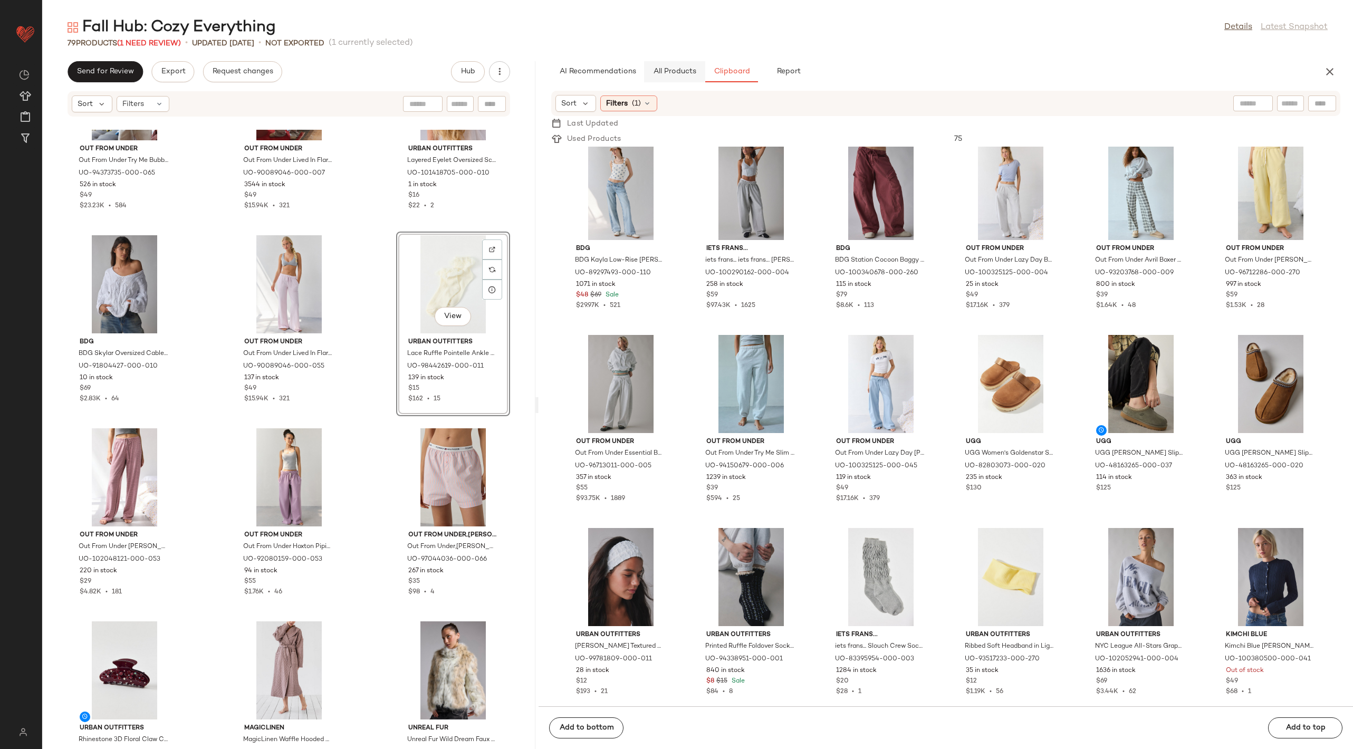
click at [689, 75] on span "All Products" at bounding box center [674, 72] width 43 height 8
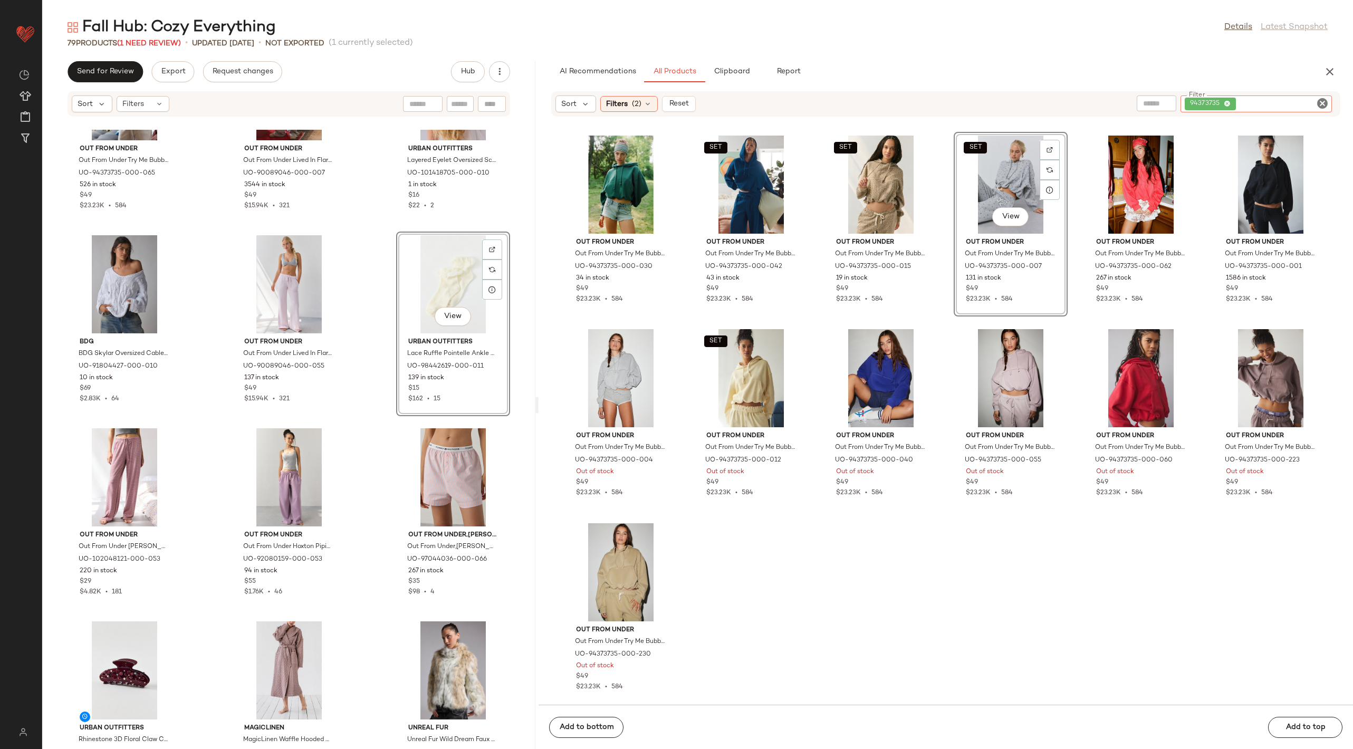
click at [1315, 104] on input "Filter" at bounding box center [1283, 104] width 90 height 11
click at [1316, 104] on icon "Clear Filter" at bounding box center [1322, 103] width 13 height 13
click at [1198, 103] on input "text" at bounding box center [1210, 104] width 27 height 11
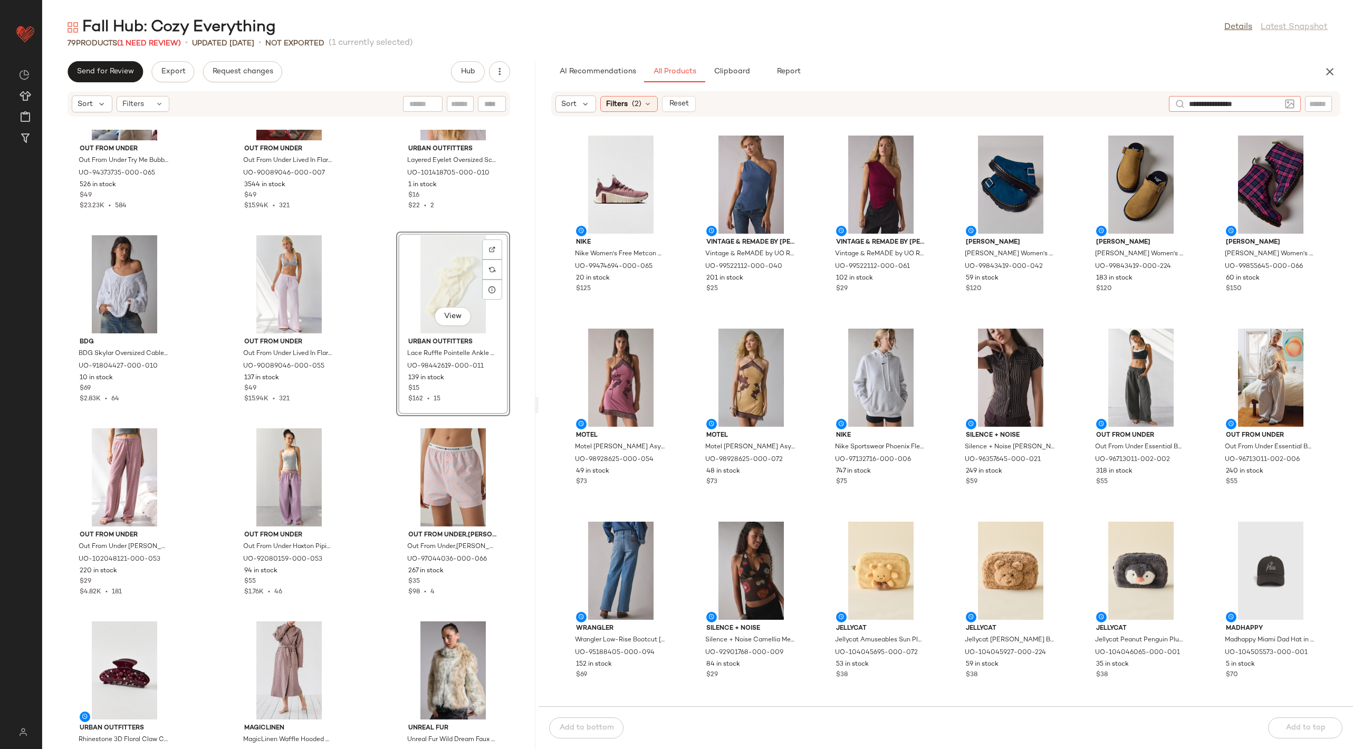
click at [1198, 100] on input "**********" at bounding box center [1235, 104] width 92 height 11
type input "**********"
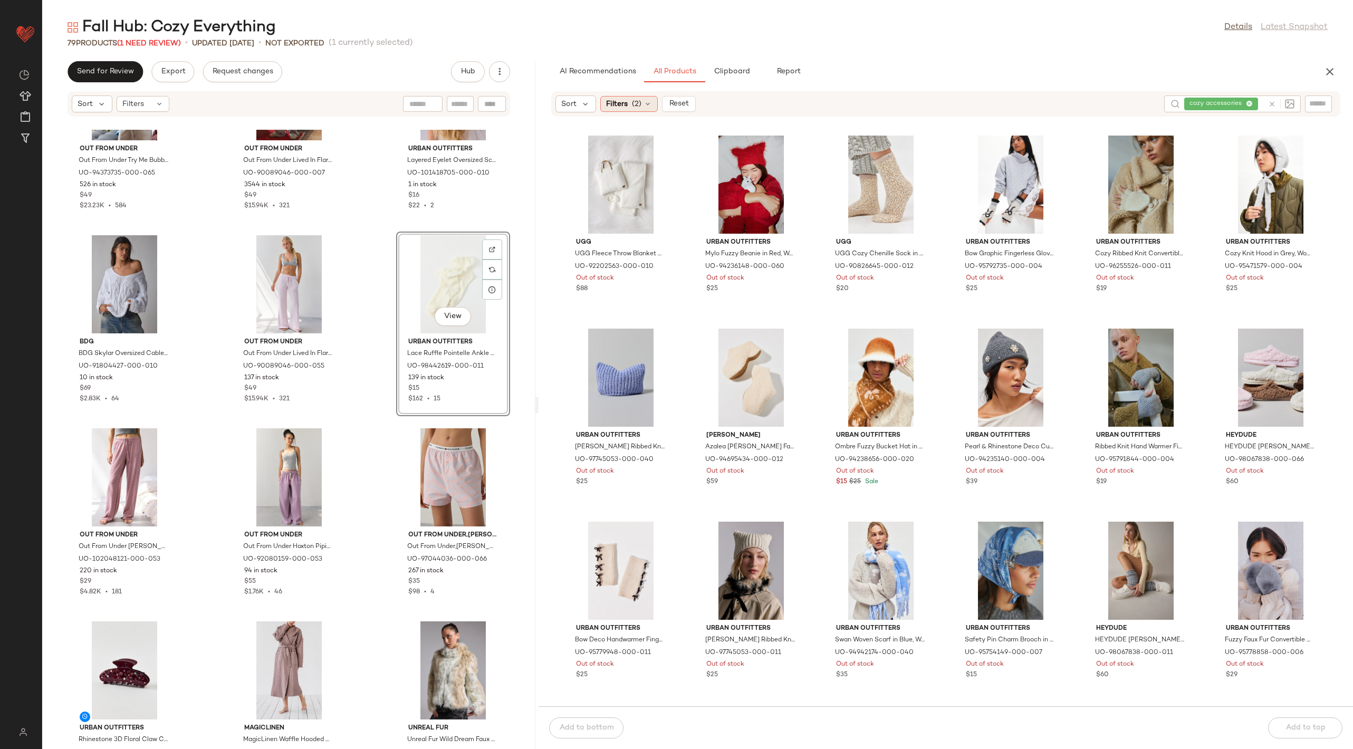
click at [642, 102] on div "Filters (2)" at bounding box center [629, 104] width 58 height 16
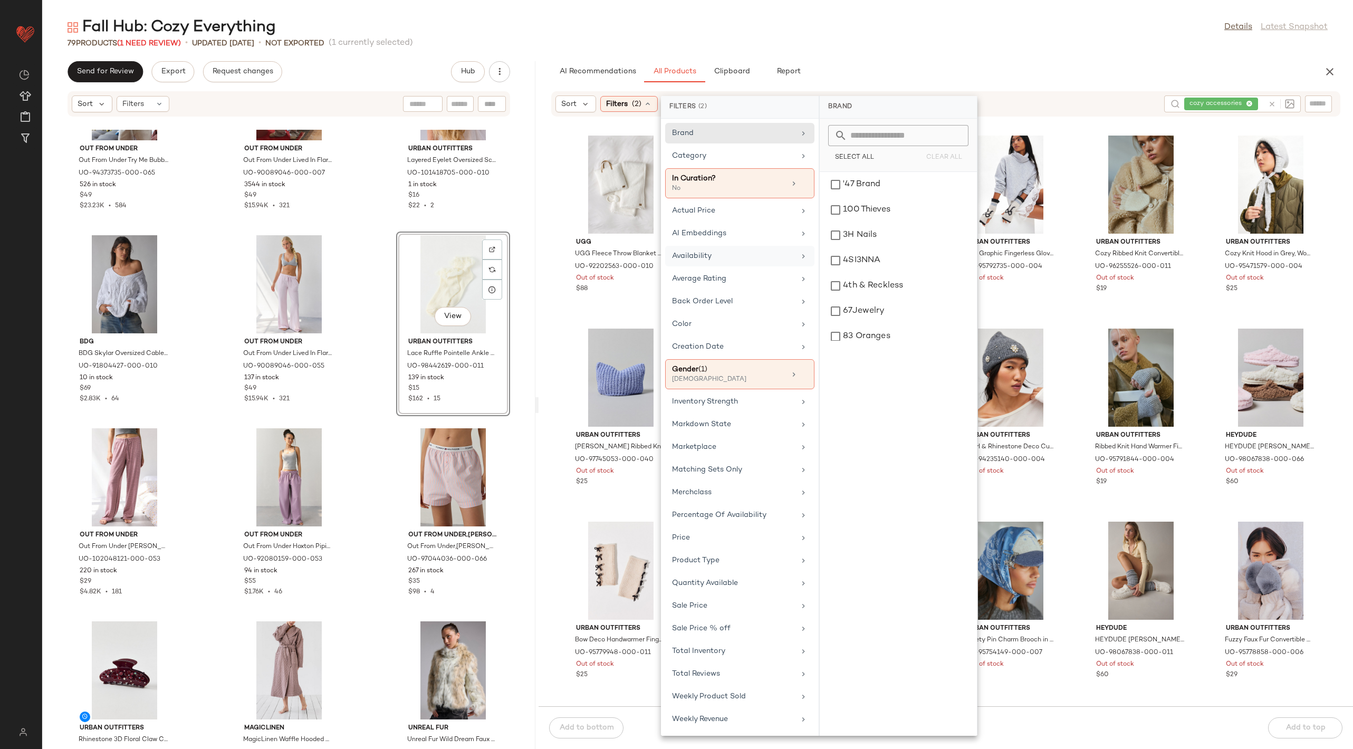
click at [745, 269] on div "Availability" at bounding box center [739, 279] width 149 height 21
click at [881, 197] on div "in_stock" at bounding box center [898, 209] width 149 height 25
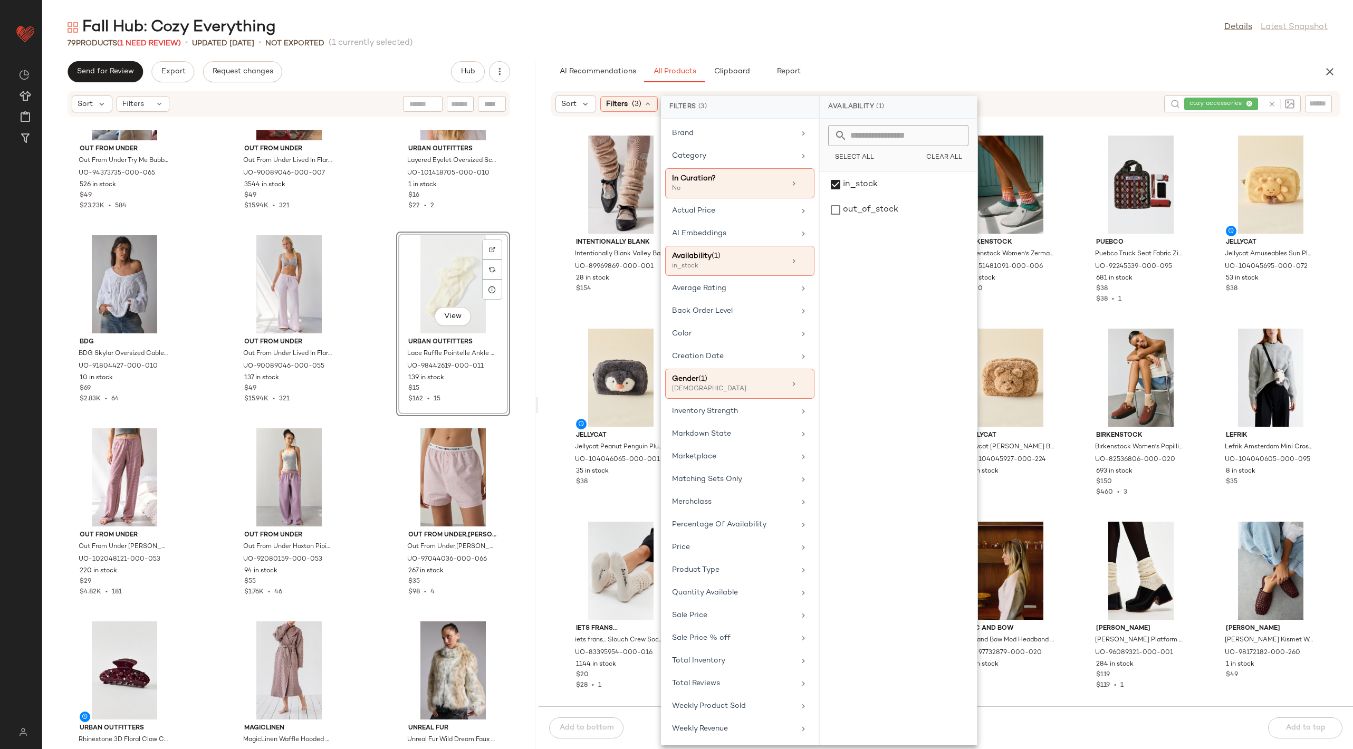
click at [857, 33] on div "Fall Hub: Cozy Everything Details Latest Snapshot" at bounding box center [697, 27] width 1311 height 21
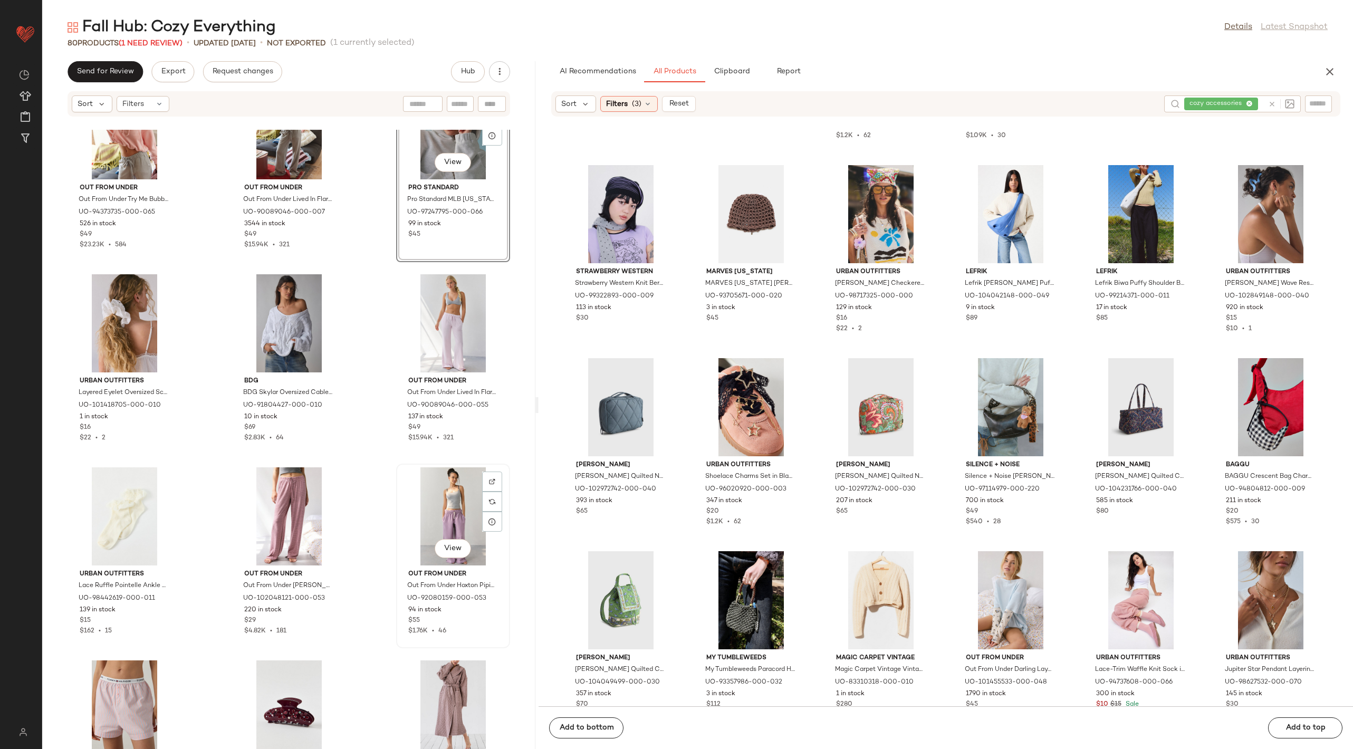
scroll to position [3190, 0]
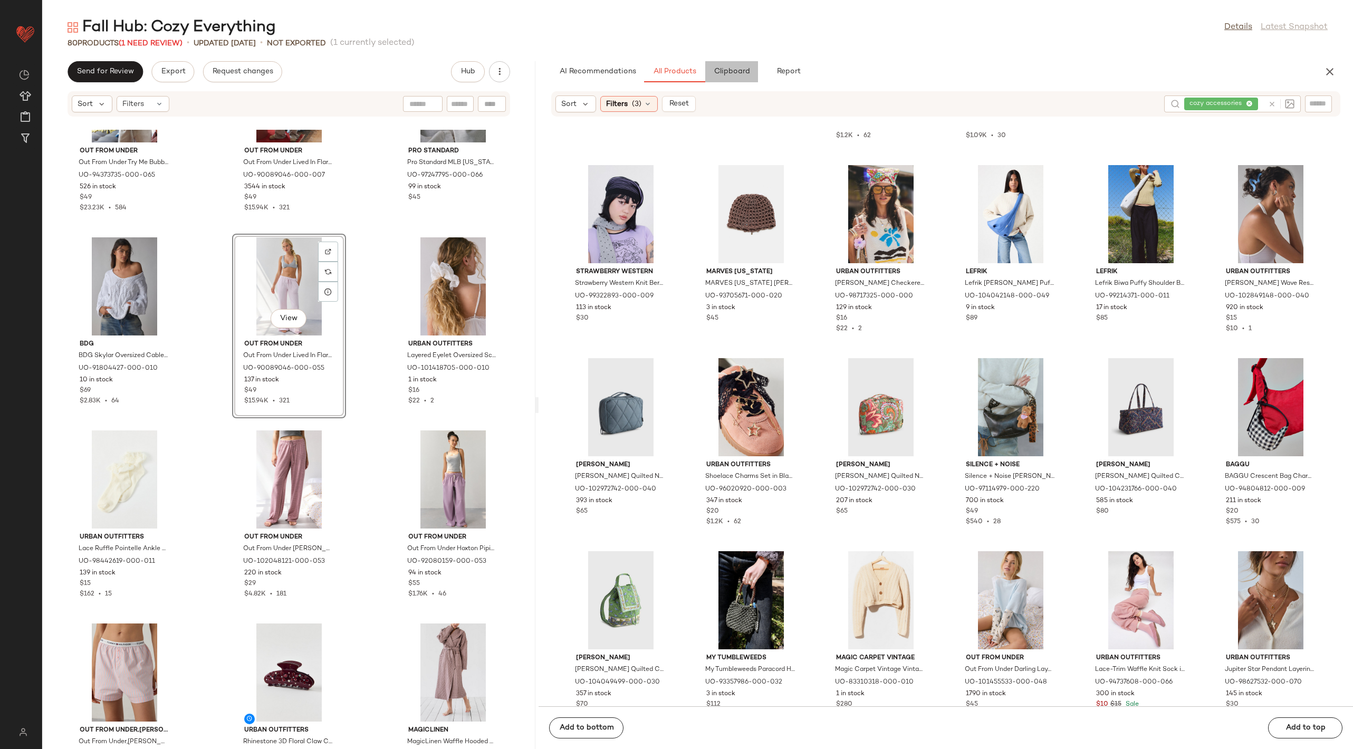
click at [731, 77] on button "Clipboard" at bounding box center [731, 71] width 53 height 21
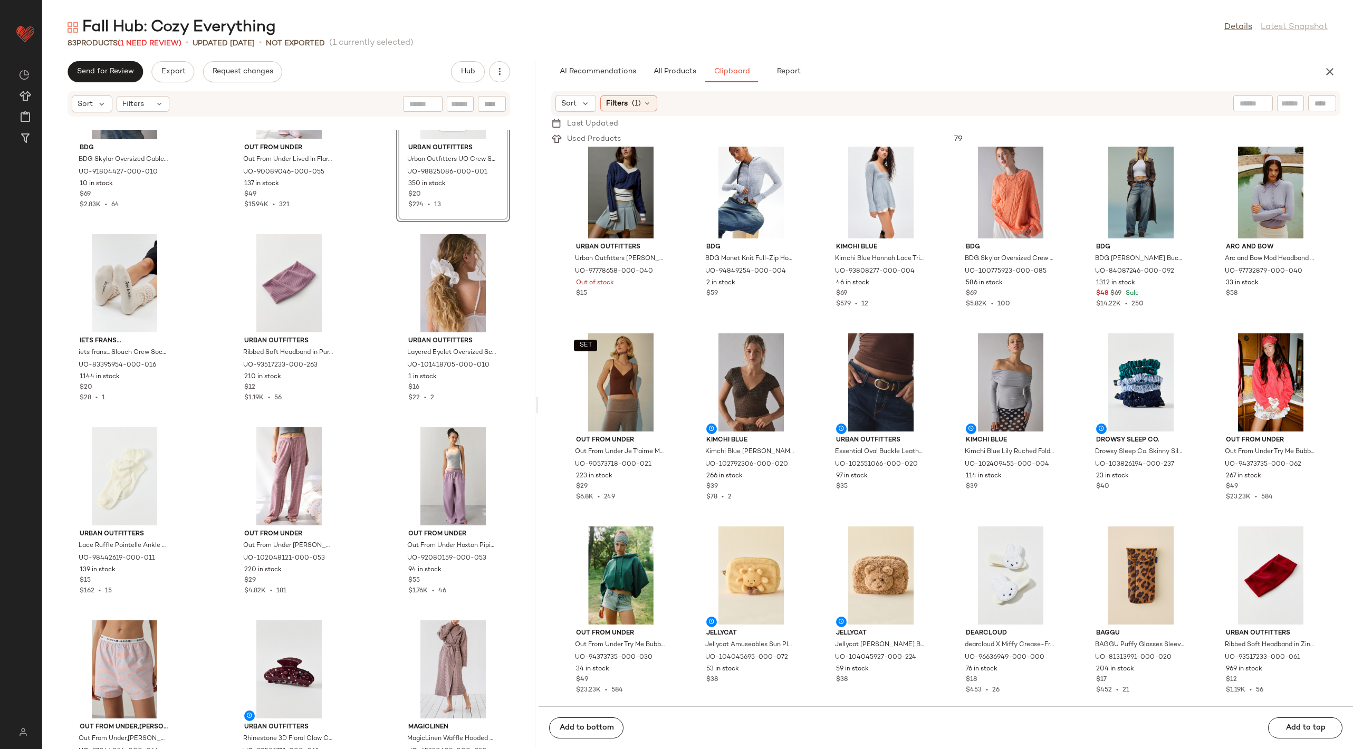
scroll to position [3396, 0]
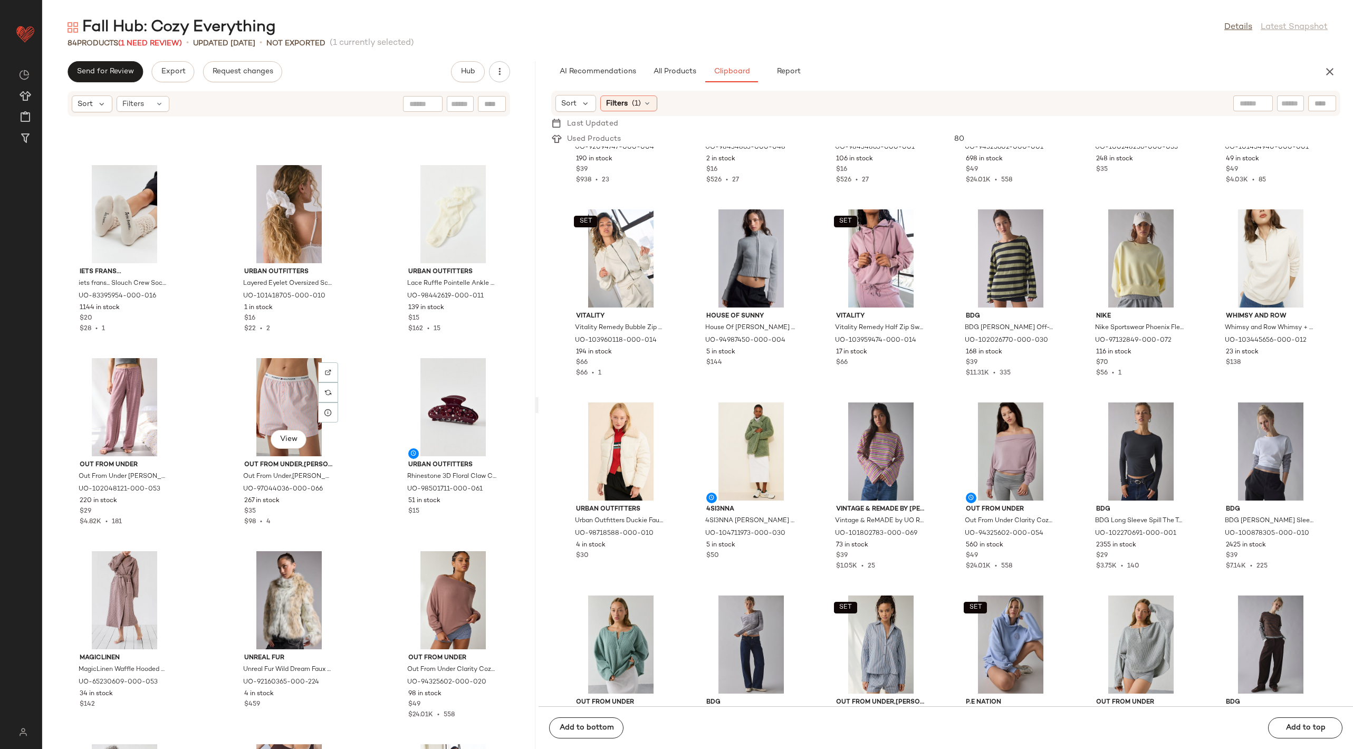
scroll to position [3621, 0]
